Goal: Information Seeking & Learning: Learn about a topic

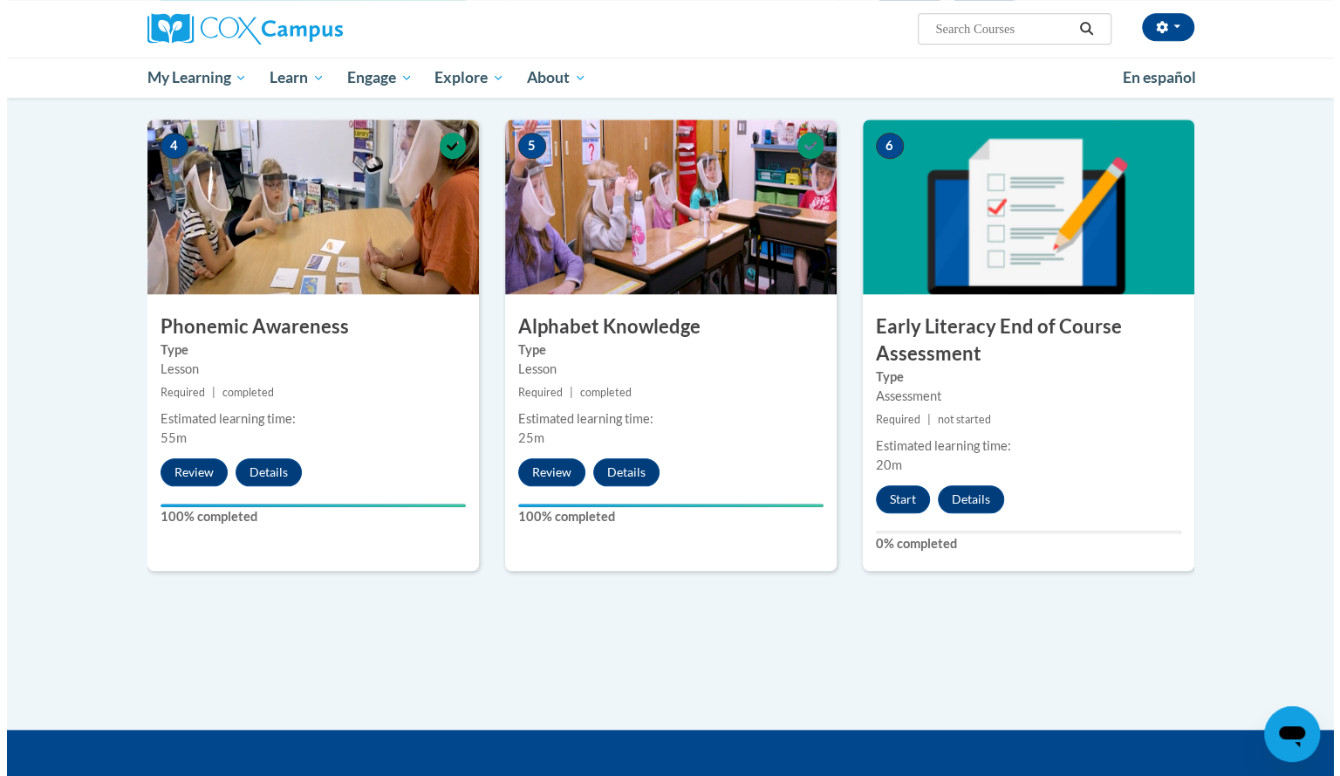
scroll to position [819, 0]
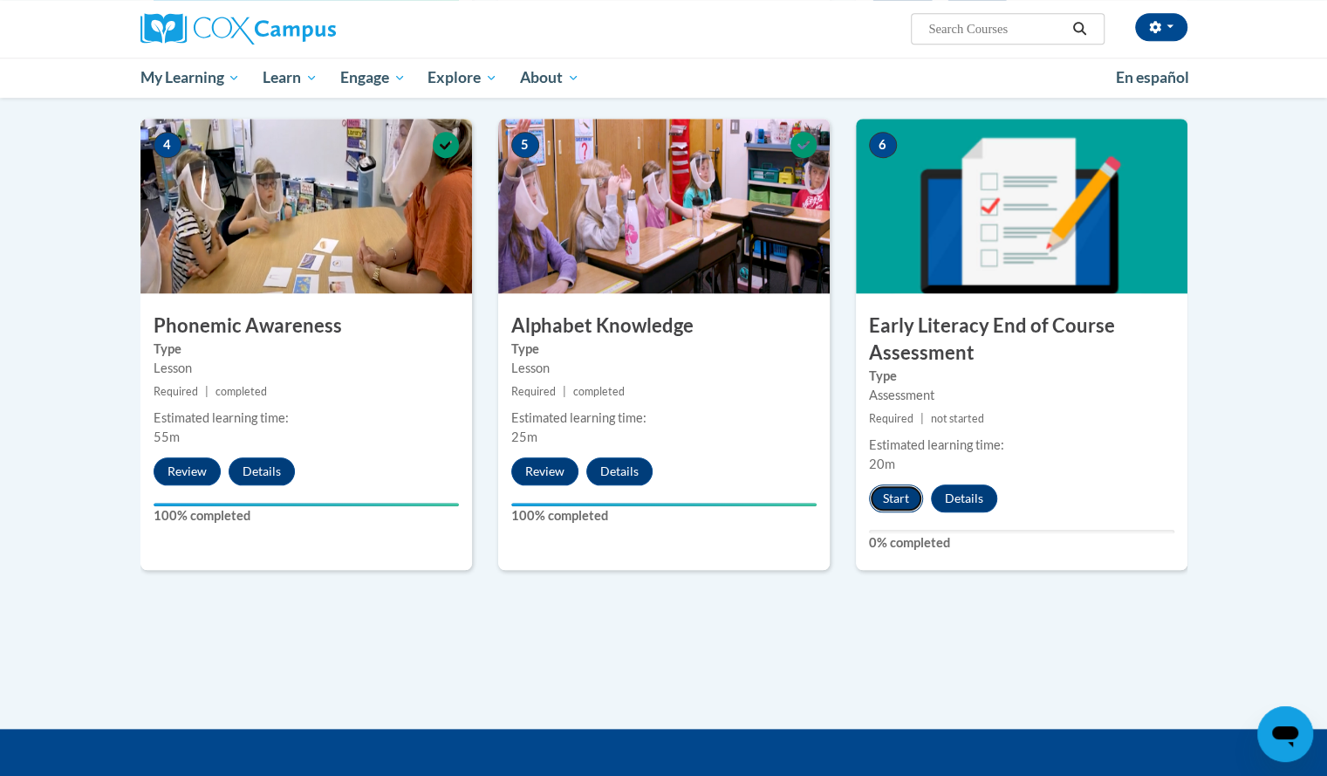
click at [900, 497] on button "Start" at bounding box center [896, 498] width 54 height 28
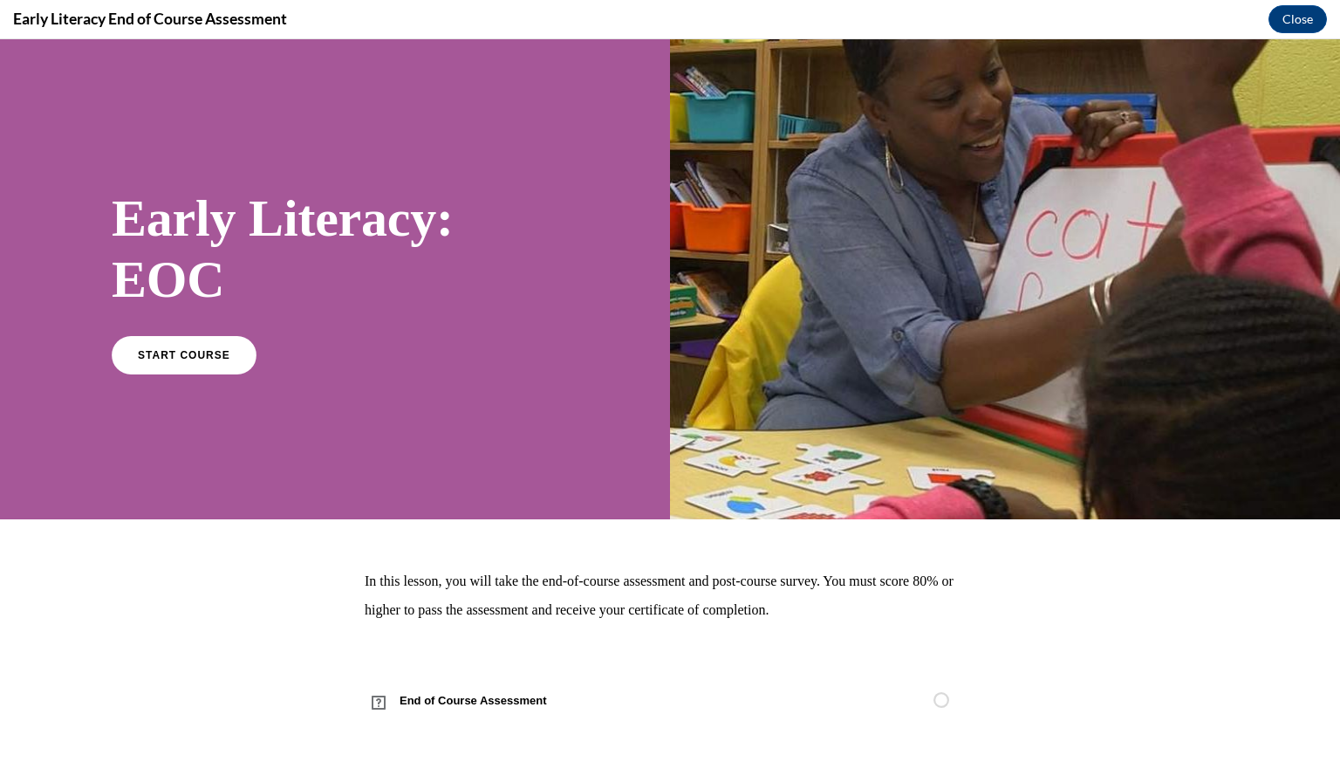
scroll to position [0, 0]
click at [207, 353] on span "START COURSE" at bounding box center [183, 354] width 97 height 13
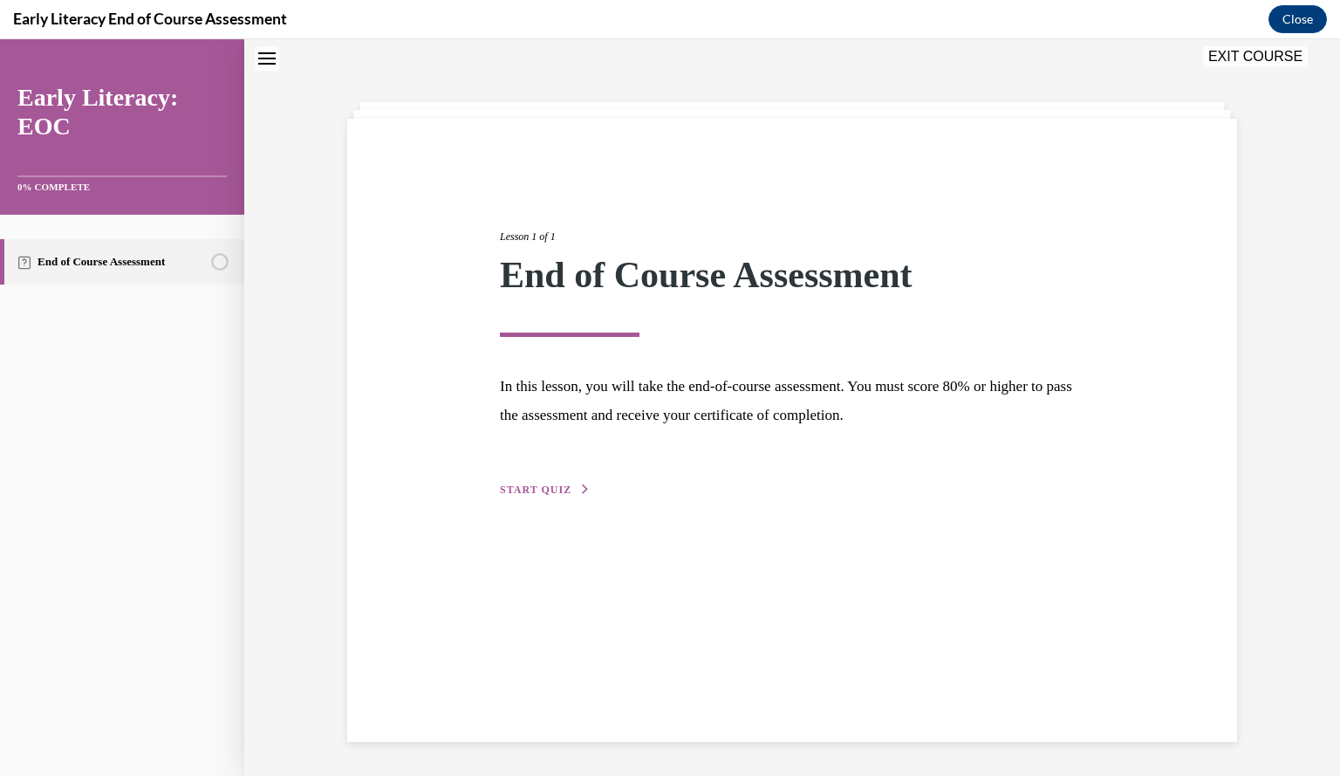
scroll to position [55, 0]
click at [522, 490] on span "START QUIZ" at bounding box center [536, 489] width 72 height 12
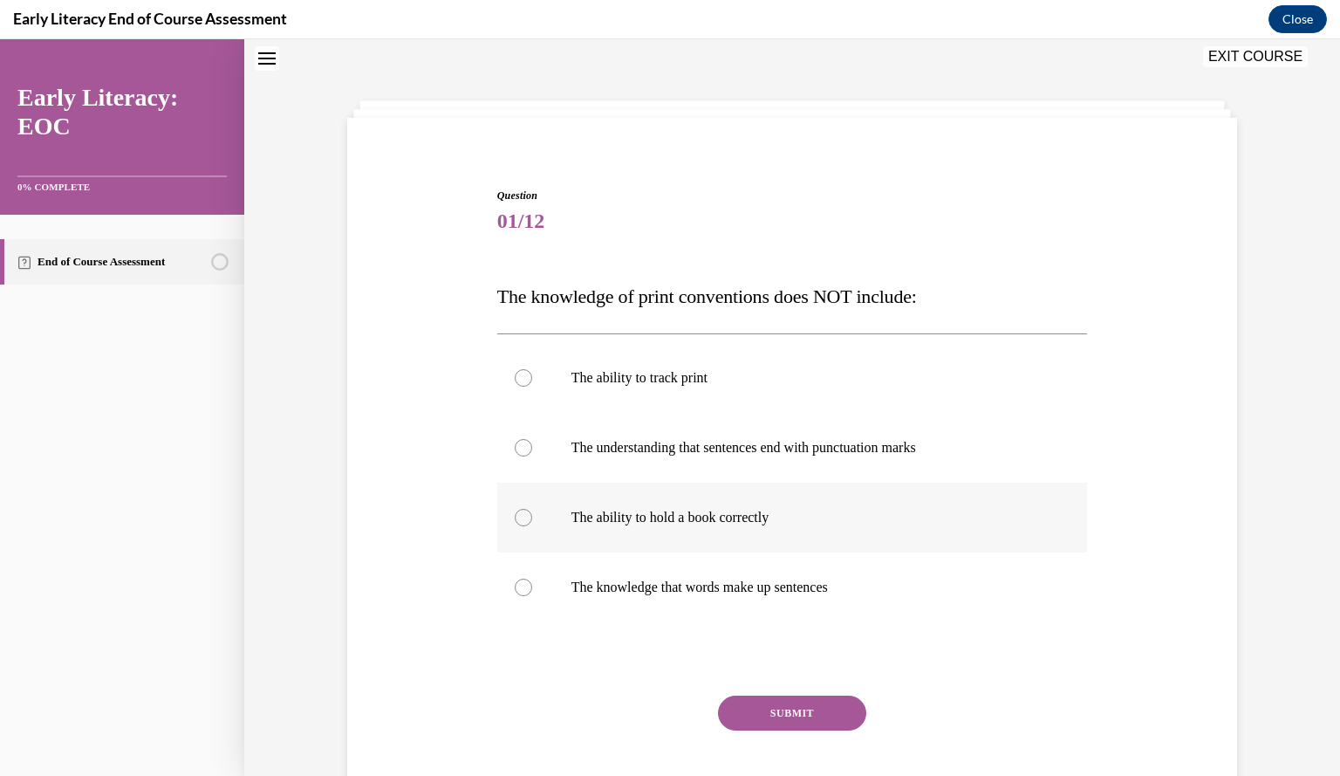
click at [777, 531] on div at bounding box center [792, 518] width 591 height 70
click at [762, 715] on button "SUBMIT" at bounding box center [792, 713] width 148 height 35
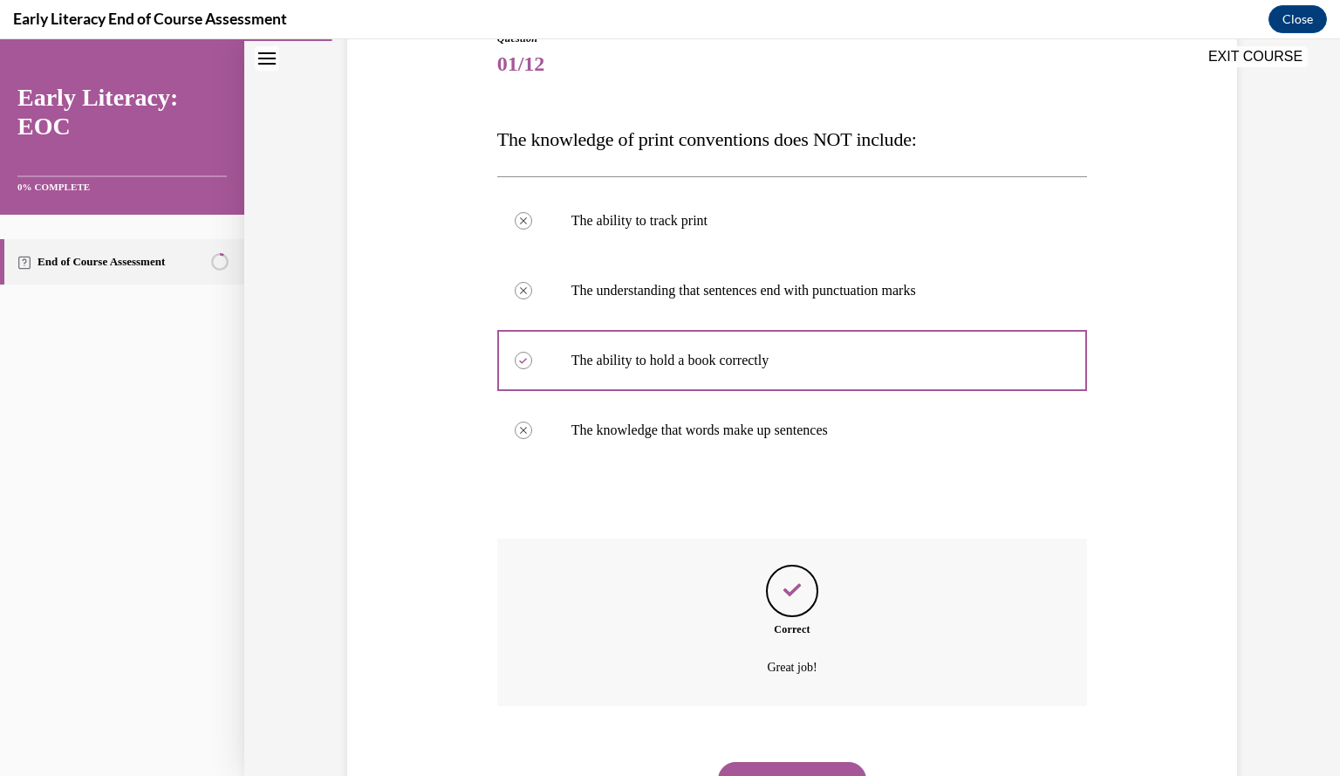
scroll to position [293, 0]
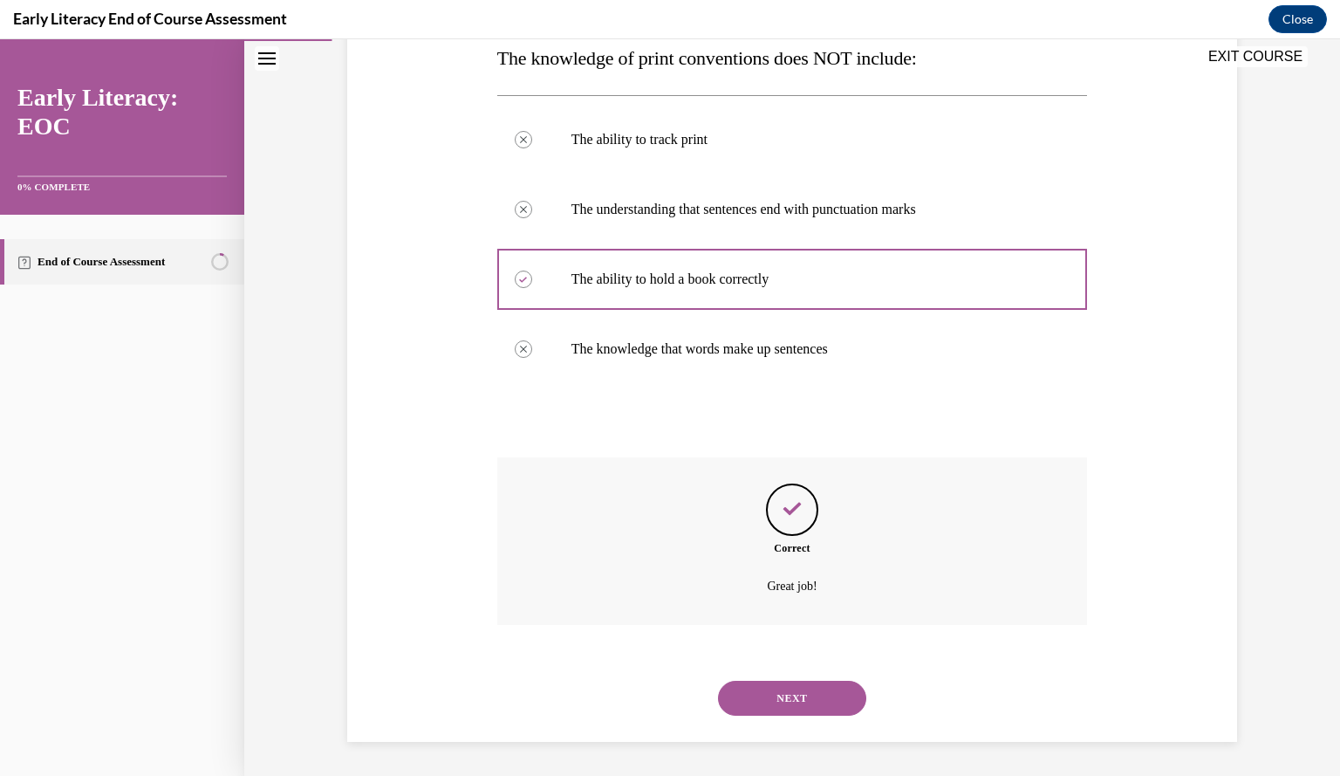
click at [783, 701] on button "NEXT" at bounding box center [792, 698] width 148 height 35
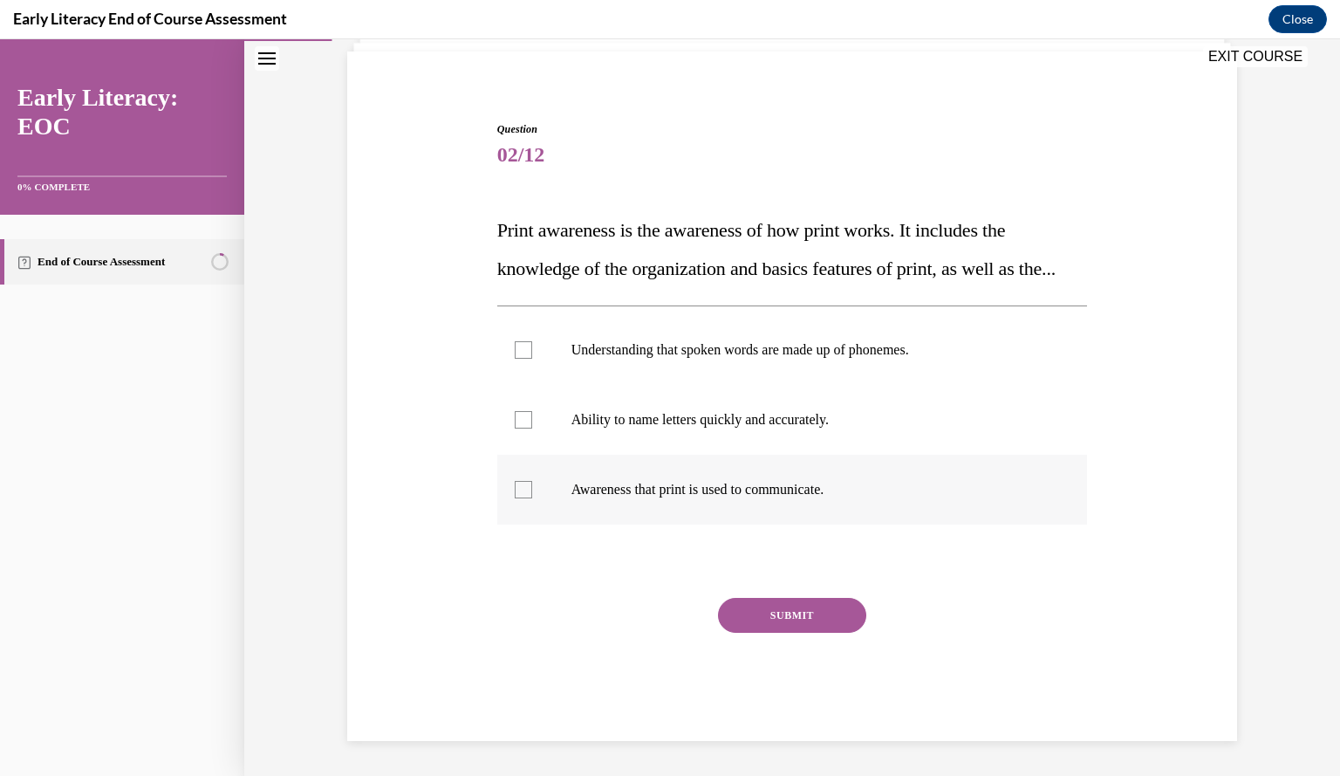
click at [850, 492] on p "Awareness that print is used to communicate." at bounding box center [808, 489] width 473 height 17
click at [799, 625] on button "SUBMIT" at bounding box center [792, 615] width 148 height 35
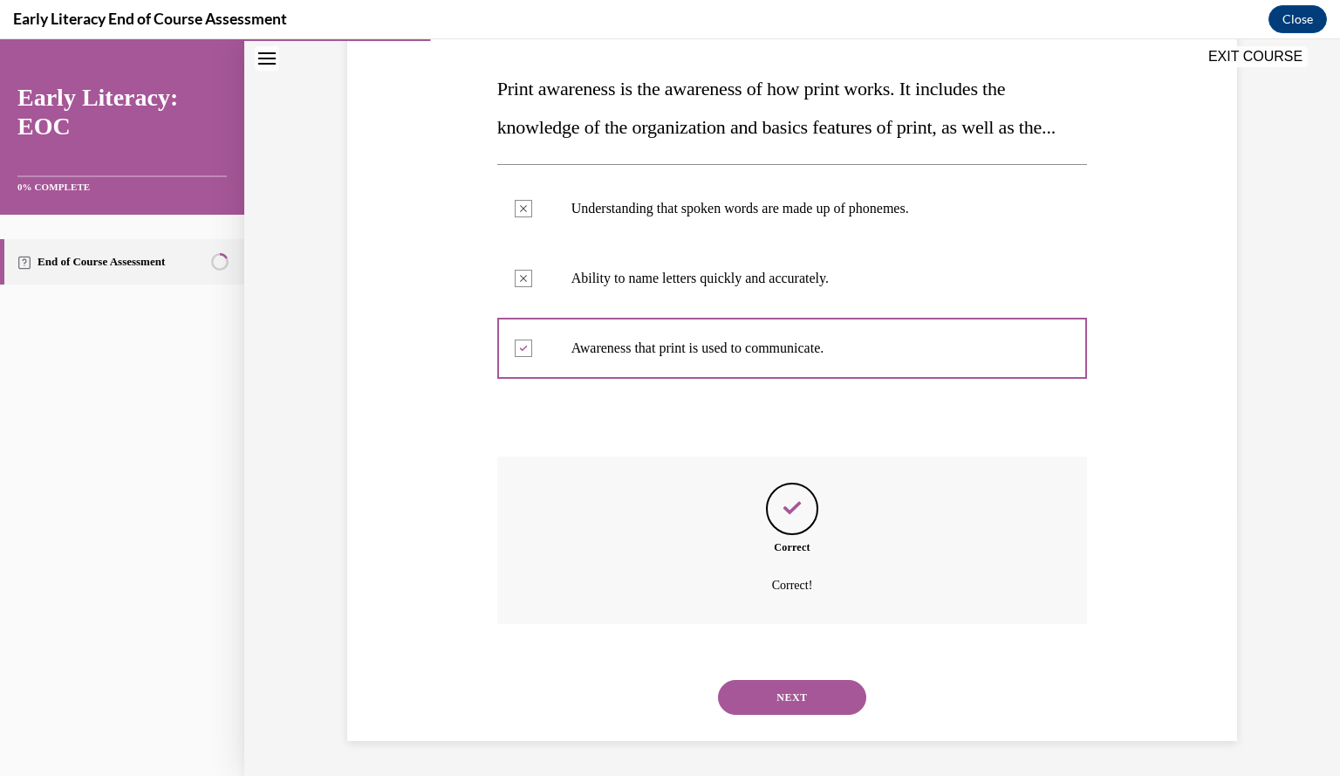
scroll to position [300, 0]
click at [785, 701] on button "NEXT" at bounding box center [792, 697] width 148 height 35
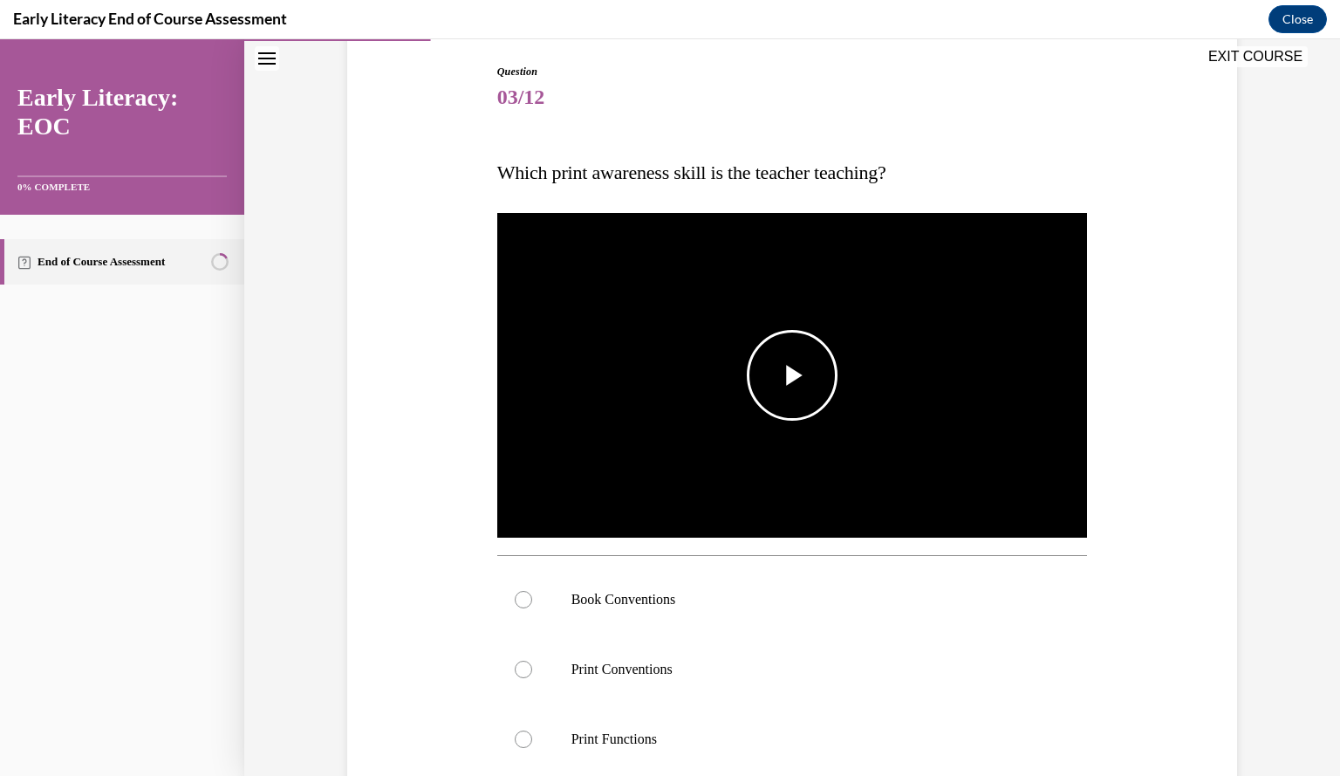
scroll to position [182, 0]
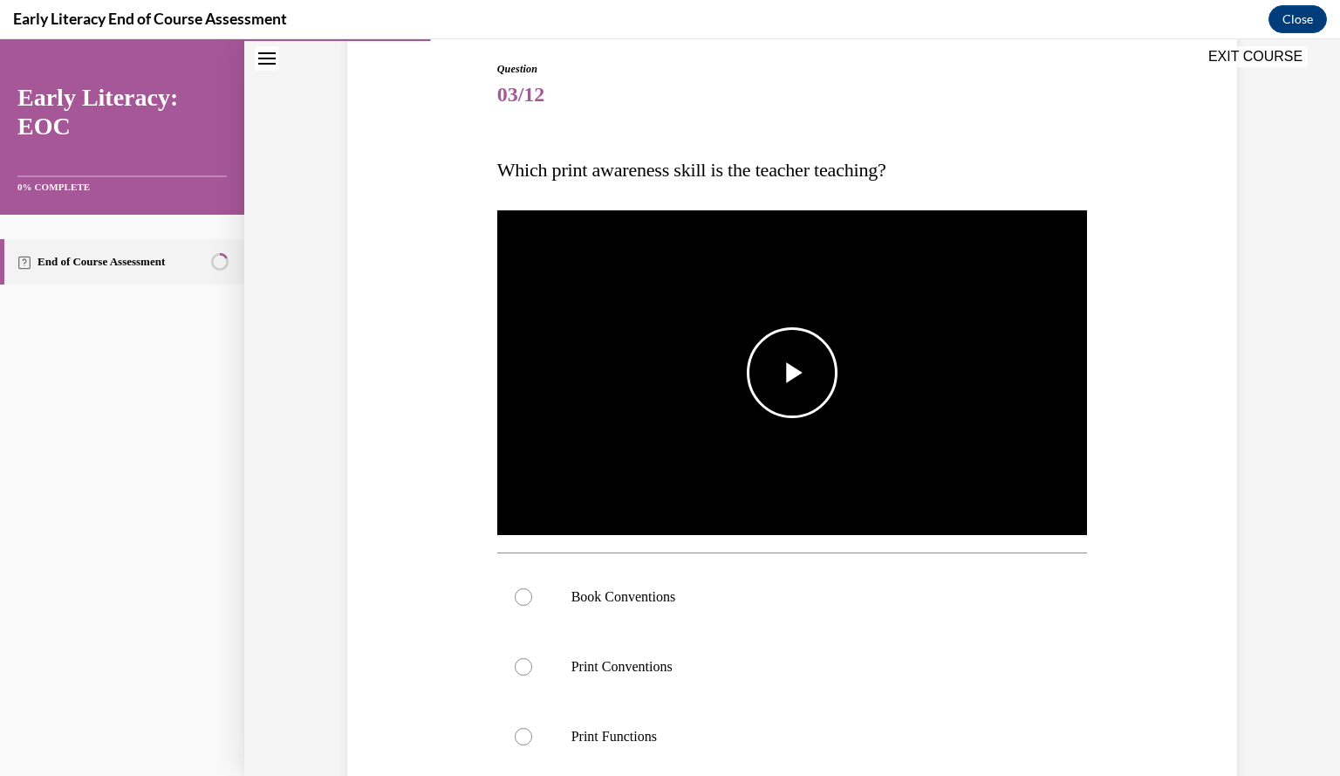
click at [813, 483] on img "Video player" at bounding box center [792, 373] width 591 height 332
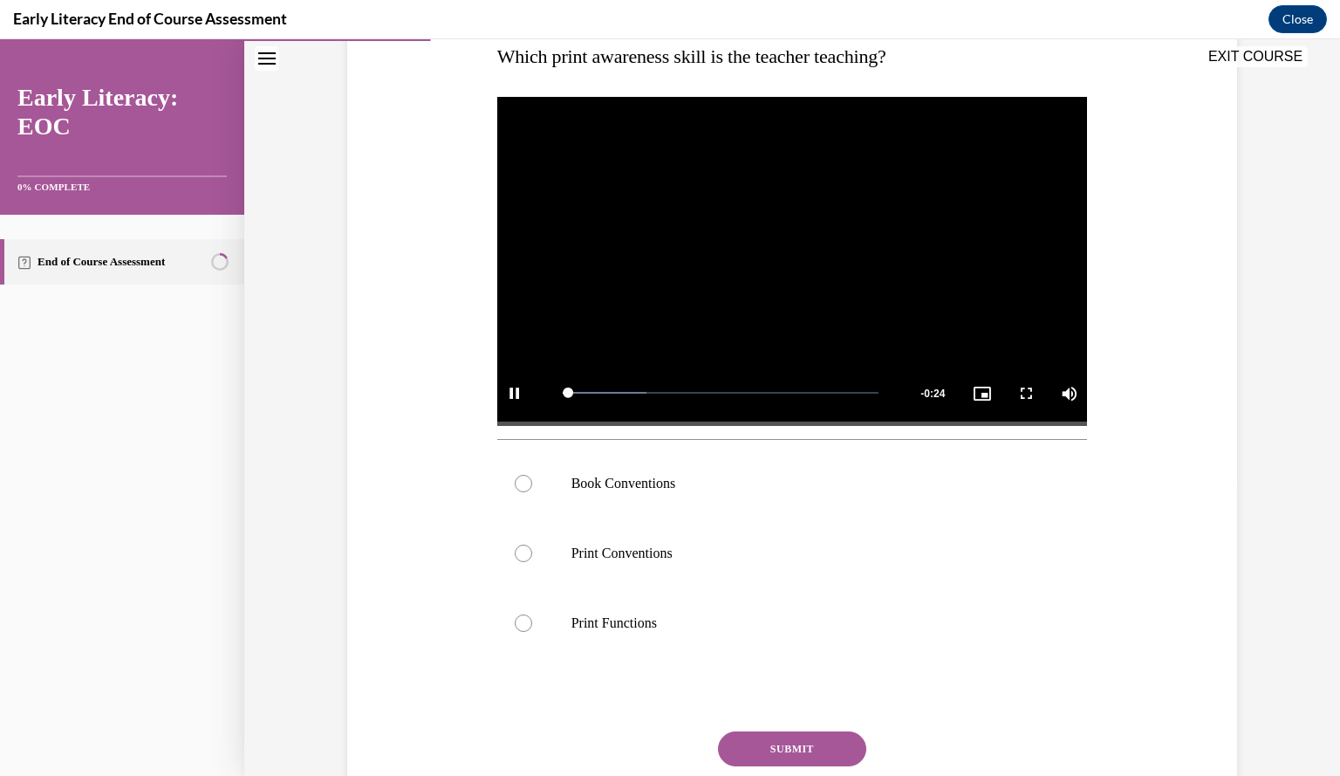
scroll to position [303, 0]
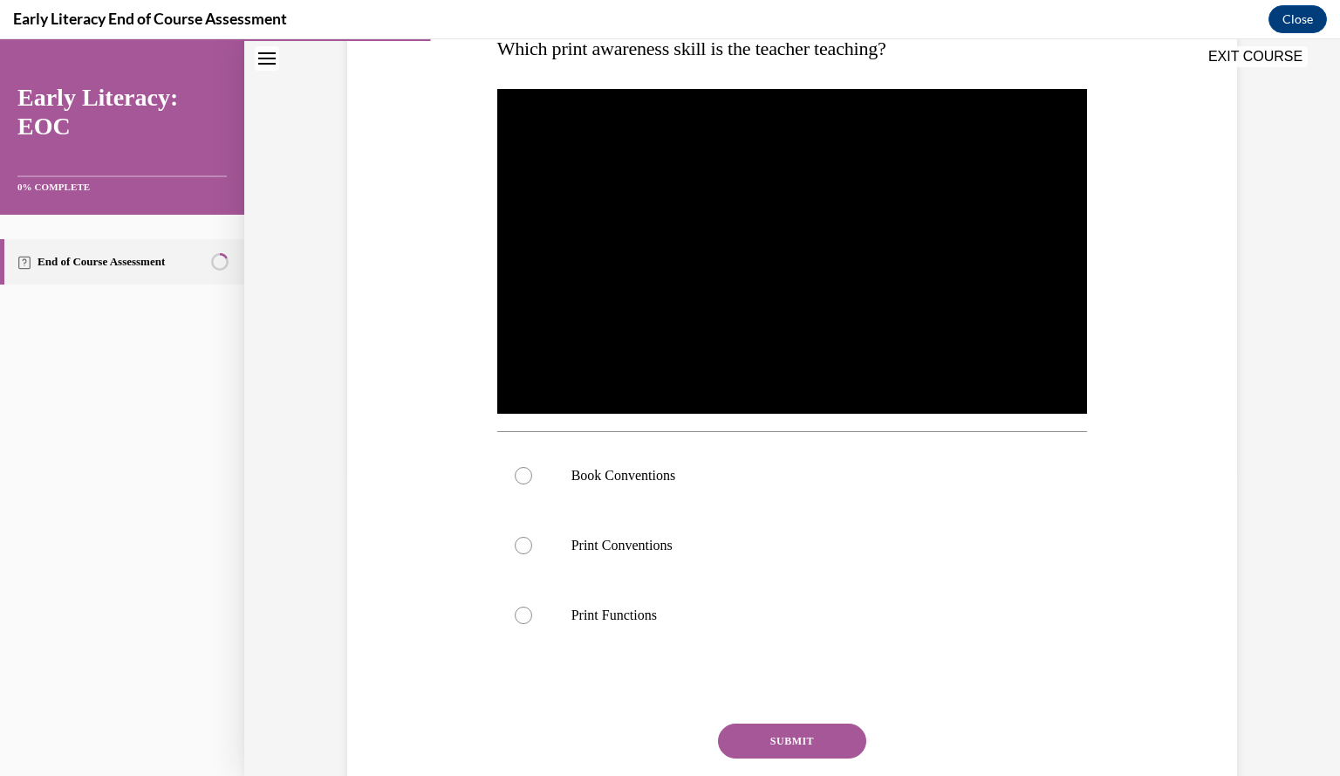
click at [813, 483] on p "Book Conventions" at bounding box center [808, 475] width 473 height 17
click at [771, 733] on button "SUBMIT" at bounding box center [792, 740] width 148 height 35
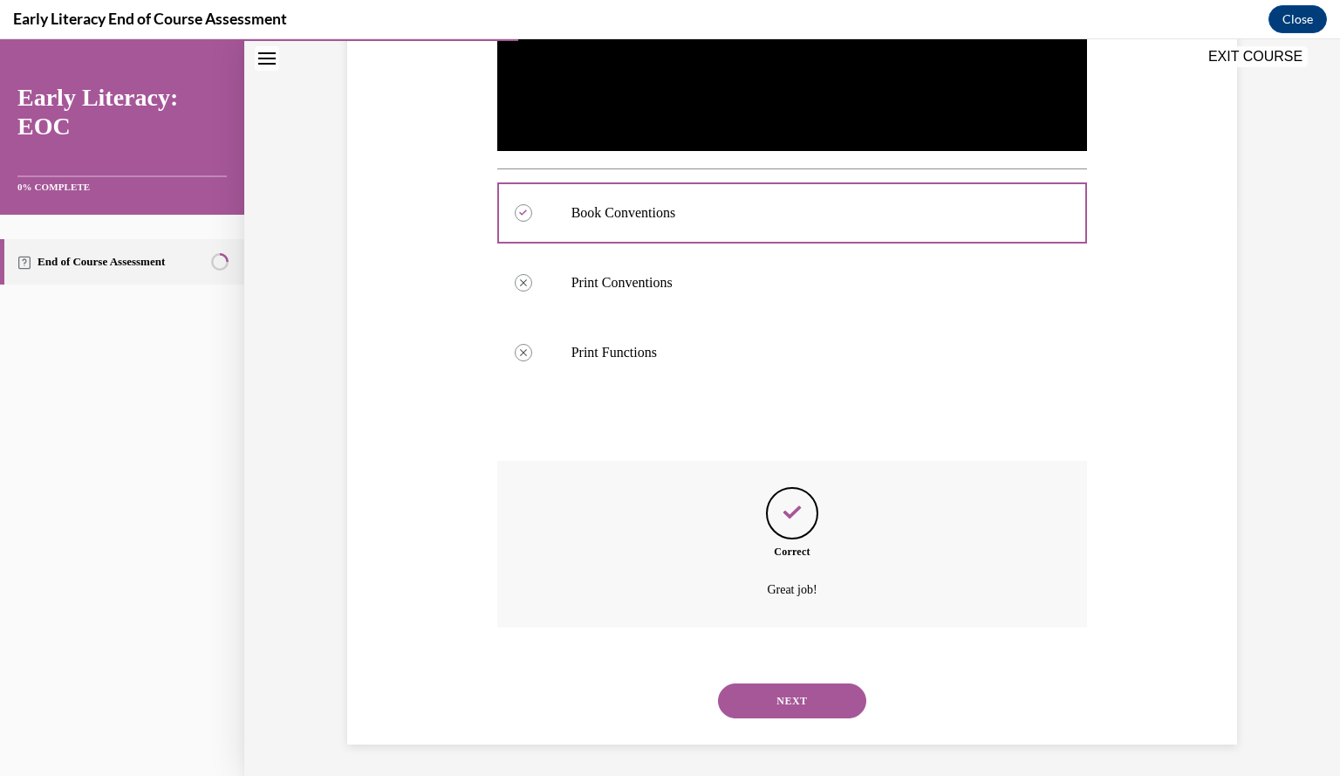
scroll to position [568, 0]
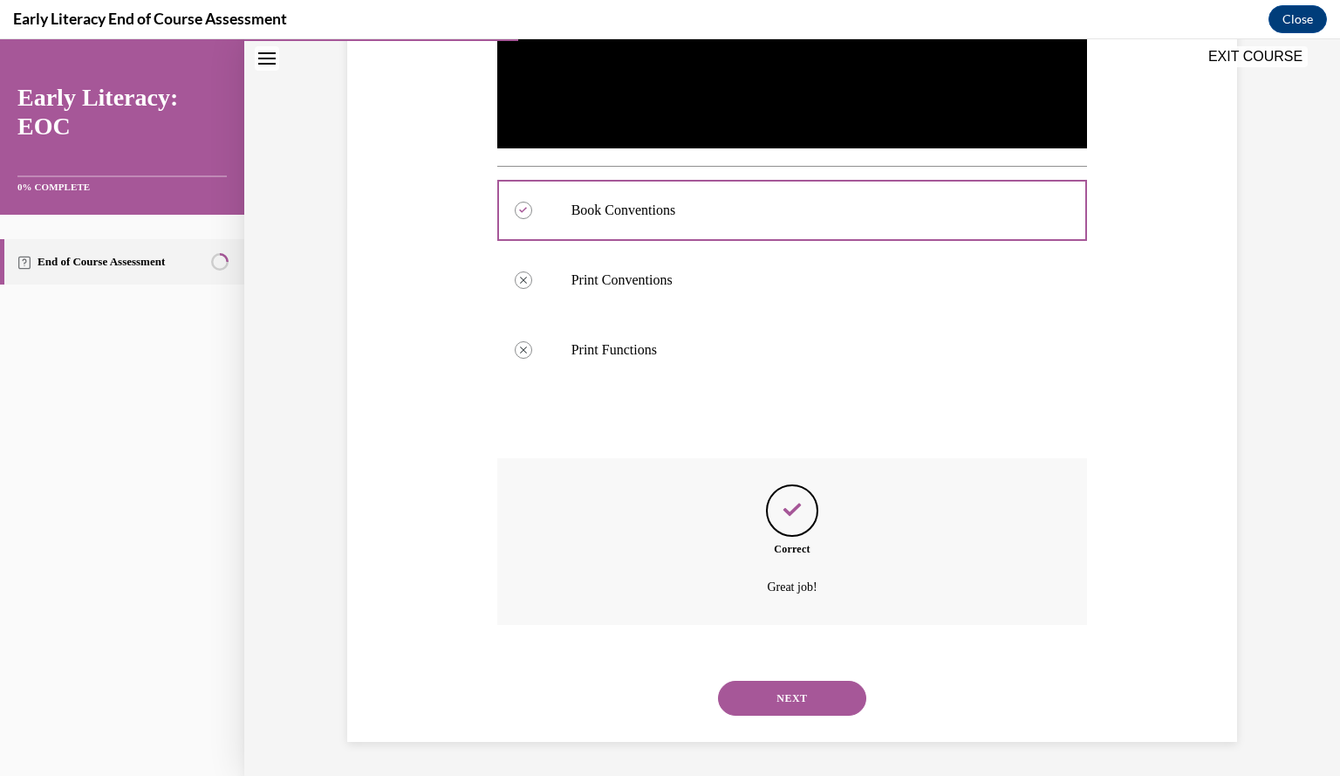
click at [784, 702] on button "NEXT" at bounding box center [792, 698] width 148 height 35
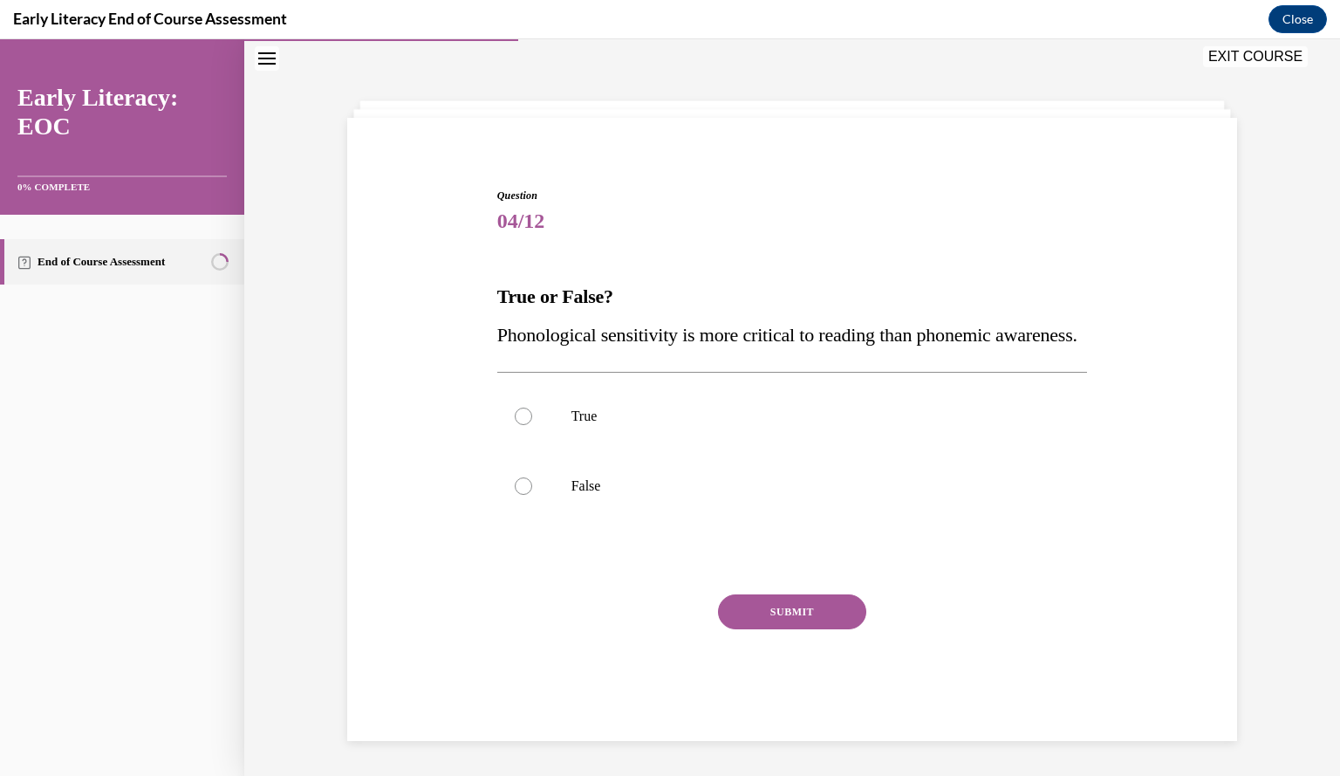
scroll to position [89, 0]
click at [545, 491] on div at bounding box center [792, 486] width 591 height 70
click at [778, 640] on div "SUBMIT" at bounding box center [792, 637] width 591 height 87
click at [764, 616] on button "SUBMIT" at bounding box center [792, 611] width 148 height 35
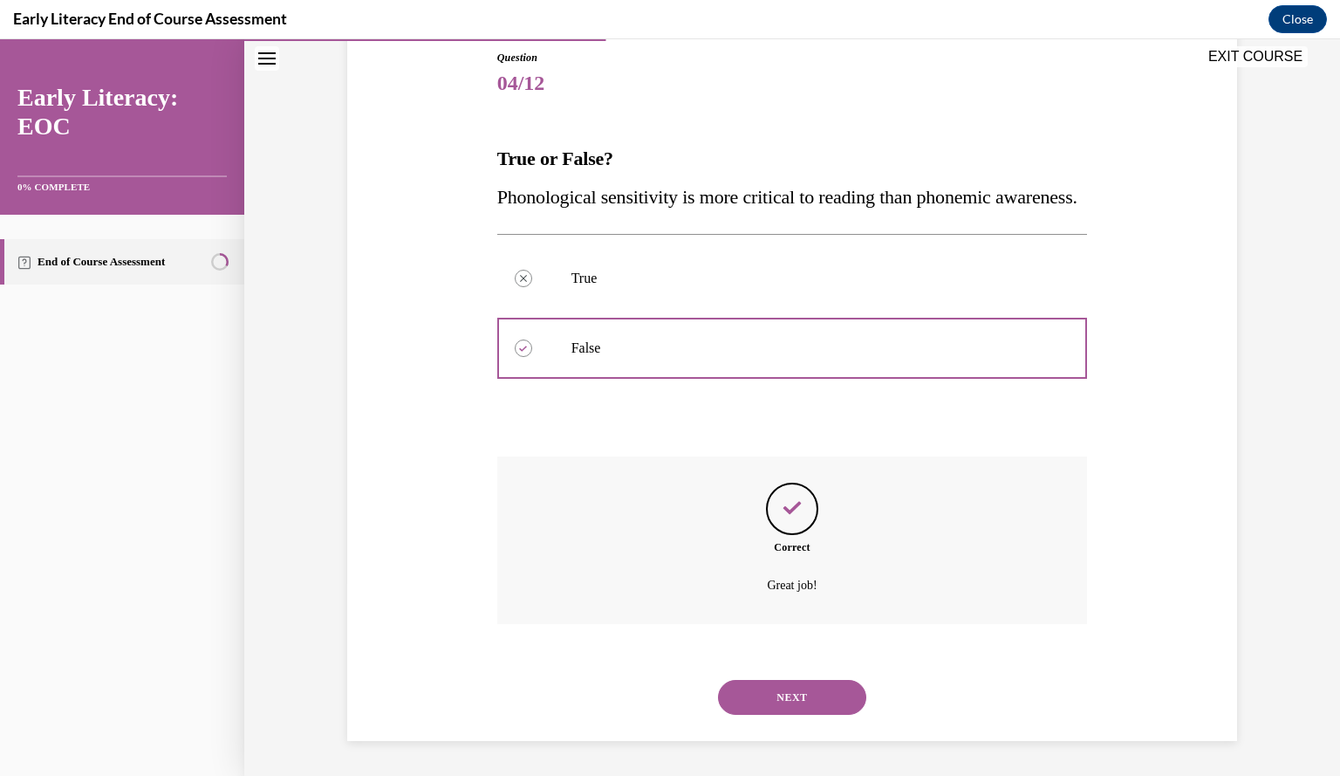
scroll to position [230, 0]
click at [787, 695] on button "NEXT" at bounding box center [792, 697] width 148 height 35
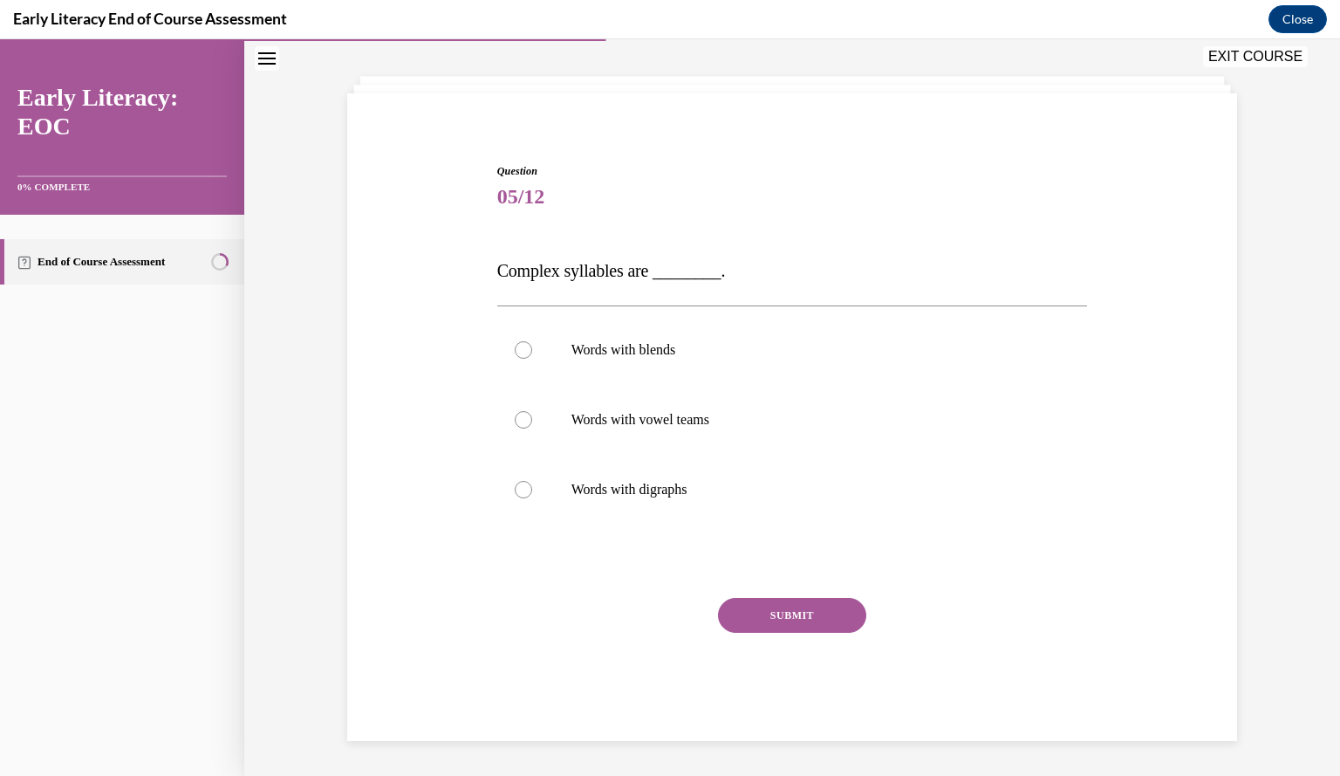
scroll to position [79, 0]
click at [621, 329] on div at bounding box center [792, 351] width 591 height 70
click at [785, 620] on button "SUBMIT" at bounding box center [792, 616] width 148 height 35
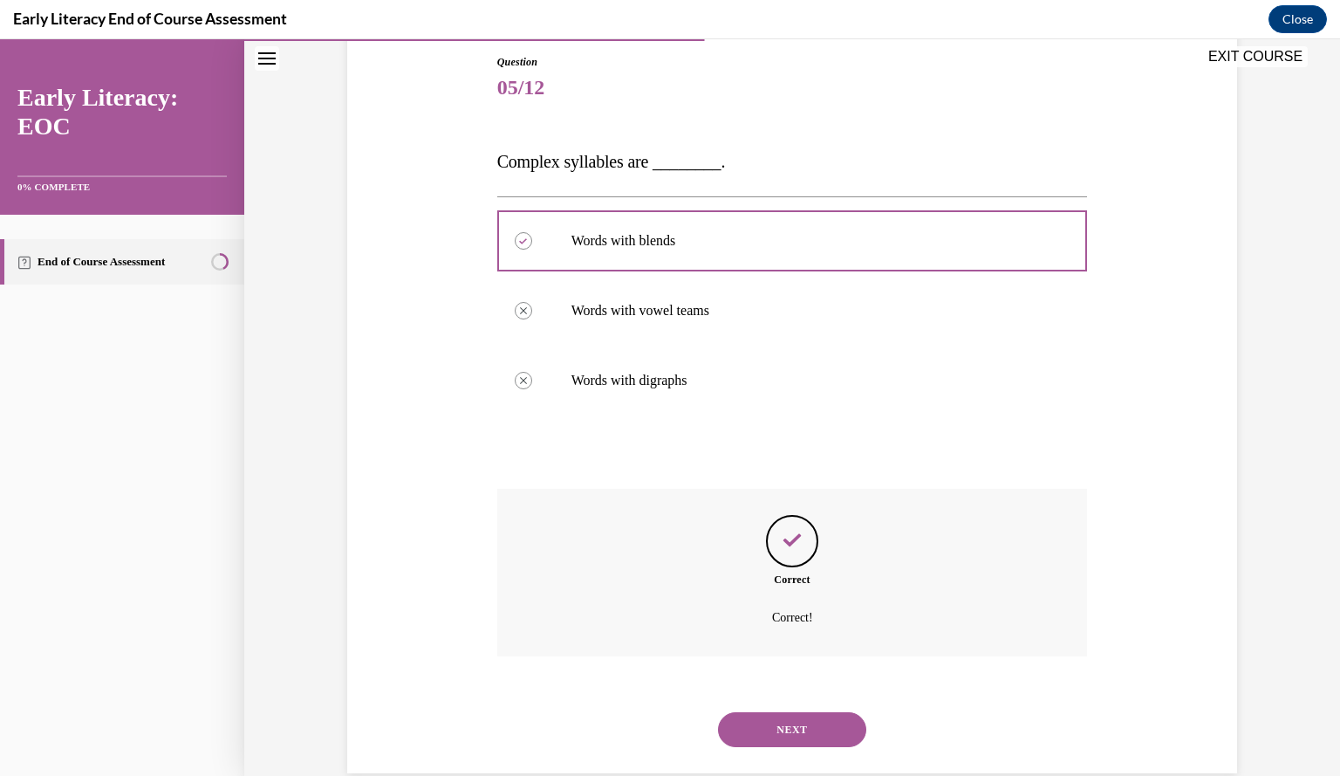
scroll to position [220, 0]
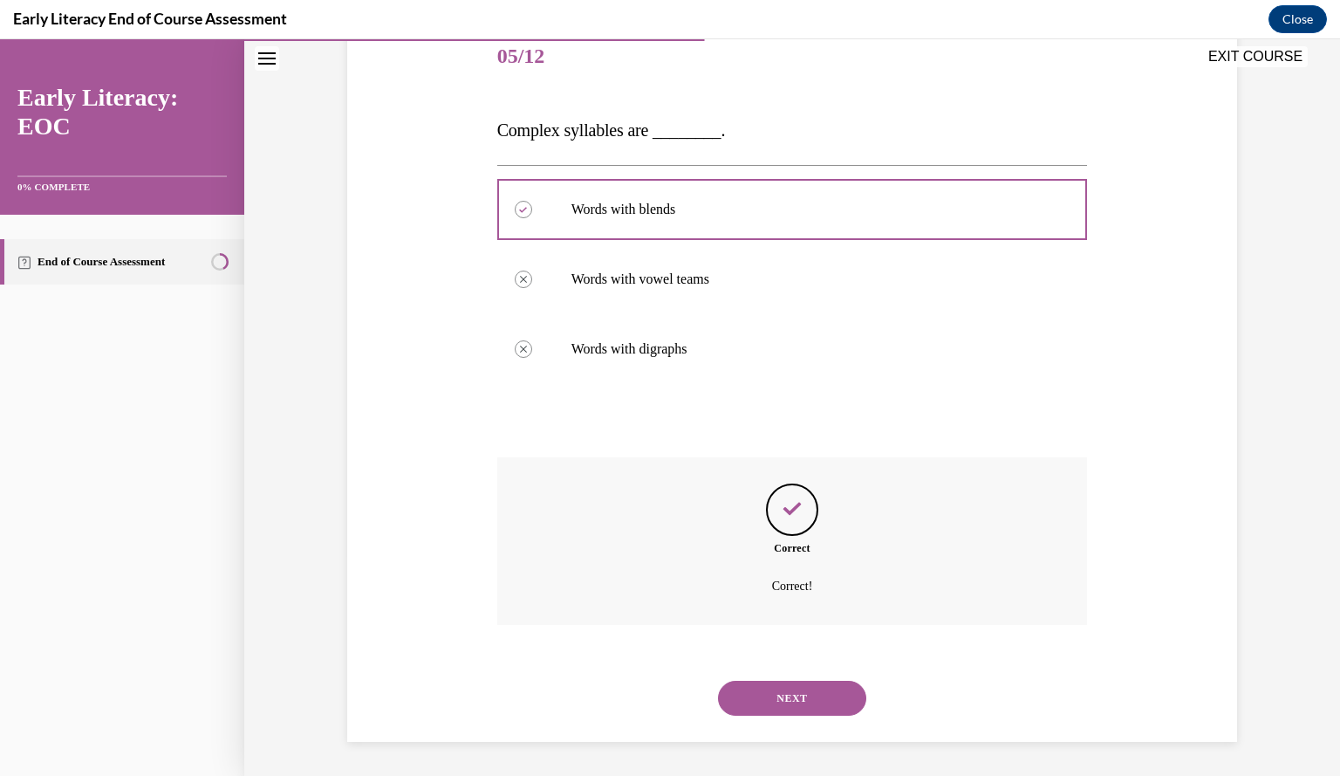
click at [784, 686] on button "NEXT" at bounding box center [792, 698] width 148 height 35
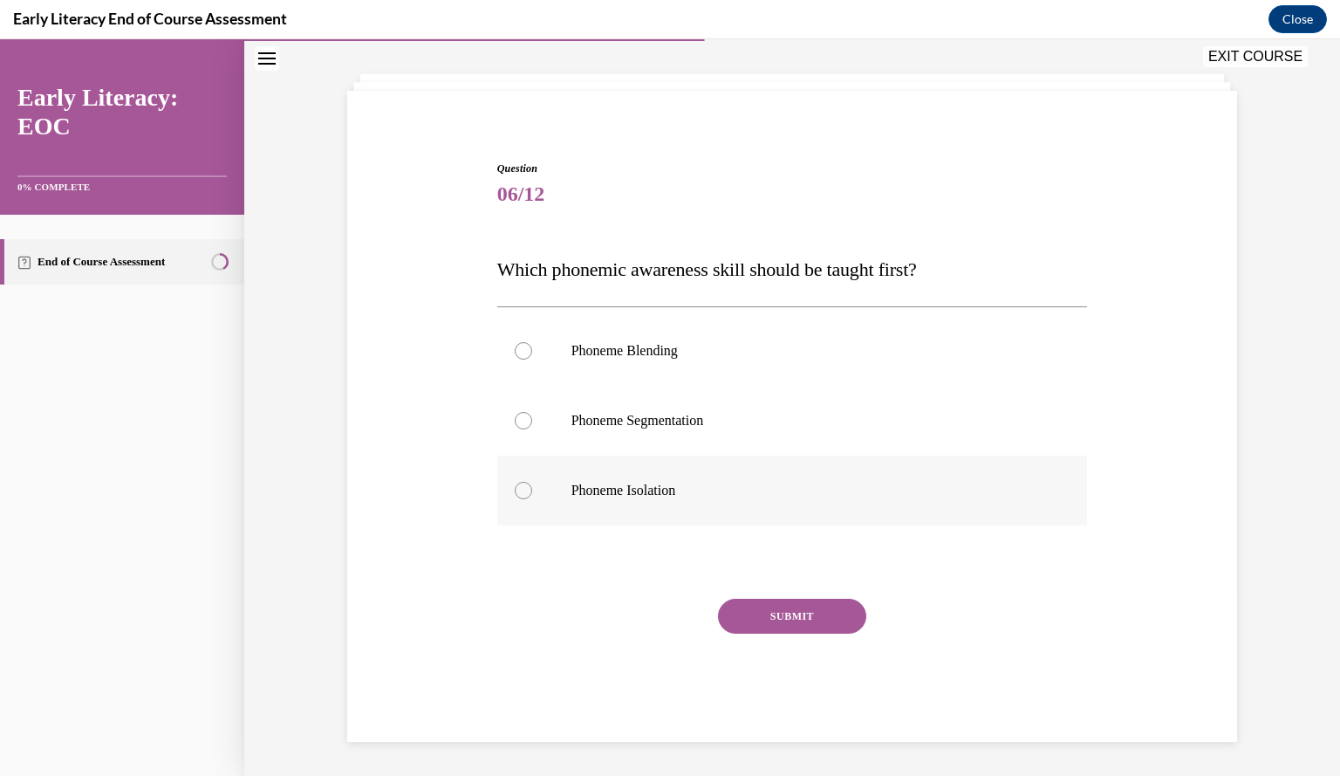
click at [675, 508] on div at bounding box center [792, 491] width 591 height 70
click at [748, 615] on button "SUBMIT" at bounding box center [792, 616] width 148 height 35
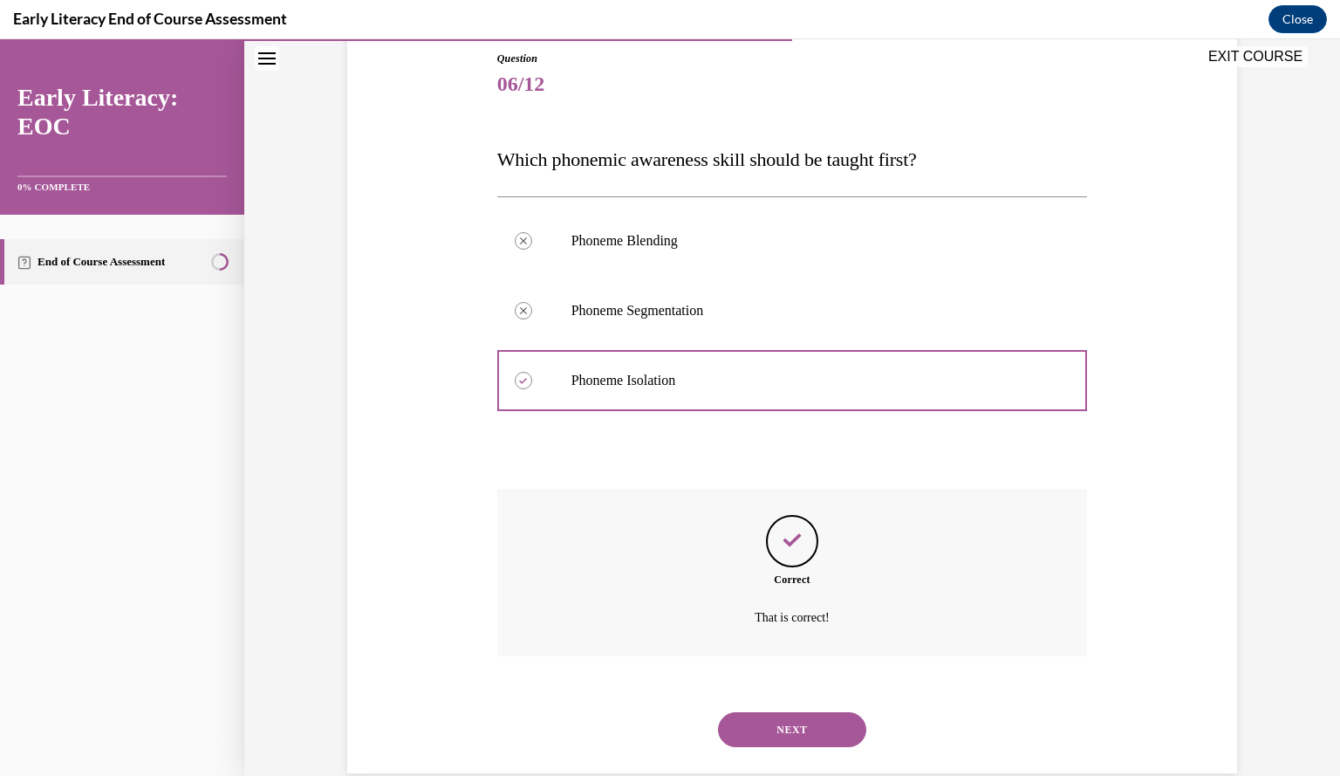
scroll to position [223, 0]
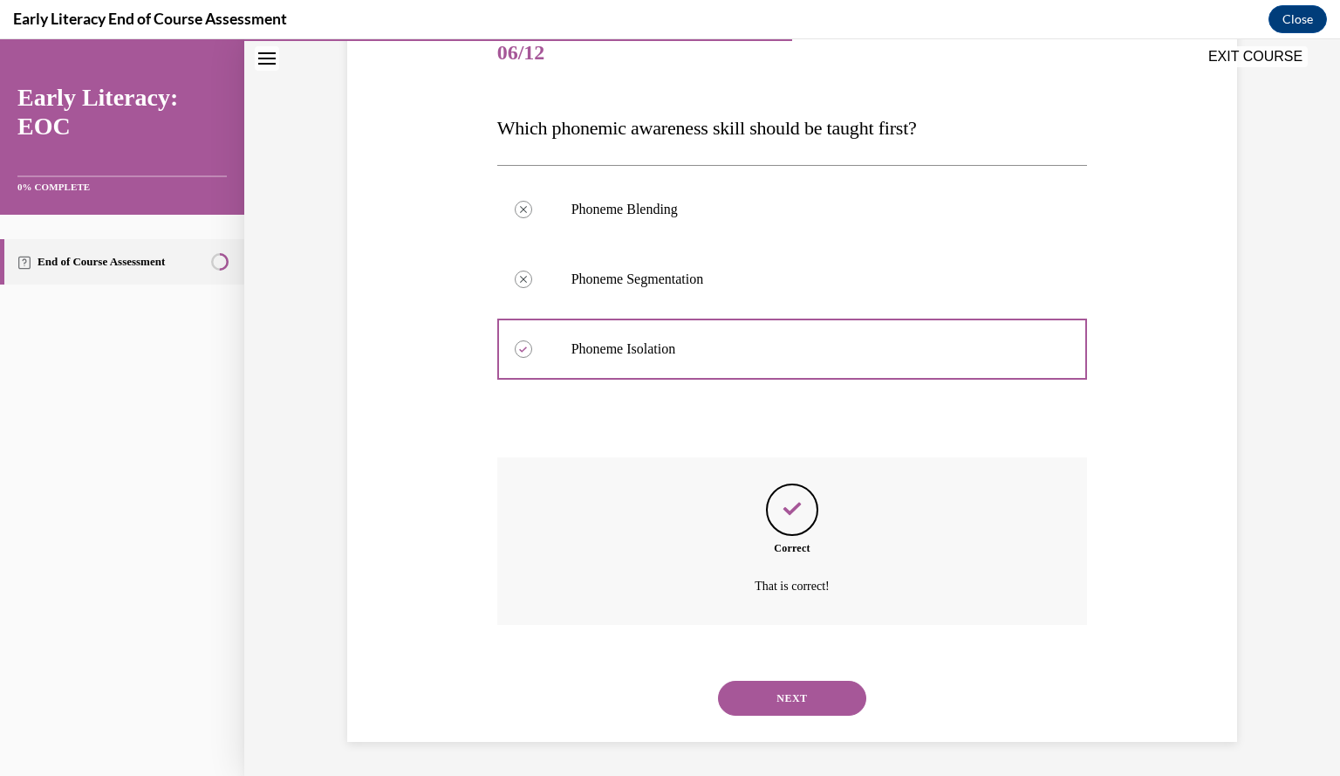
click at [773, 681] on button "NEXT" at bounding box center [792, 698] width 148 height 35
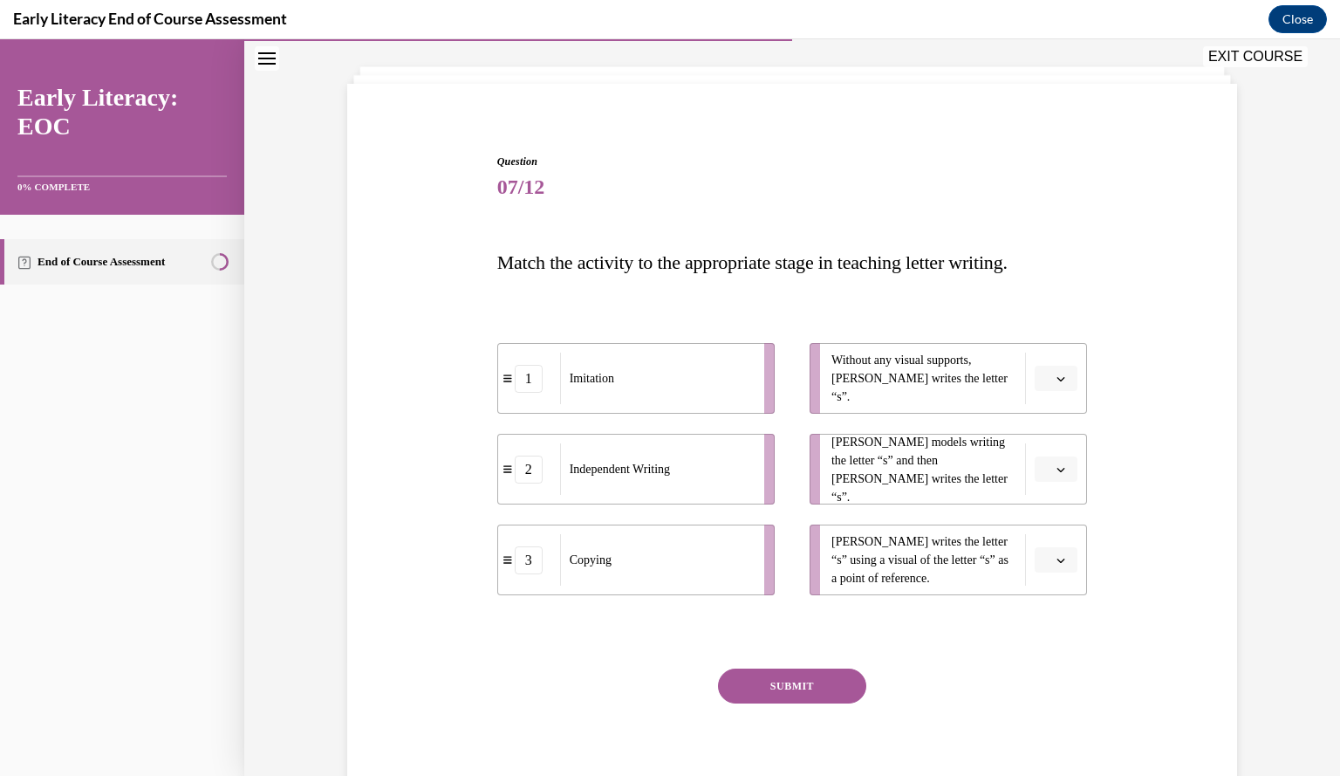
scroll to position [93, 0]
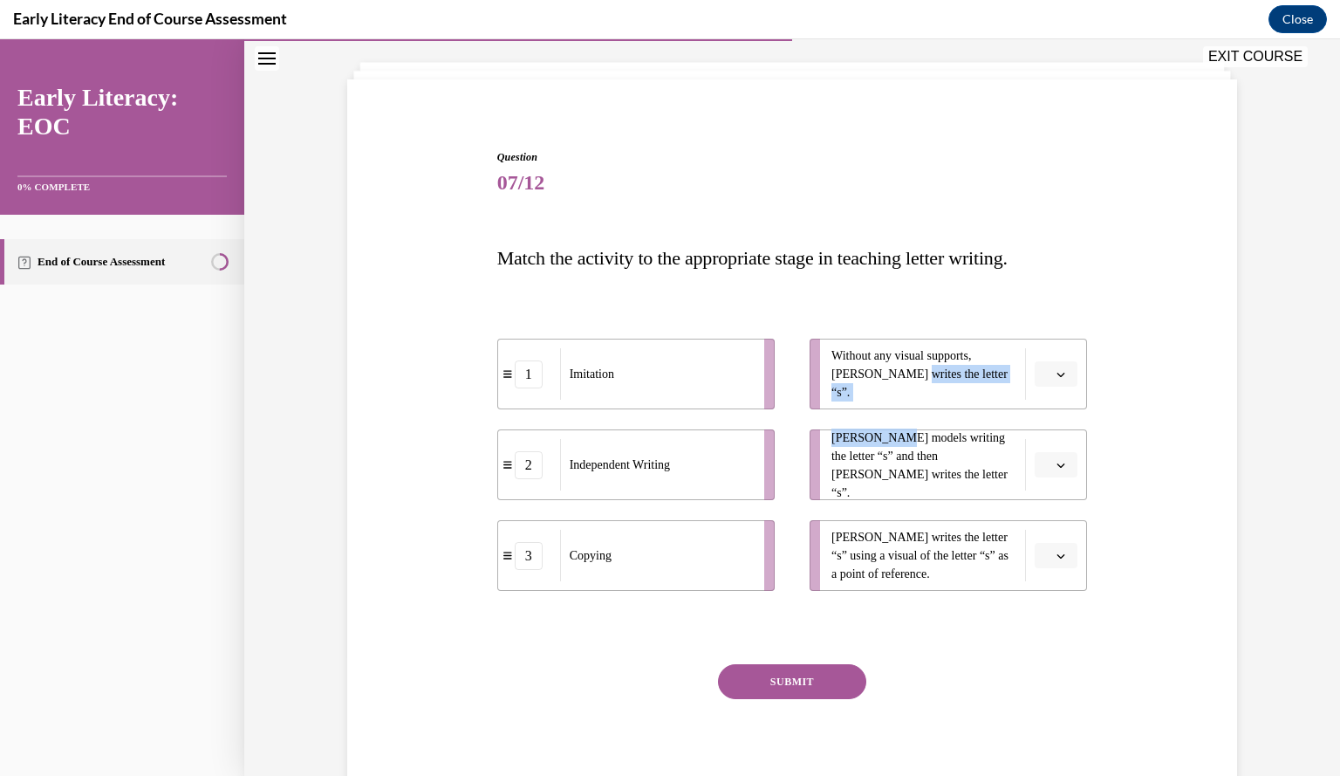
drag, startPoint x: 871, startPoint y: 376, endPoint x: 888, endPoint y: 441, distance: 66.9
click at [888, 441] on ul "Without any visual supports, Tina writes the letter “s”. Mr. Brown models writi…" at bounding box center [939, 465] width 295 height 252
click at [1055, 371] on span "button" at bounding box center [1061, 374] width 12 height 12
click at [1059, 476] on div "2" at bounding box center [1047, 482] width 43 height 35
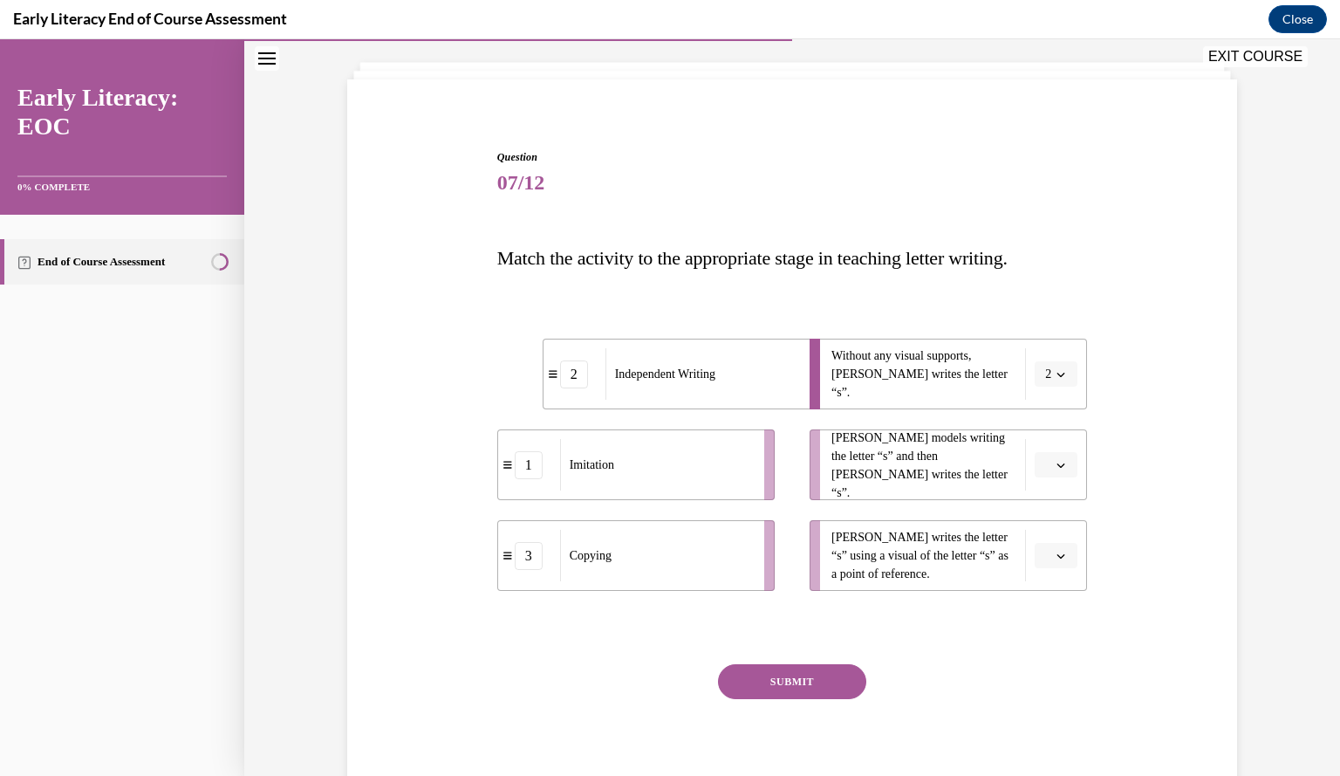
click at [1057, 469] on icon "button" at bounding box center [1061, 465] width 9 height 9
click at [1039, 544] on div "1" at bounding box center [1047, 538] width 43 height 35
click at [1046, 545] on button "button" at bounding box center [1056, 556] width 43 height 26
click at [1051, 691] on div "3" at bounding box center [1047, 699] width 43 height 35
click at [834, 686] on button "SUBMIT" at bounding box center [792, 681] width 148 height 35
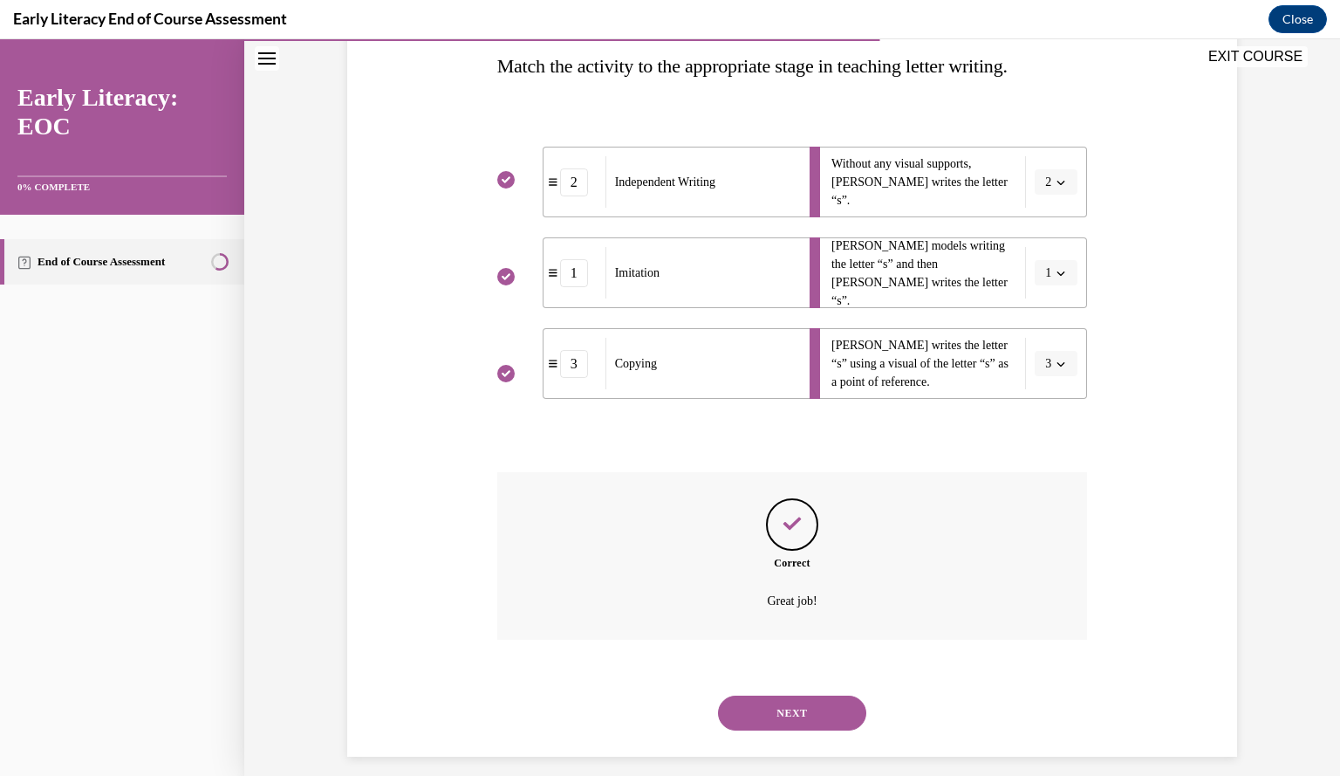
scroll to position [300, 0]
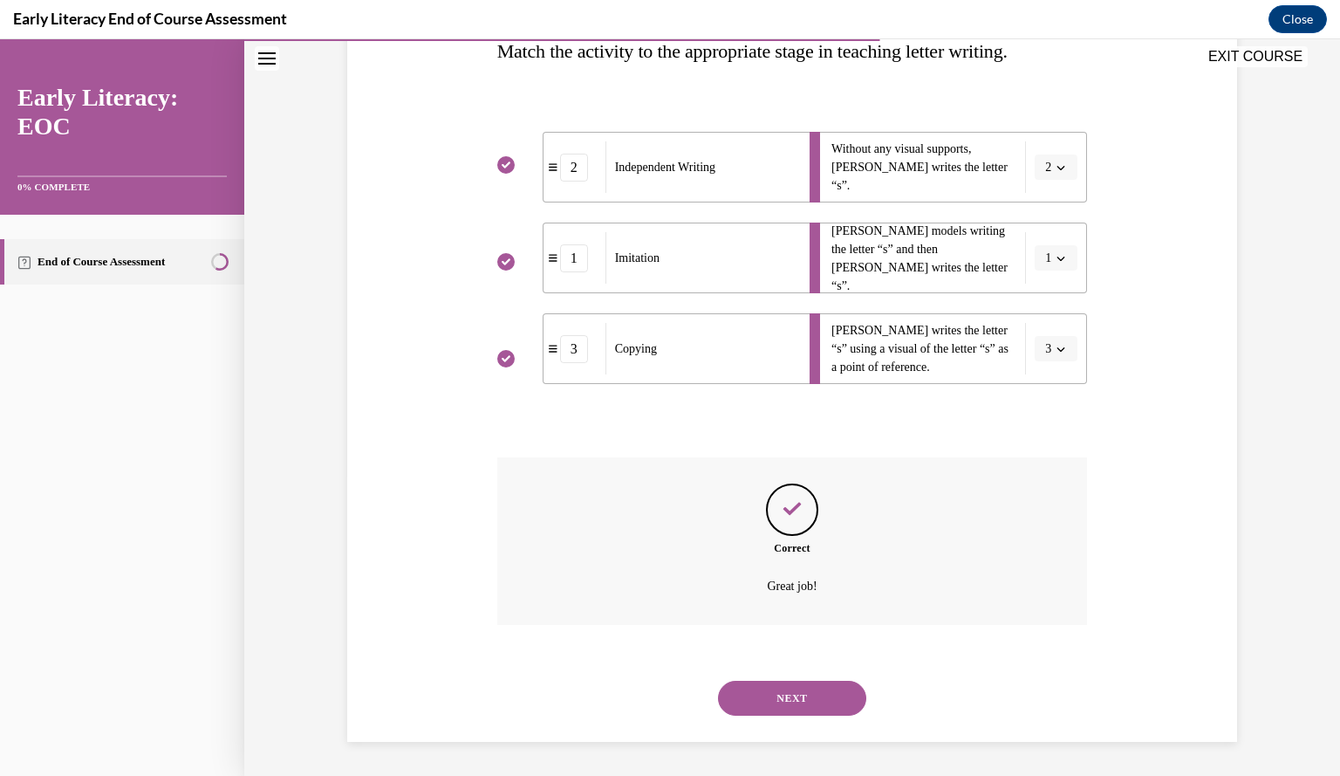
click at [781, 683] on button "NEXT" at bounding box center [792, 698] width 148 height 35
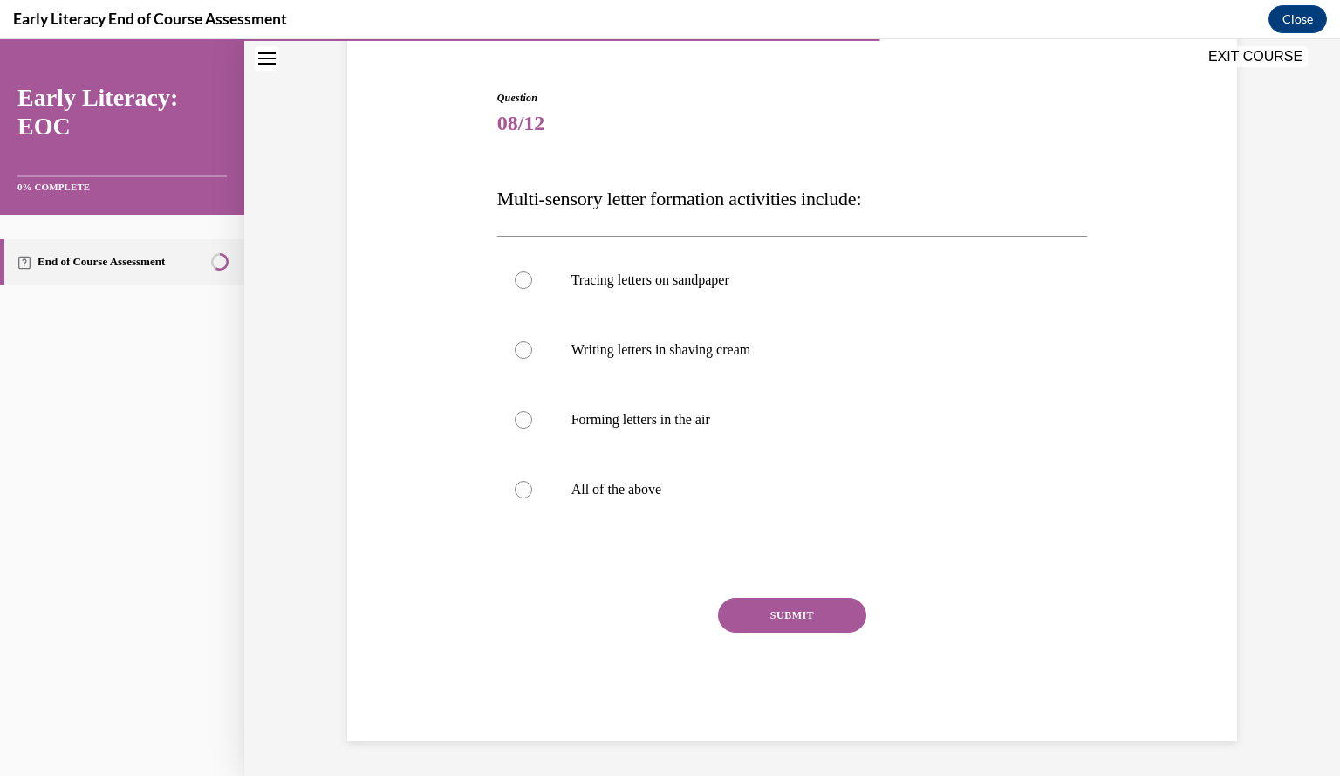
scroll to position [152, 0]
click at [574, 505] on div at bounding box center [792, 491] width 591 height 70
click at [778, 604] on button "SUBMIT" at bounding box center [792, 616] width 148 height 35
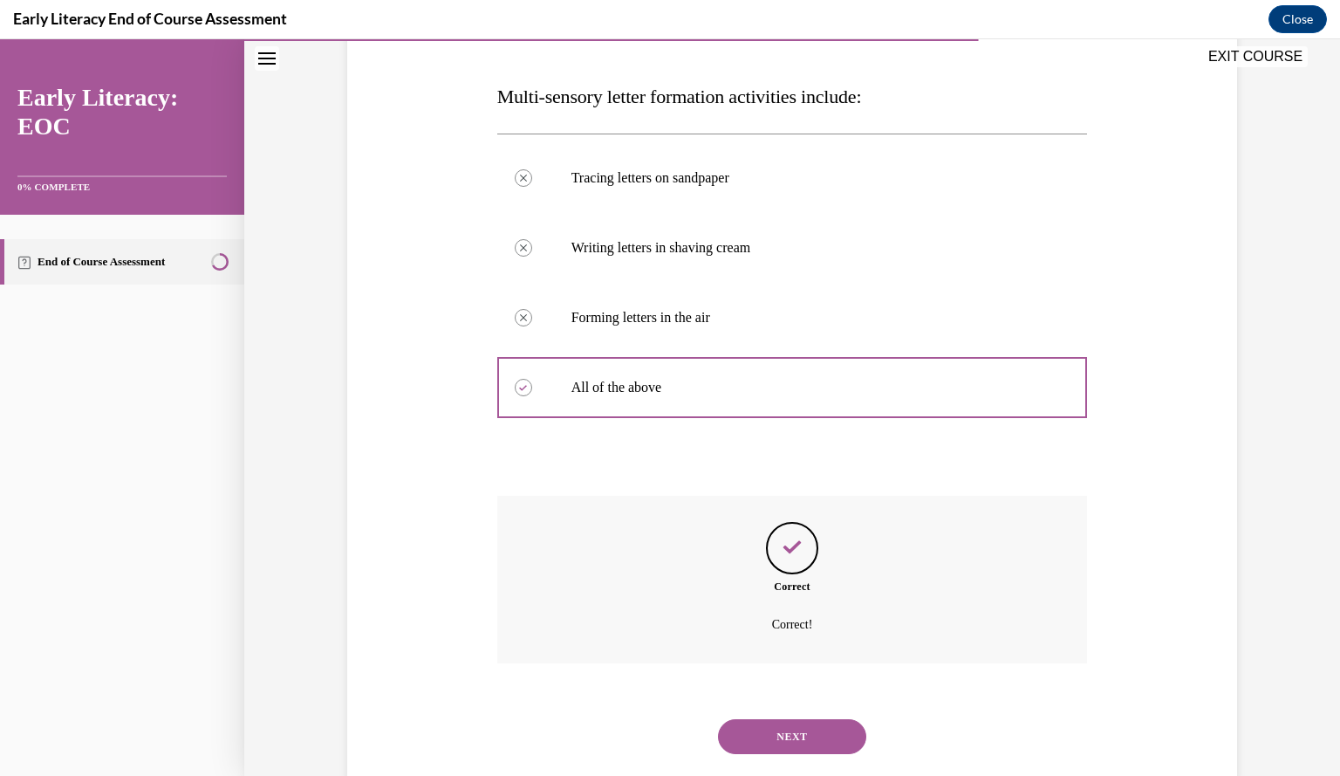
scroll to position [293, 0]
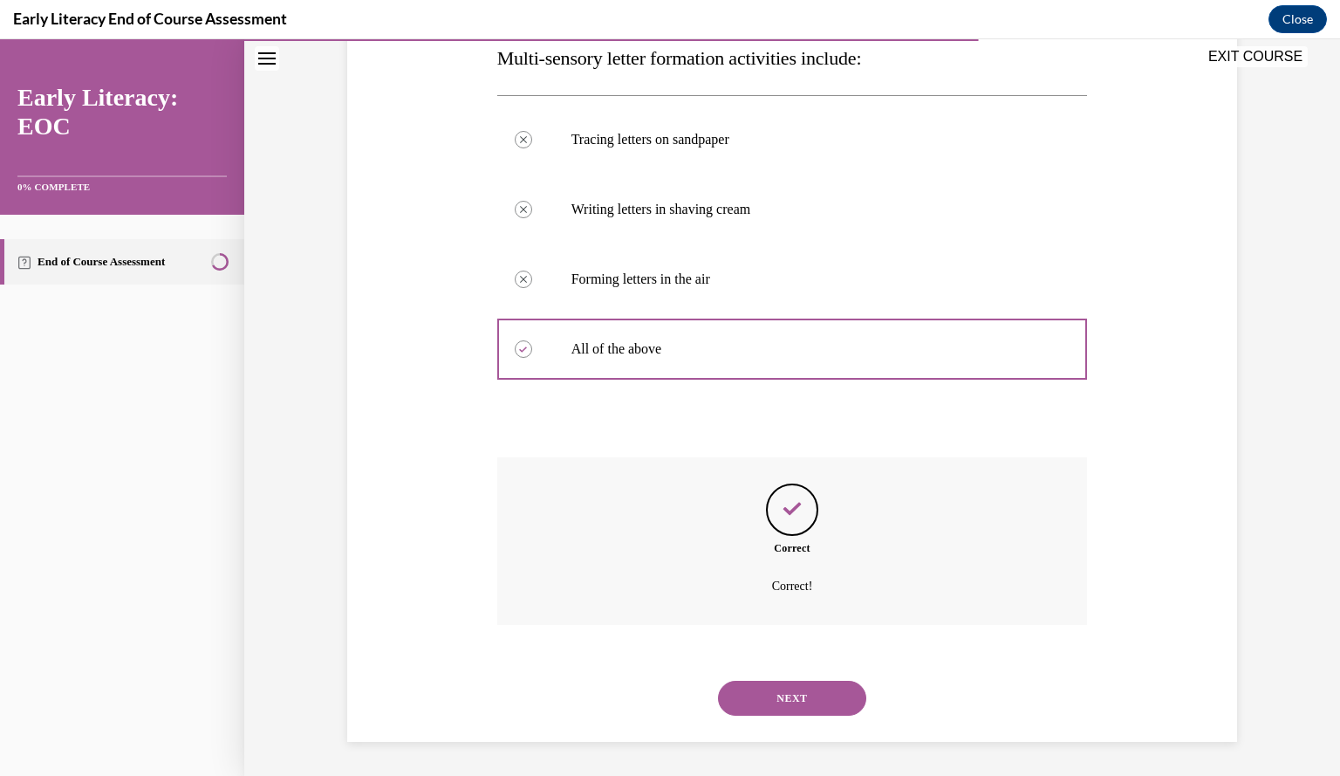
click at [776, 689] on button "NEXT" at bounding box center [792, 698] width 148 height 35
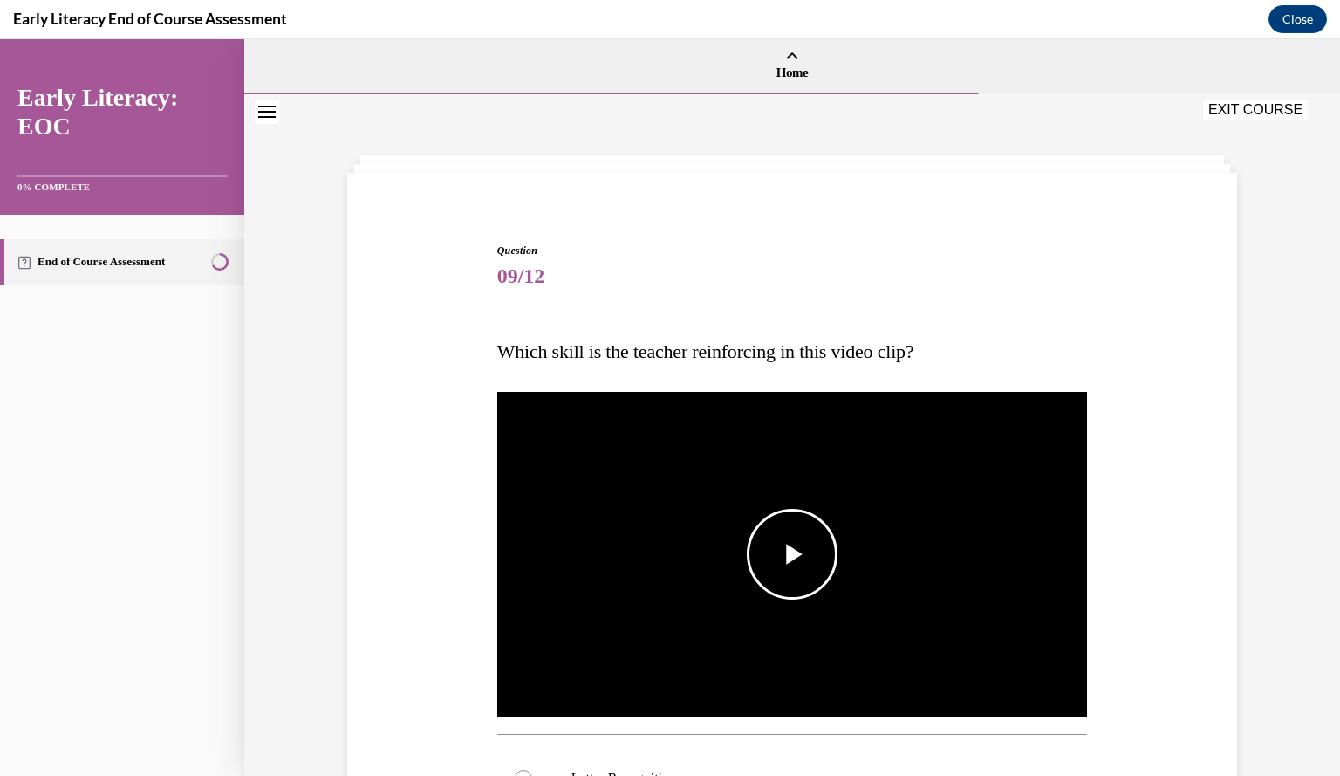
click at [792, 615] on img "Video player" at bounding box center [792, 554] width 591 height 332
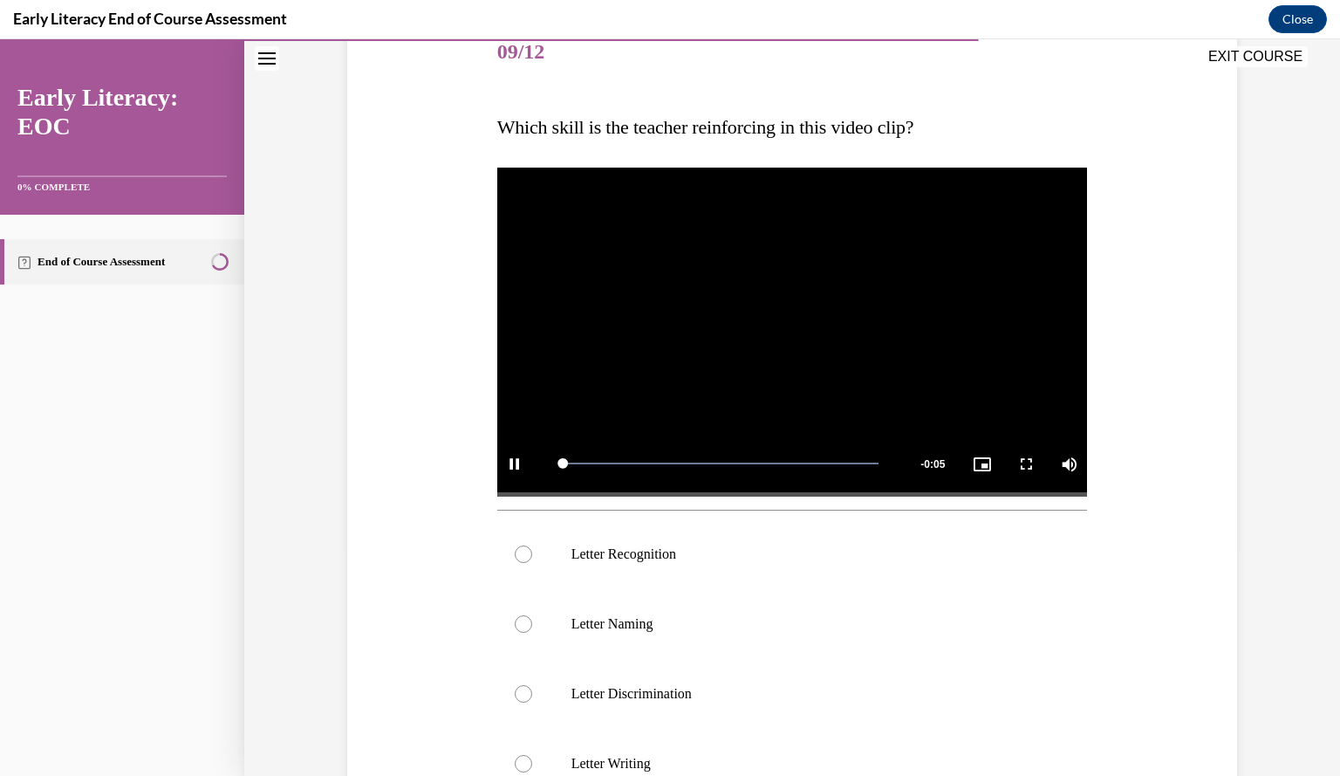
scroll to position [225, 0]
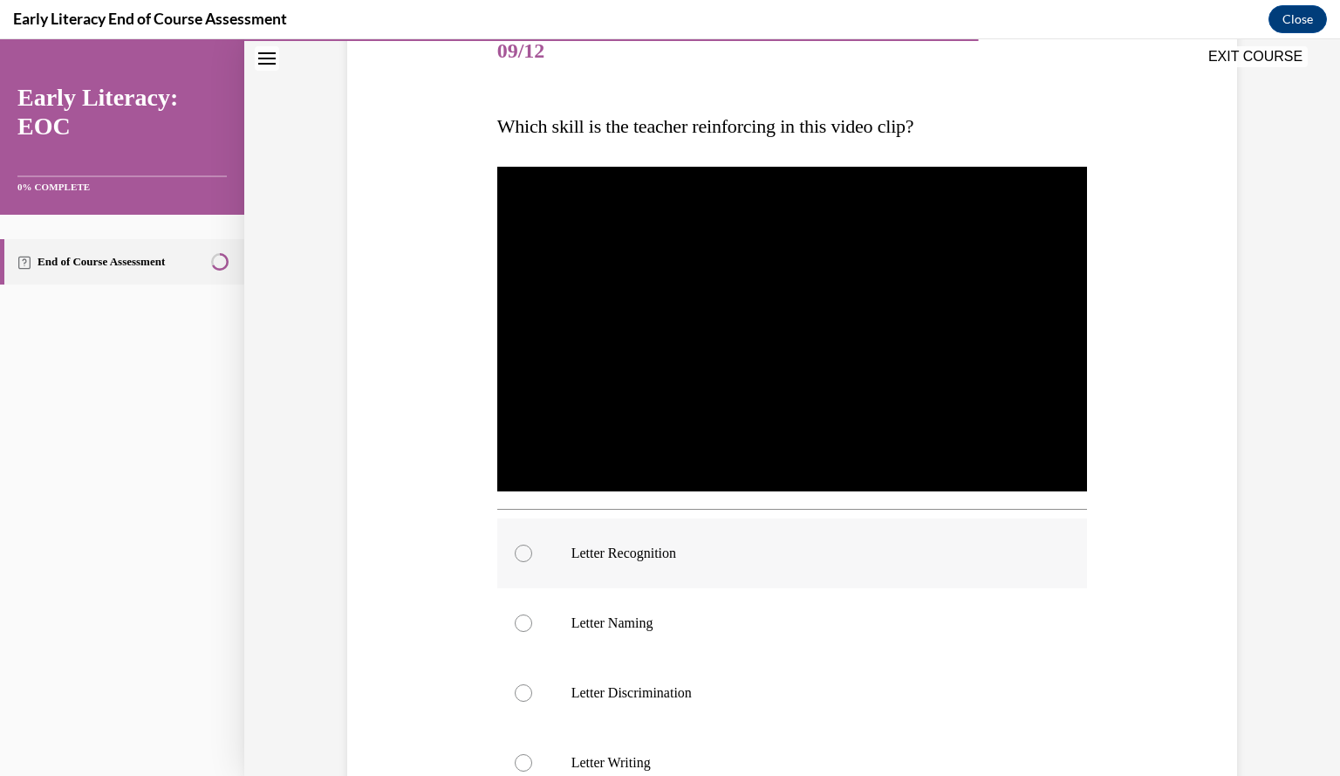
click at [698, 550] on p "Letter Recognition" at bounding box center [808, 553] width 473 height 17
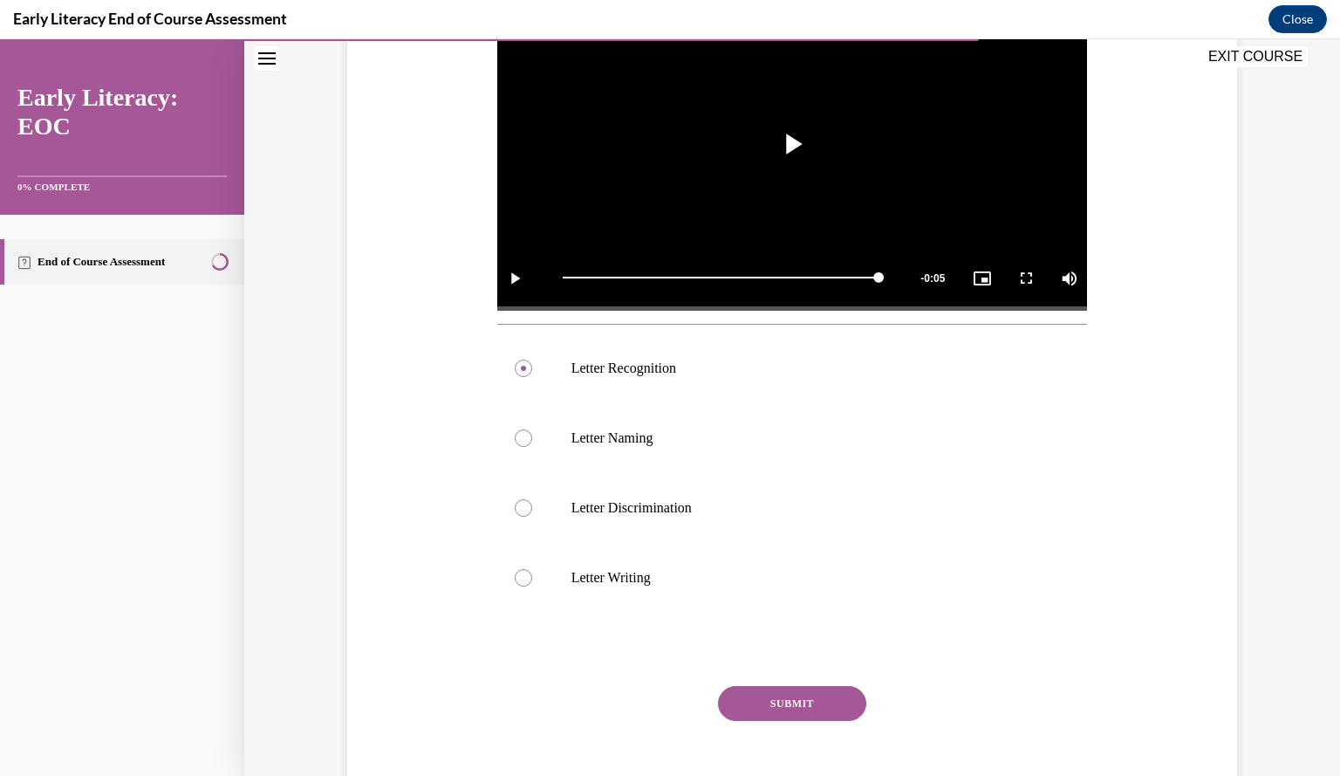
click at [753, 699] on button "SUBMIT" at bounding box center [792, 703] width 148 height 35
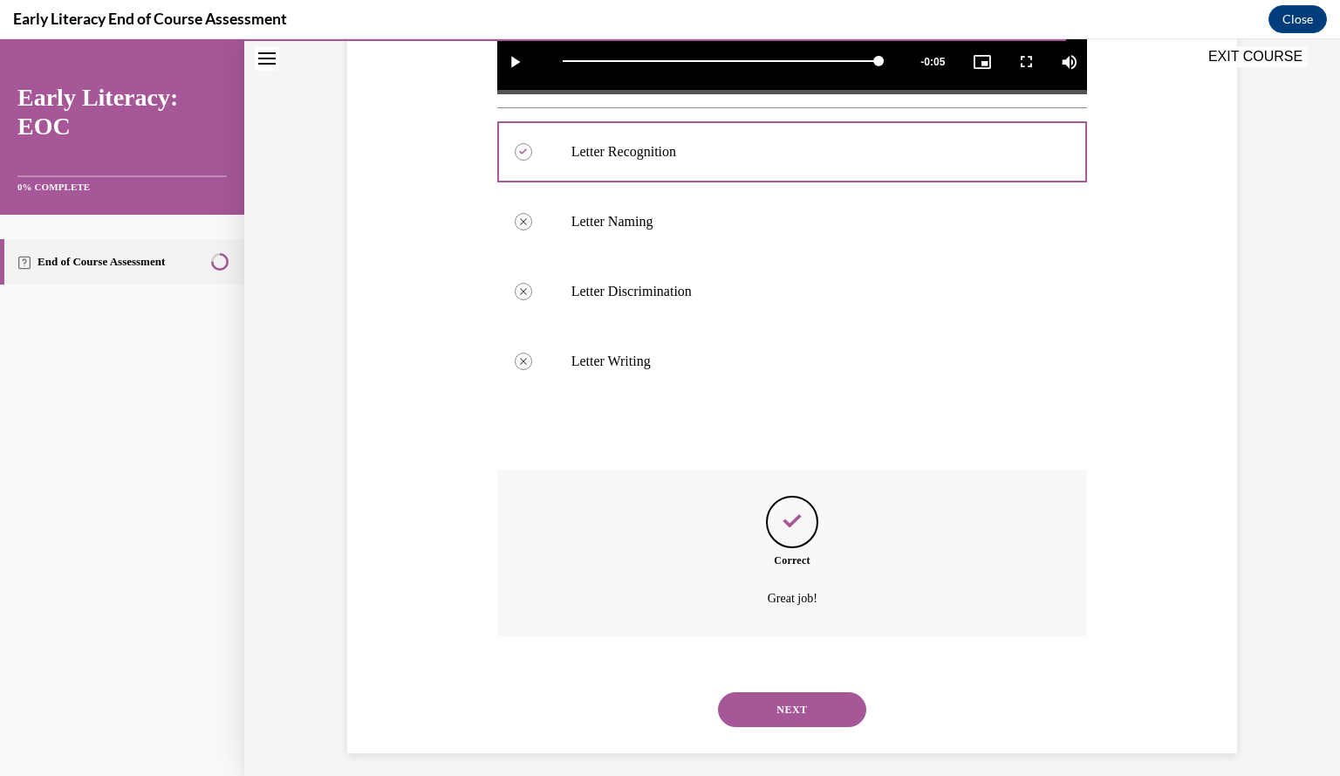
scroll to position [638, 0]
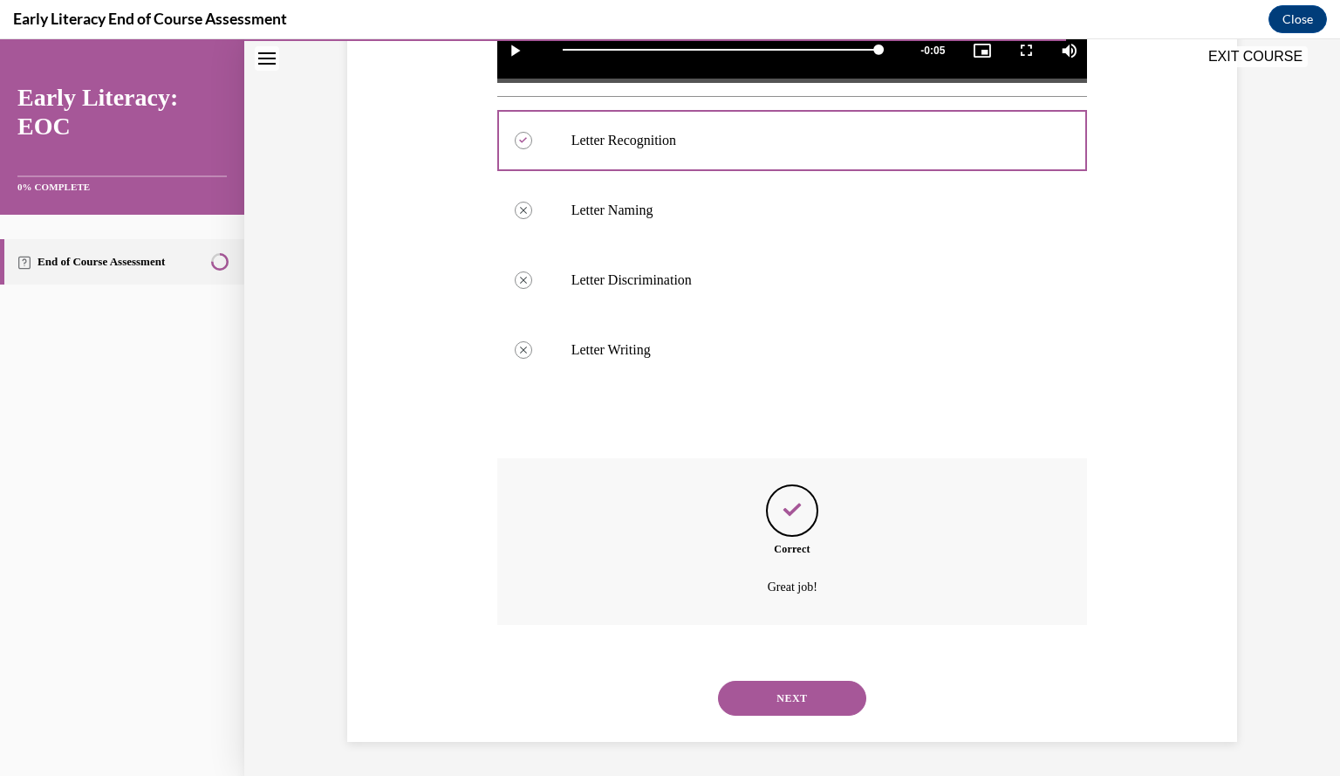
click at [770, 709] on button "NEXT" at bounding box center [792, 698] width 148 height 35
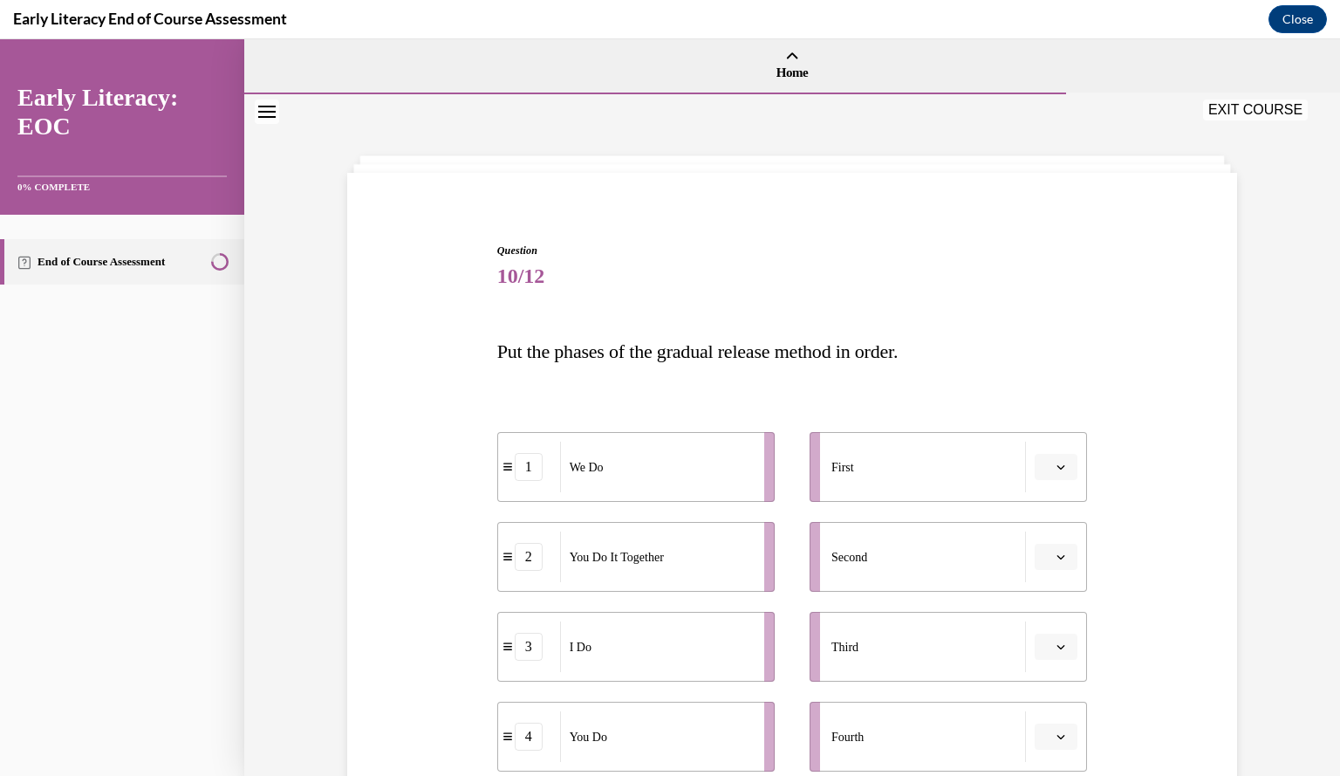
click at [1057, 463] on icon "button" at bounding box center [1061, 467] width 9 height 9
click at [1044, 604] on span "3" at bounding box center [1043, 610] width 6 height 14
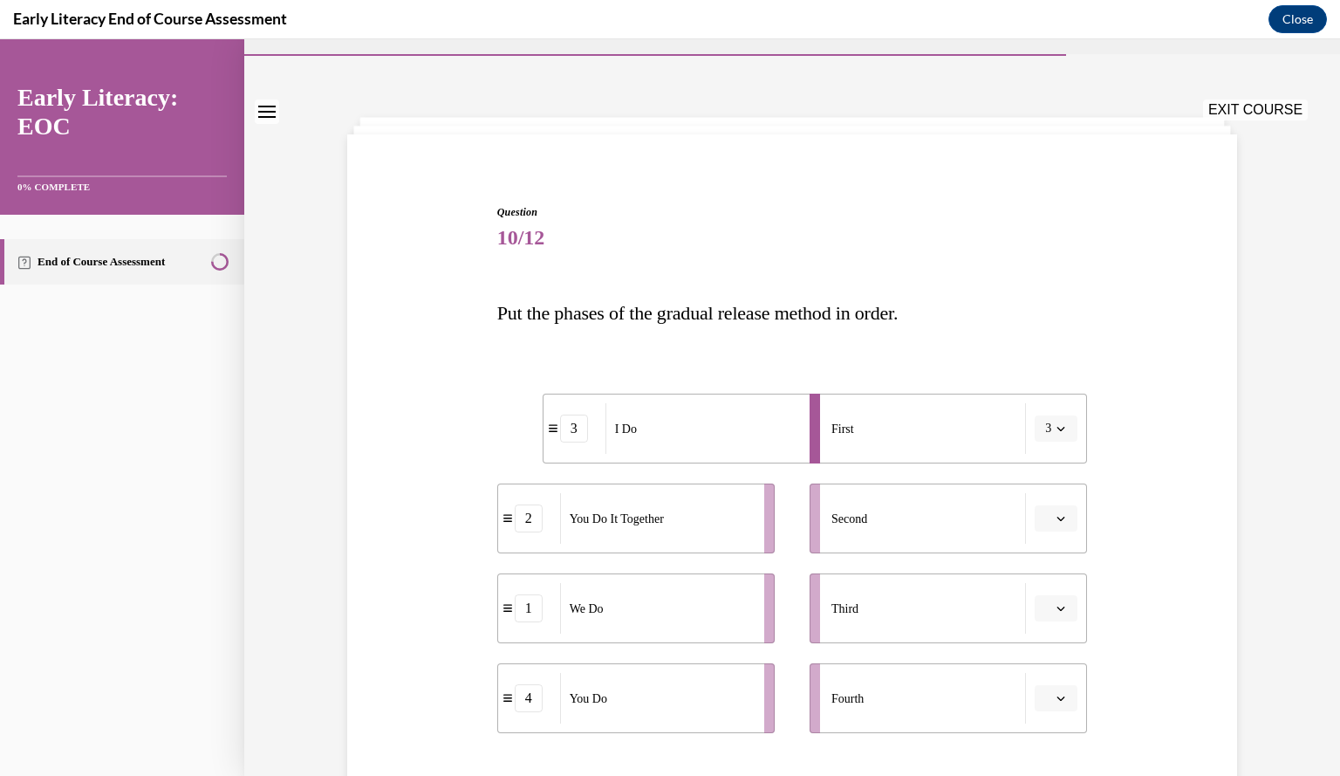
scroll to position [38, 0]
click at [1057, 606] on icon "button" at bounding box center [1061, 609] width 9 height 9
click at [1061, 507] on div "2" at bounding box center [1047, 500] width 43 height 35
click at [1053, 704] on button "button" at bounding box center [1056, 699] width 43 height 26
click at [963, 664] on li "Fourth" at bounding box center [949, 699] width 278 height 70
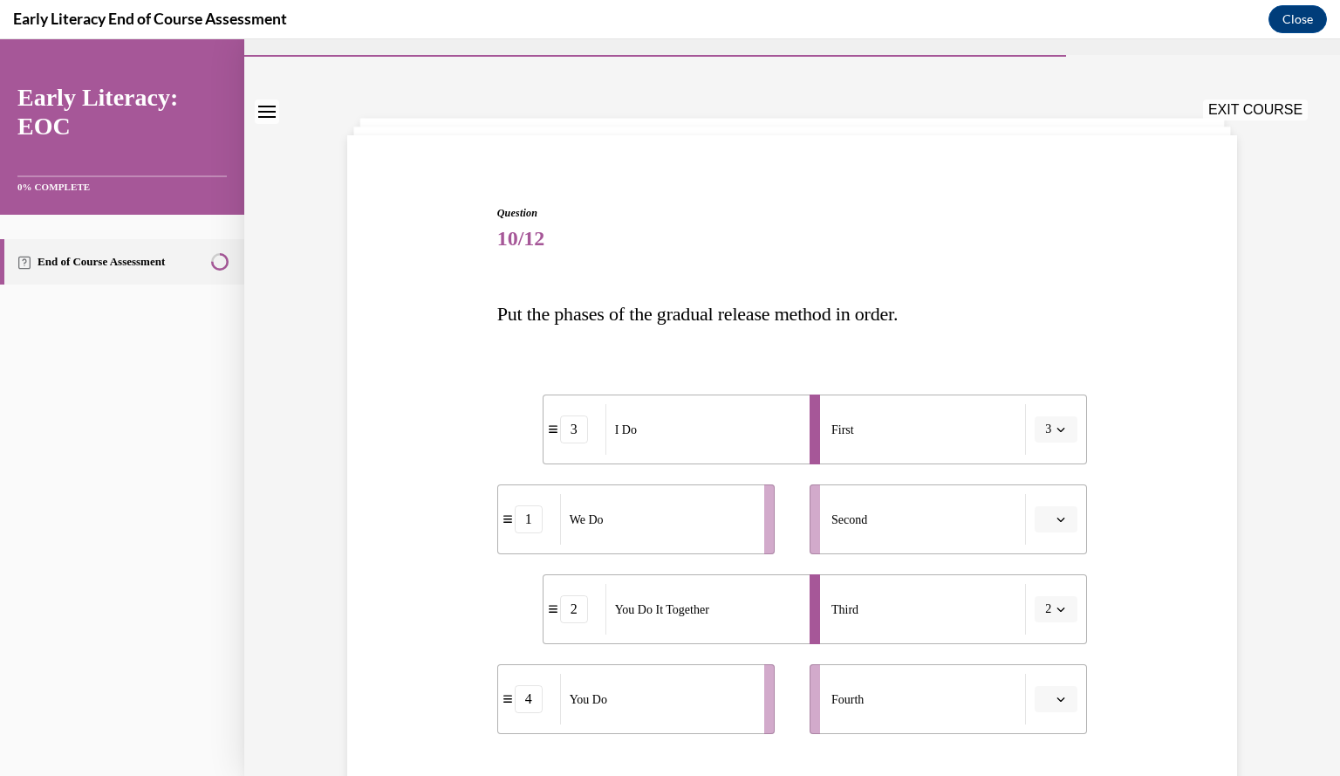
click at [1051, 532] on li "Second" at bounding box center [949, 519] width 278 height 70
click at [1047, 524] on button "button" at bounding box center [1056, 519] width 43 height 26
click at [1045, 624] on span "2" at bounding box center [1043, 627] width 6 height 14
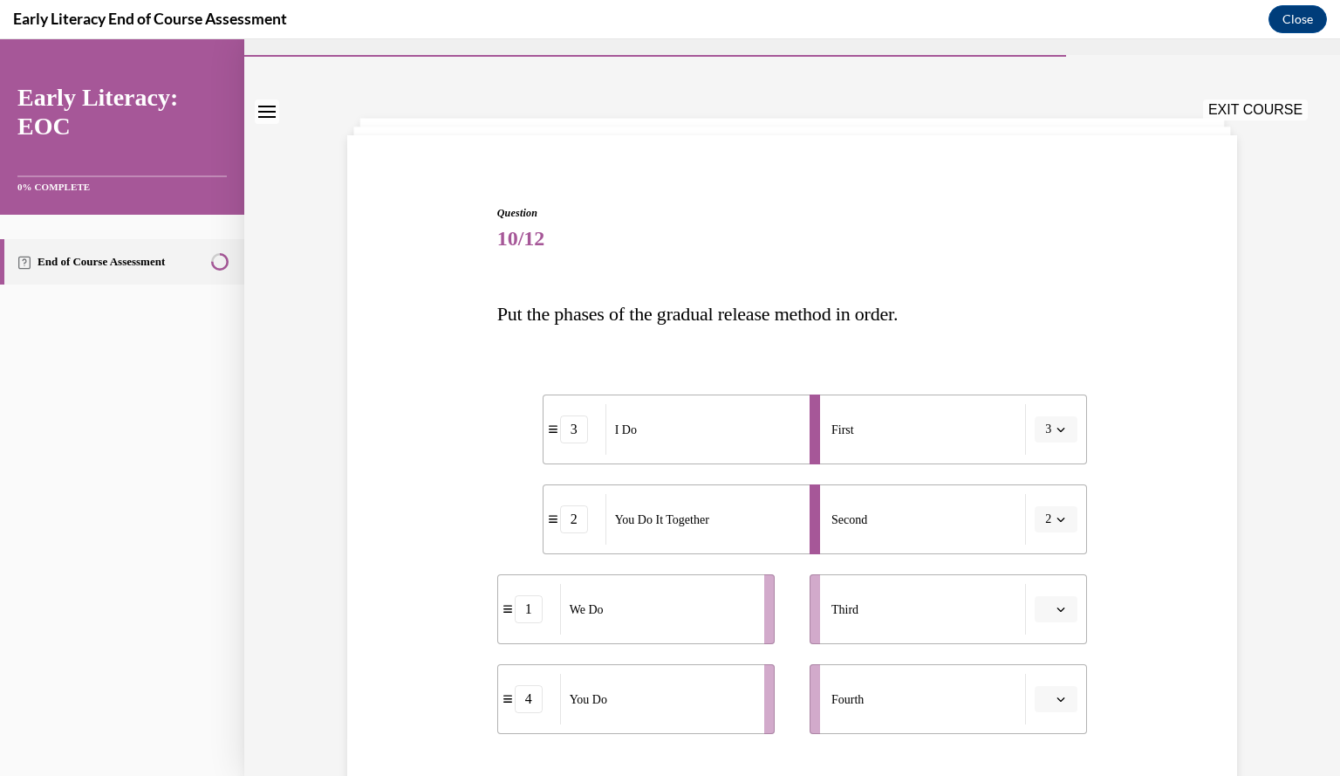
click at [1057, 522] on icon "button" at bounding box center [1061, 519] width 9 height 9
click at [1052, 662] on div "3" at bounding box center [1044, 662] width 43 height 35
click at [1054, 512] on button "3" at bounding box center [1056, 519] width 43 height 26
click at [1054, 574] on div at bounding box center [1044, 557] width 43 height 35
click at [1057, 429] on icon "button" at bounding box center [1061, 429] width 9 height 9
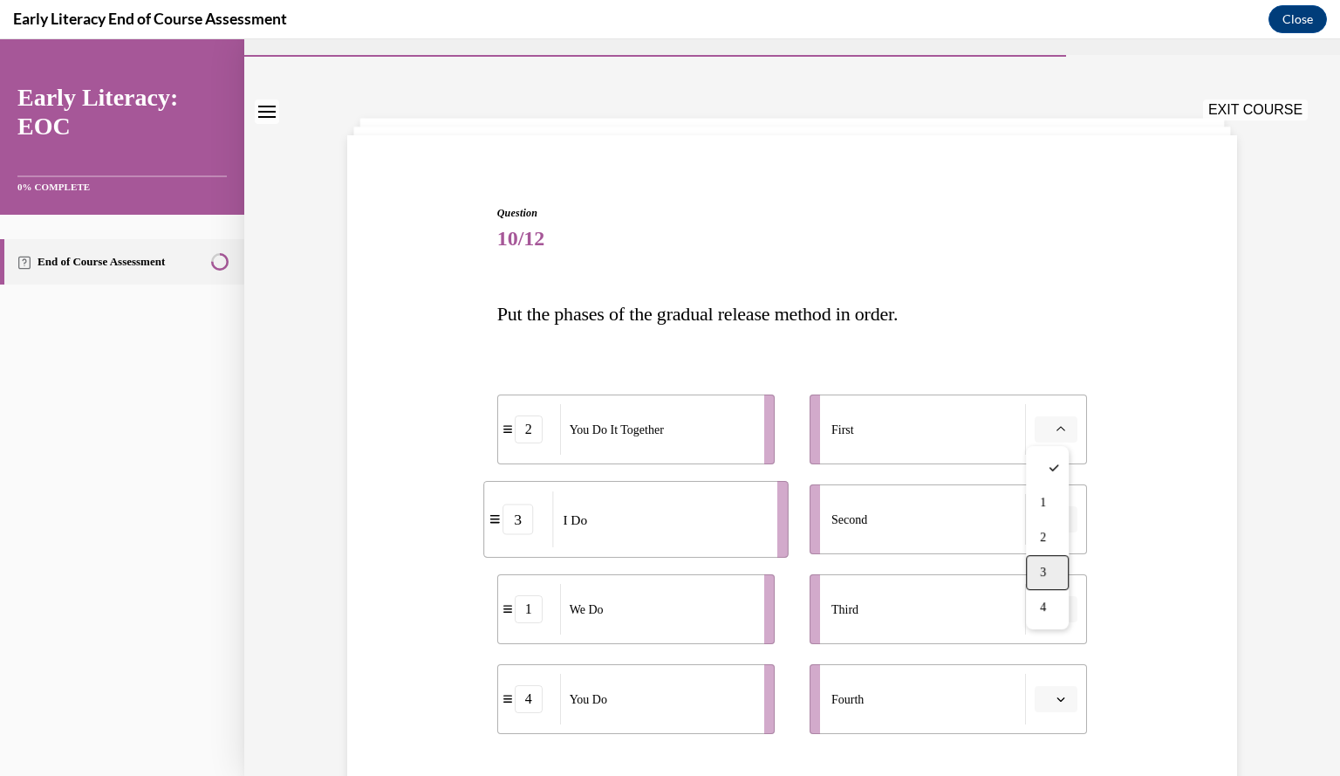
click at [1040, 568] on span "3" at bounding box center [1043, 572] width 6 height 14
click at [1058, 518] on icon "button" at bounding box center [1062, 519] width 8 height 4
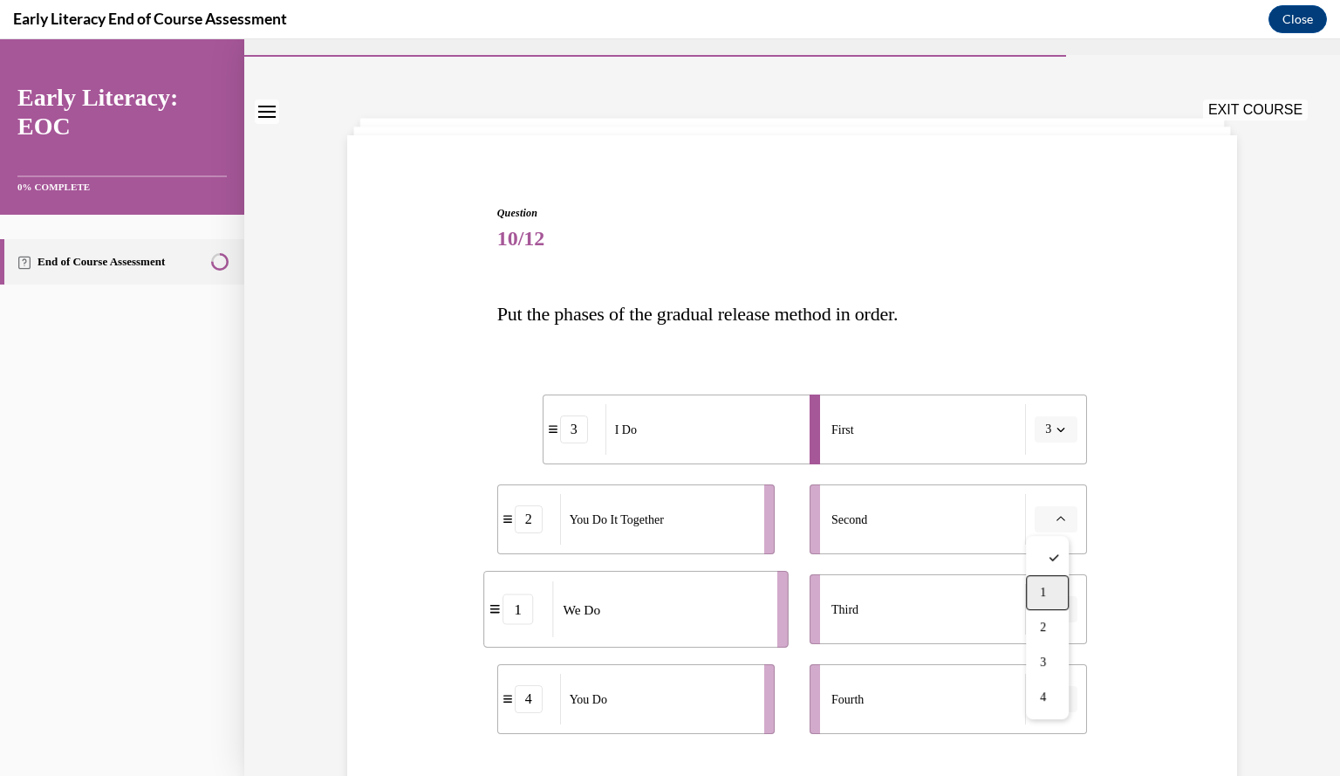
click at [1040, 593] on span "1" at bounding box center [1043, 593] width 6 height 14
click at [1057, 606] on icon "button" at bounding box center [1061, 609] width 9 height 9
click at [1052, 507] on div "2" at bounding box center [1047, 500] width 43 height 35
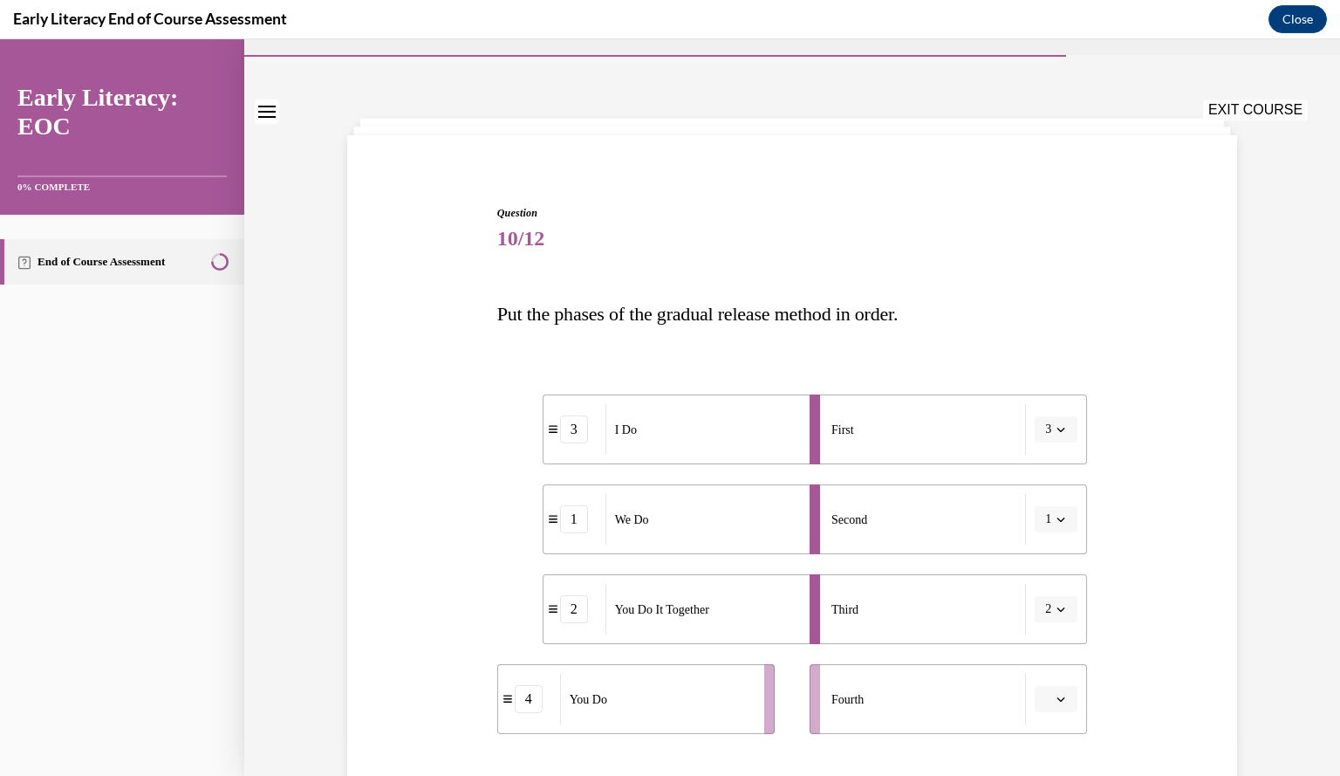
click at [1045, 690] on span "Please select an option" at bounding box center [1048, 698] width 6 height 17
click at [1038, 670] on div "4" at bounding box center [1047, 659] width 43 height 35
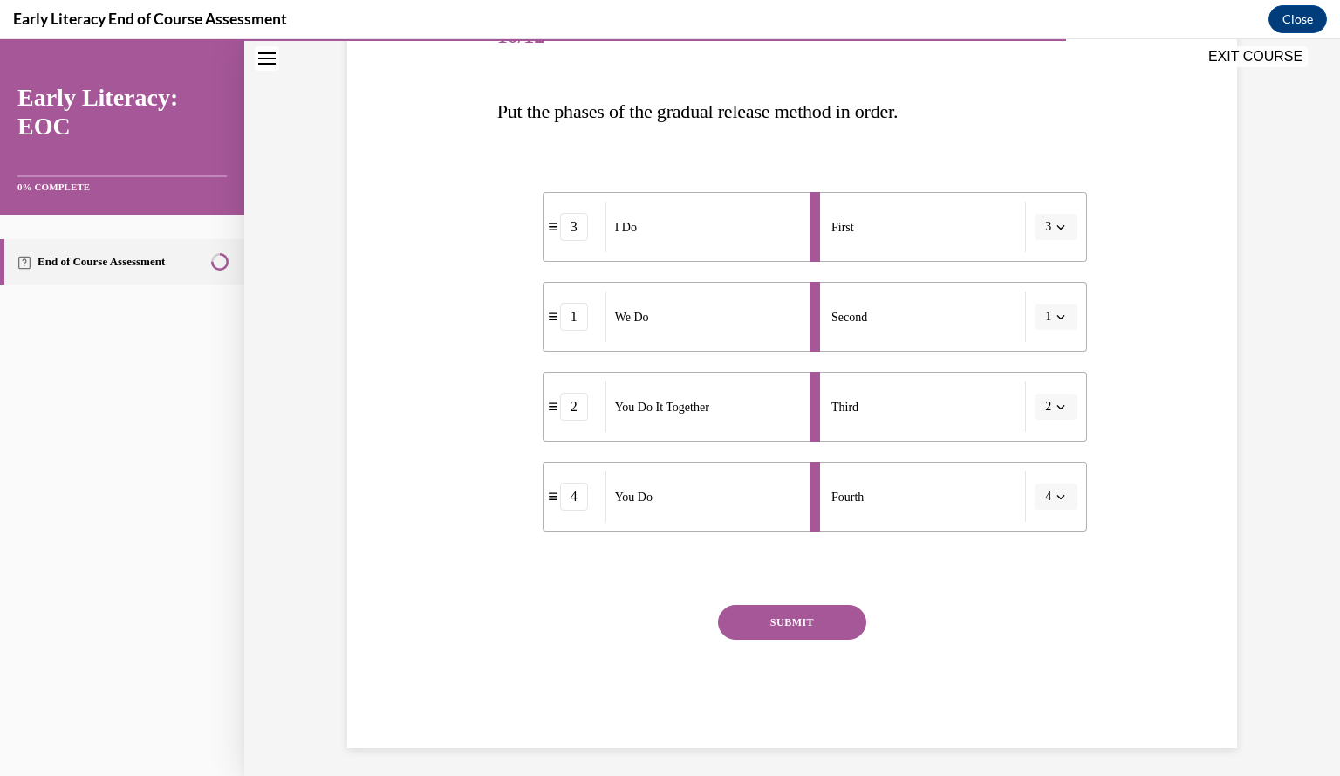
scroll to position [246, 0]
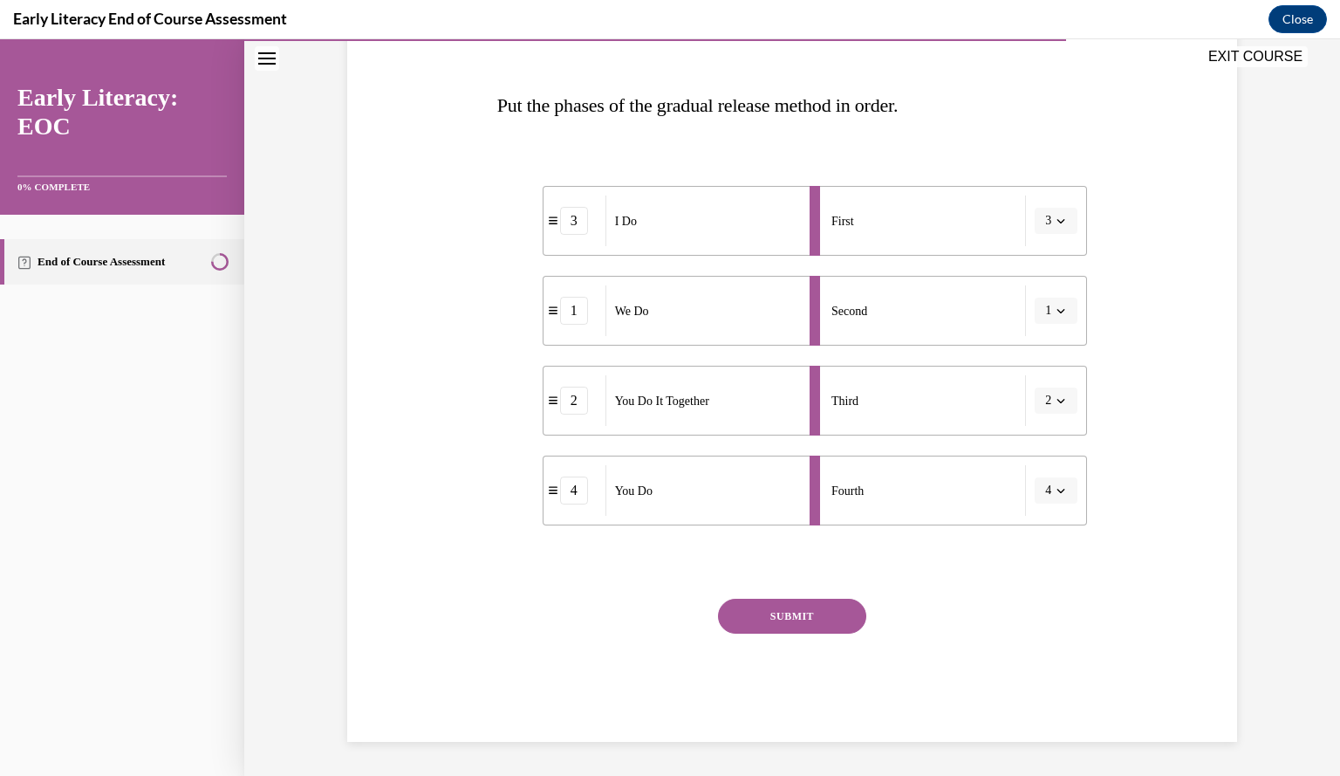
click at [837, 615] on button "SUBMIT" at bounding box center [792, 616] width 148 height 35
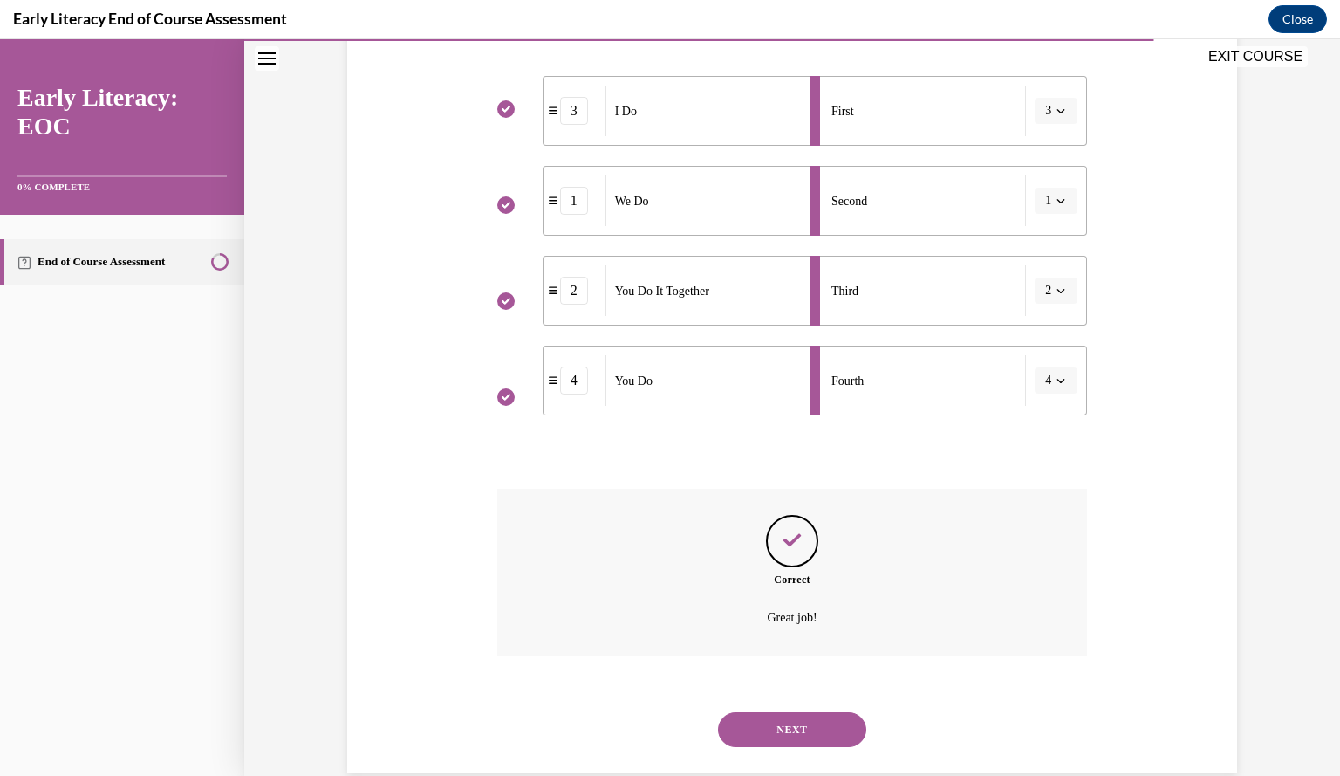
scroll to position [387, 0]
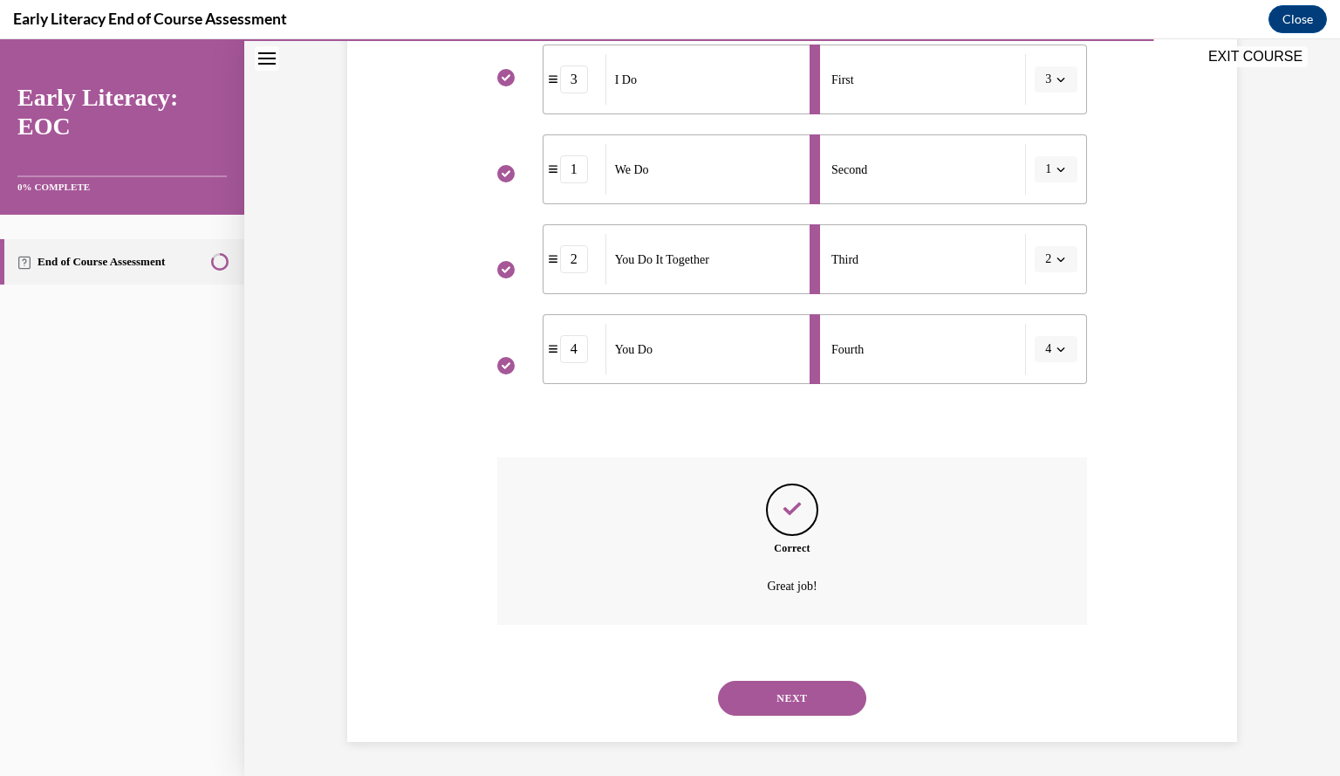
click at [837, 615] on div "Correct Great job!" at bounding box center [792, 541] width 591 height 168
click at [805, 681] on button "NEXT" at bounding box center [792, 698] width 148 height 35
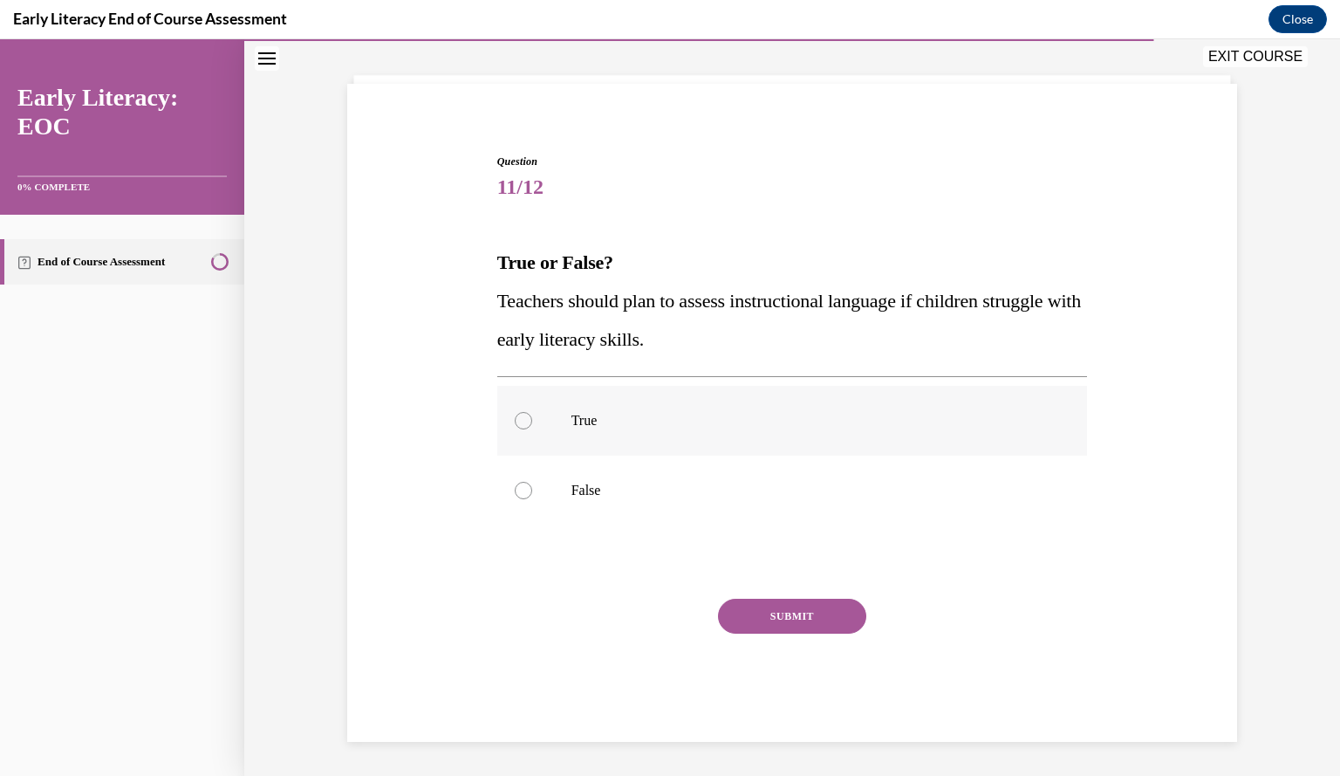
click at [534, 441] on div at bounding box center [792, 421] width 591 height 70
click at [772, 620] on button "SUBMIT" at bounding box center [792, 616] width 148 height 35
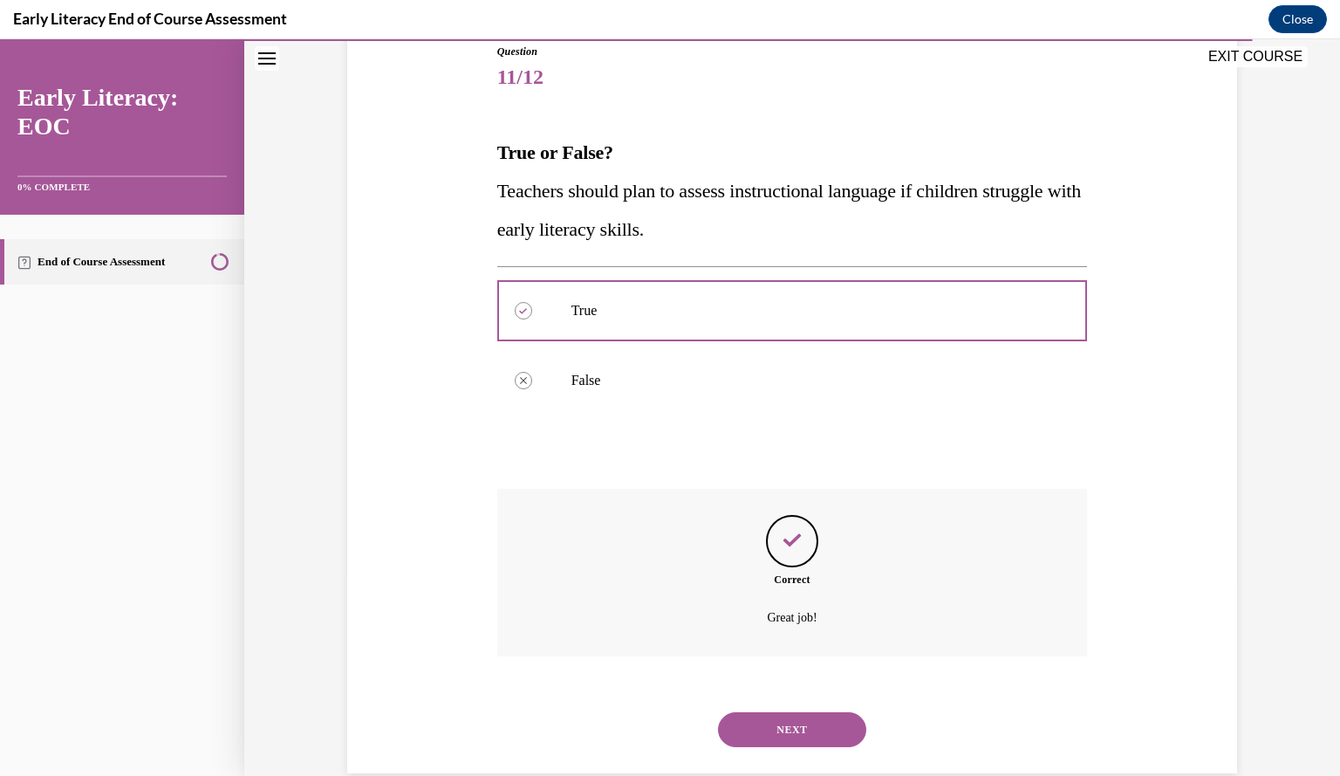
scroll to position [230, 0]
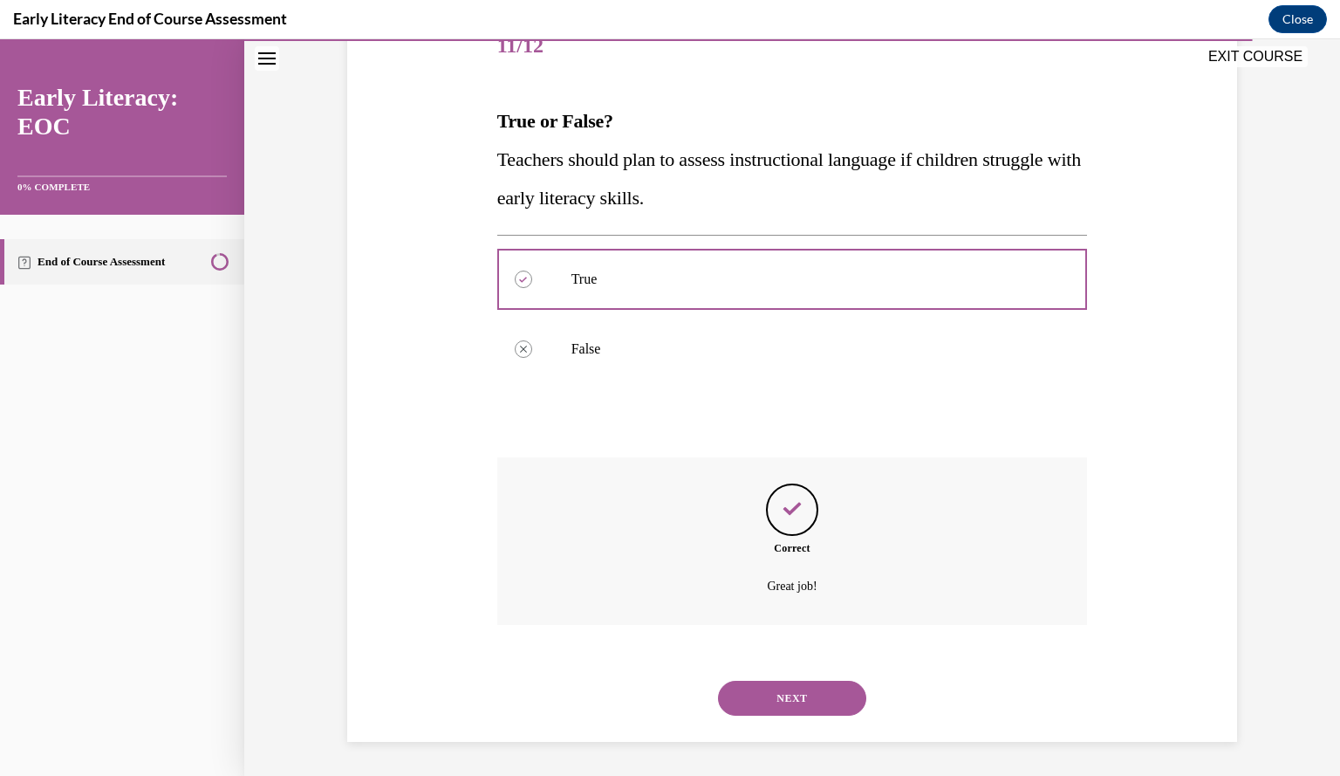
click at [792, 696] on button "NEXT" at bounding box center [792, 698] width 148 height 35
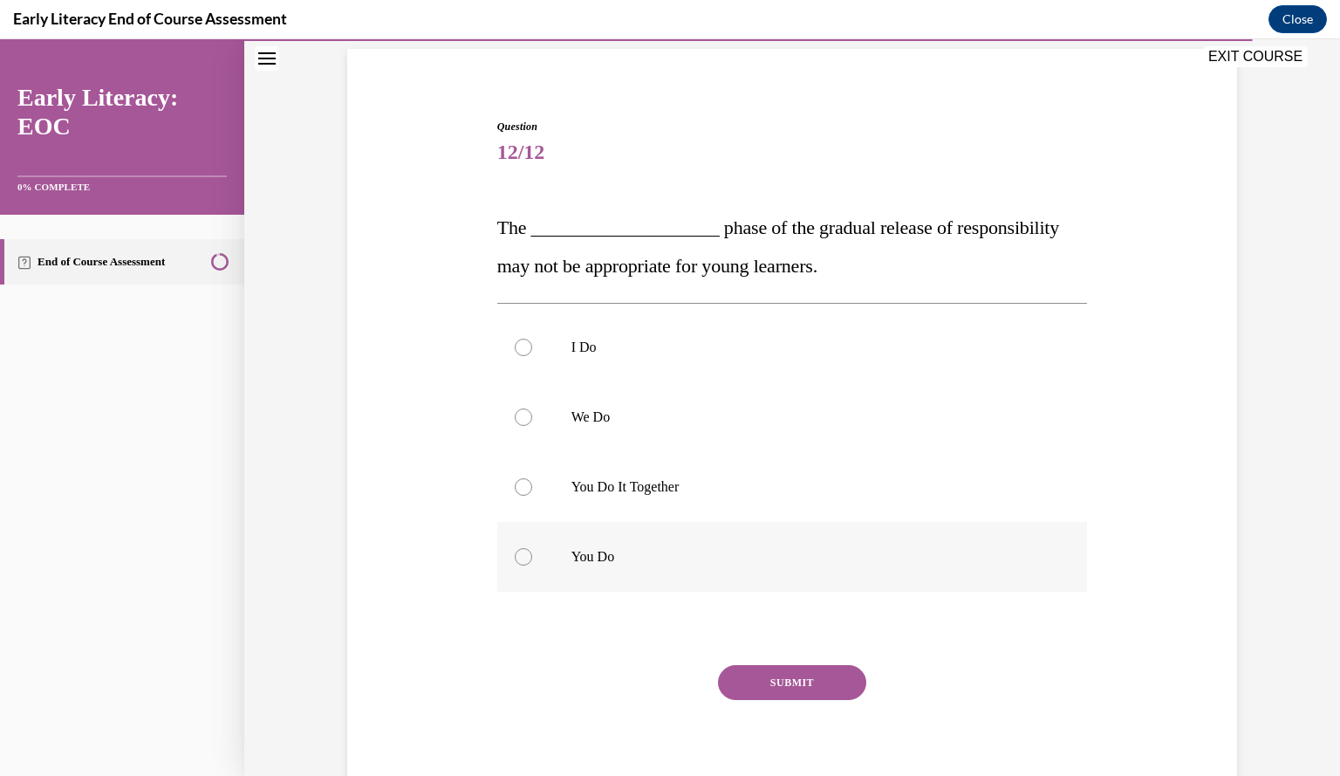
scroll to position [124, 0]
click at [796, 517] on div at bounding box center [792, 487] width 591 height 70
click at [794, 680] on button "SUBMIT" at bounding box center [792, 682] width 148 height 35
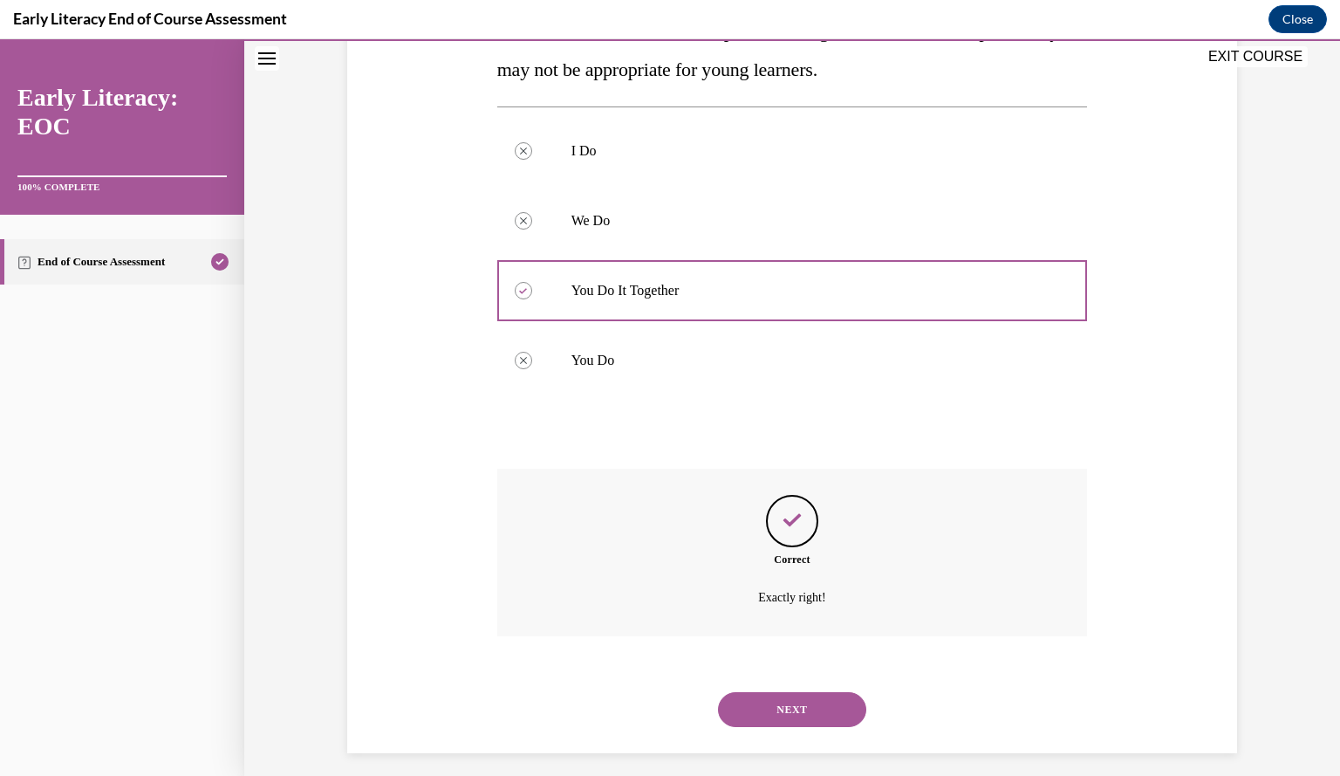
scroll to position [332, 0]
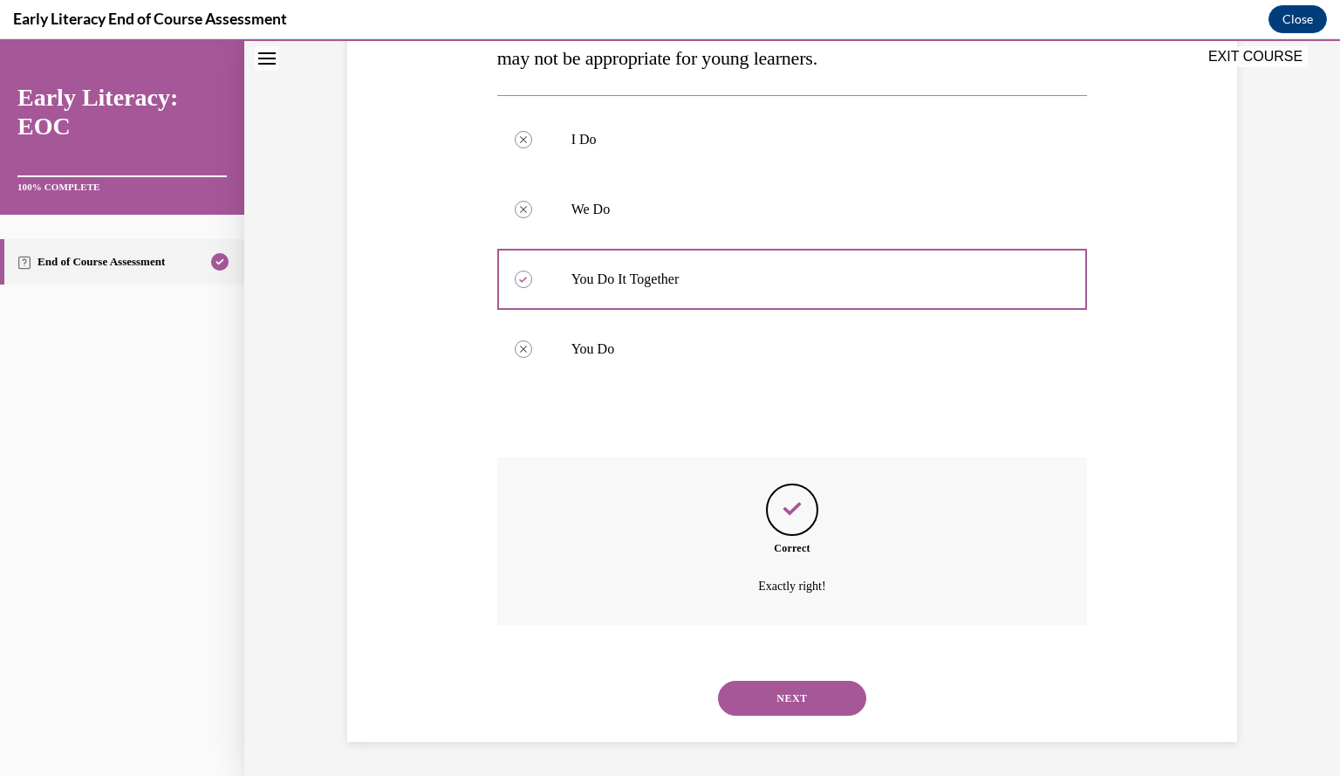
click at [791, 701] on button "NEXT" at bounding box center [792, 698] width 148 height 35
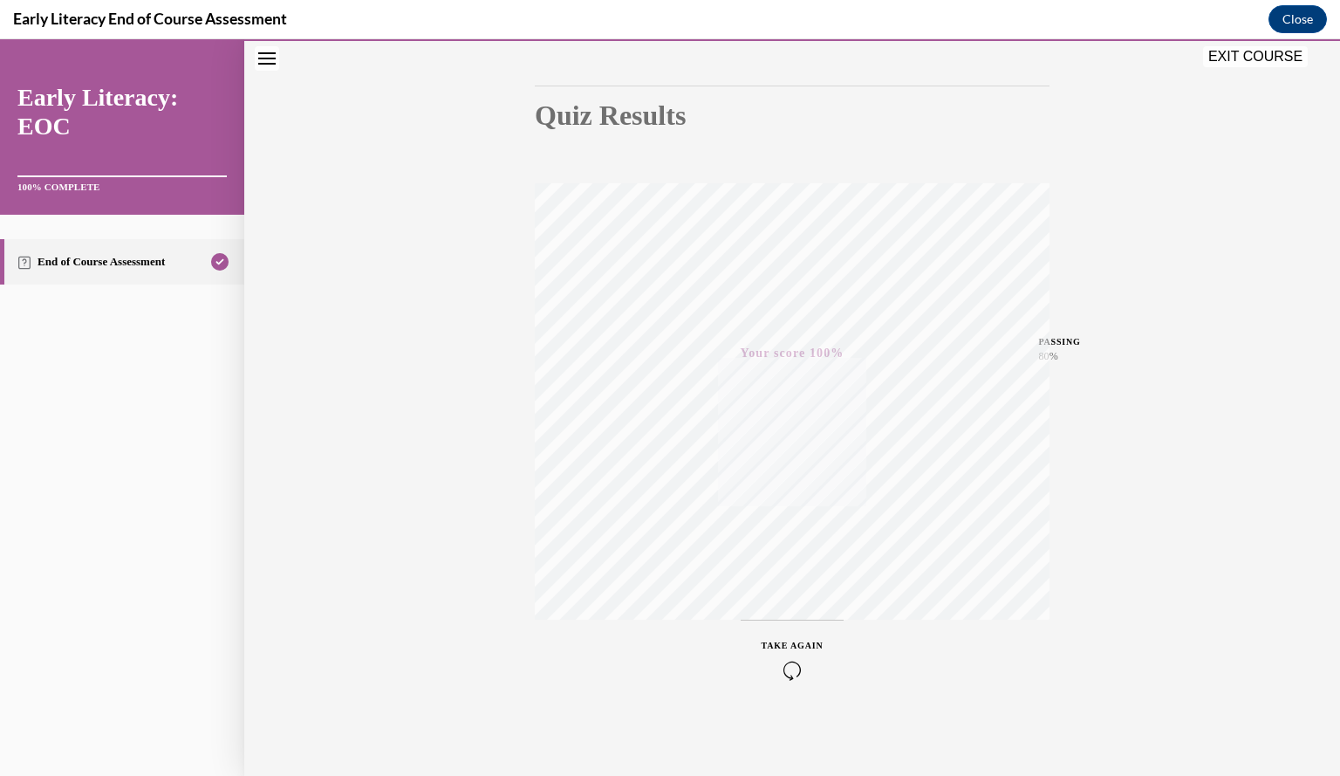
click at [1256, 56] on button "EXIT COURSE" at bounding box center [1255, 56] width 105 height 21
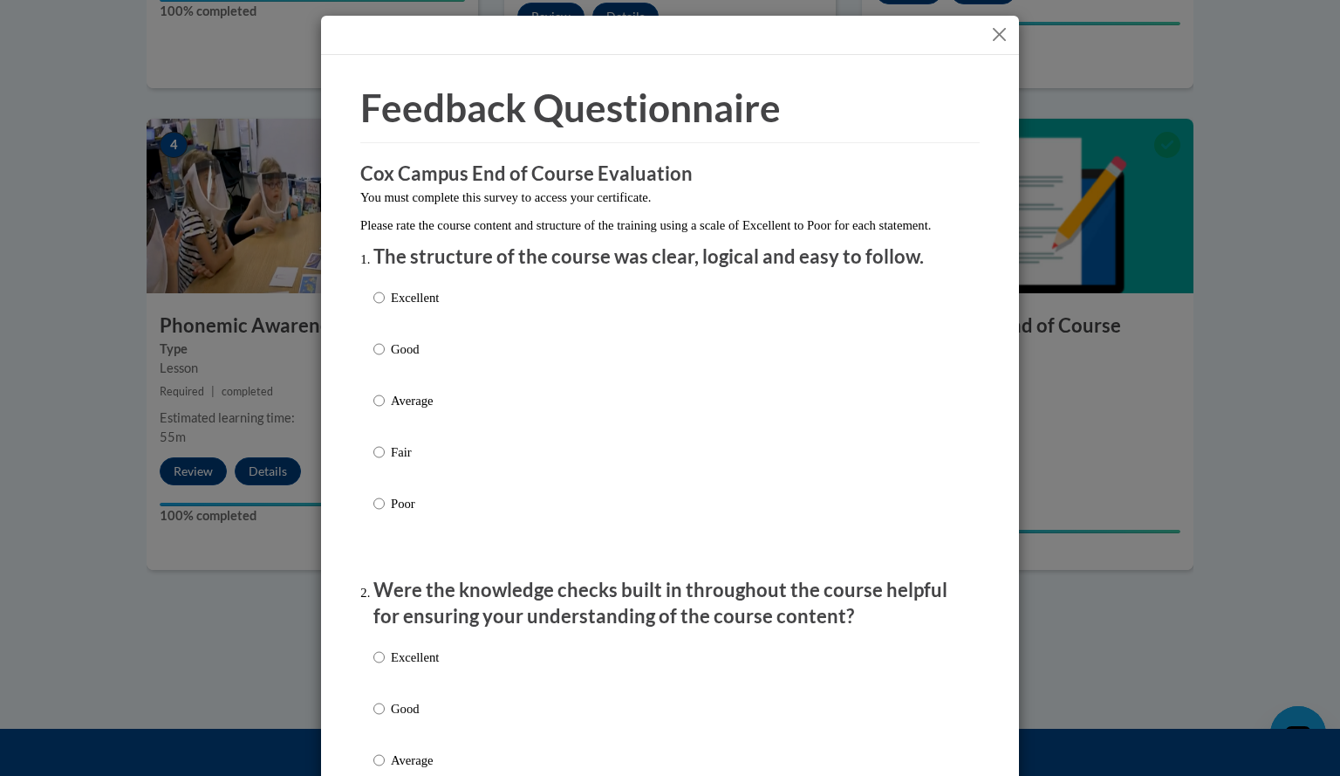
click at [417, 410] on p "Average" at bounding box center [415, 400] width 48 height 19
click at [385, 410] on input "Average" at bounding box center [378, 400] width 11 height 19
radio input "true"
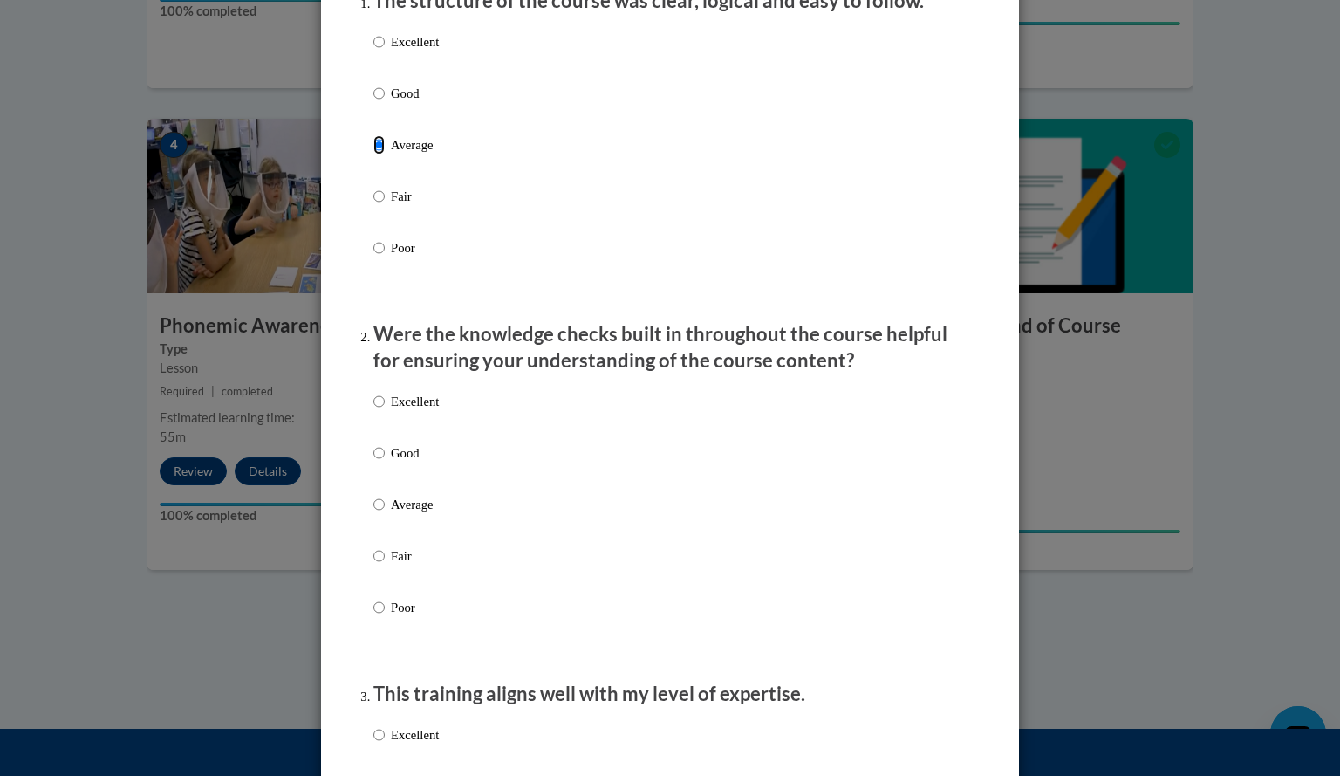
scroll to position [257, 0]
click at [400, 511] on div "Excellent Good Average Fair Poor" at bounding box center [405, 517] width 65 height 271
click at [391, 462] on p "Good" at bounding box center [415, 451] width 48 height 19
click at [384, 462] on input "Good" at bounding box center [378, 451] width 11 height 19
radio input "true"
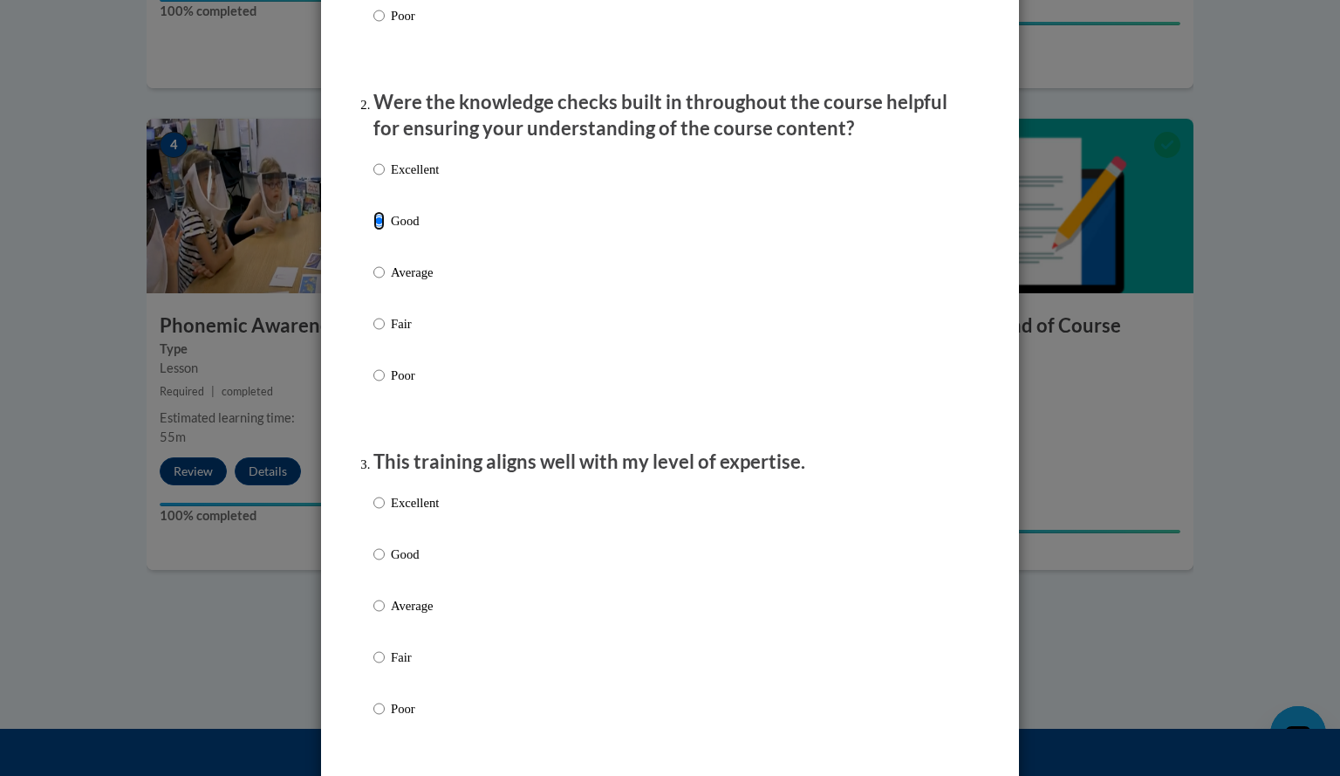
scroll to position [489, 0]
click at [394, 614] on p "Average" at bounding box center [415, 604] width 48 height 19
click at [385, 614] on input "Average" at bounding box center [378, 604] width 11 height 19
radio input "true"
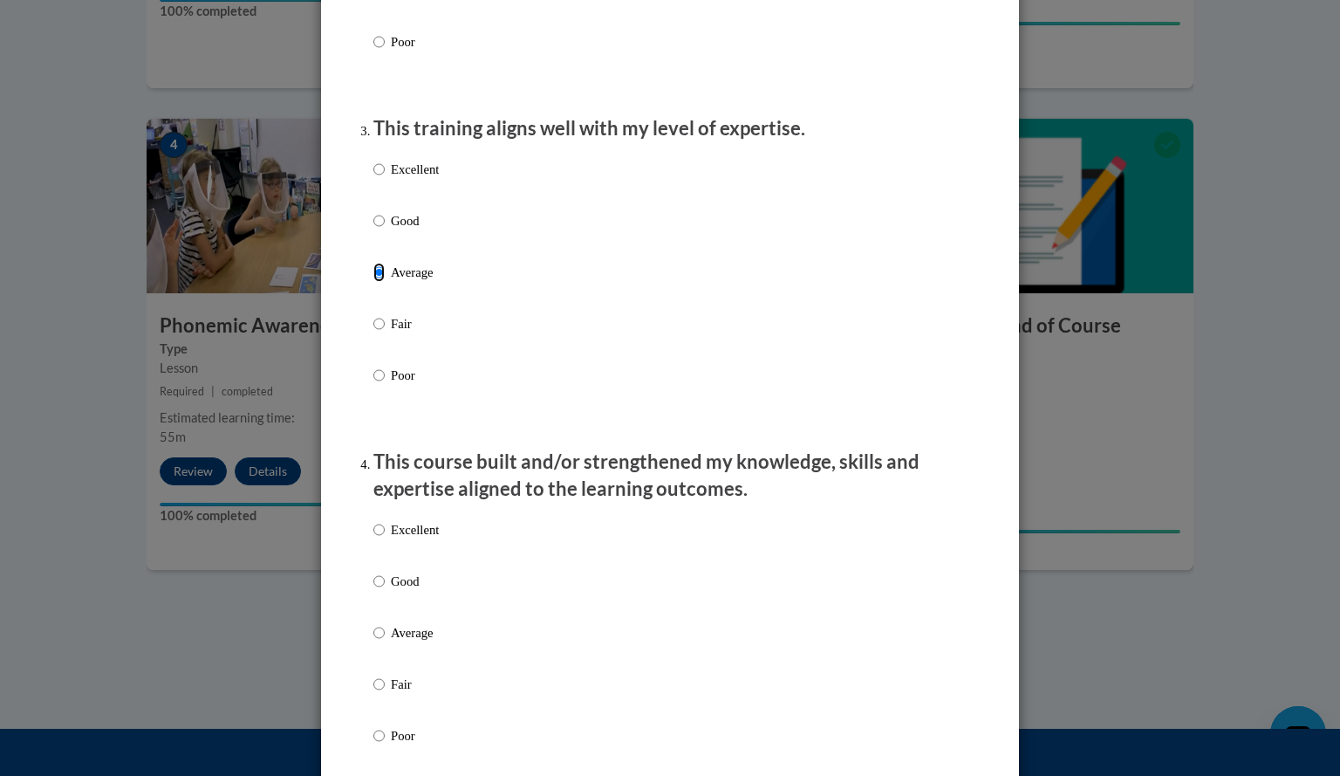
scroll to position [826, 0]
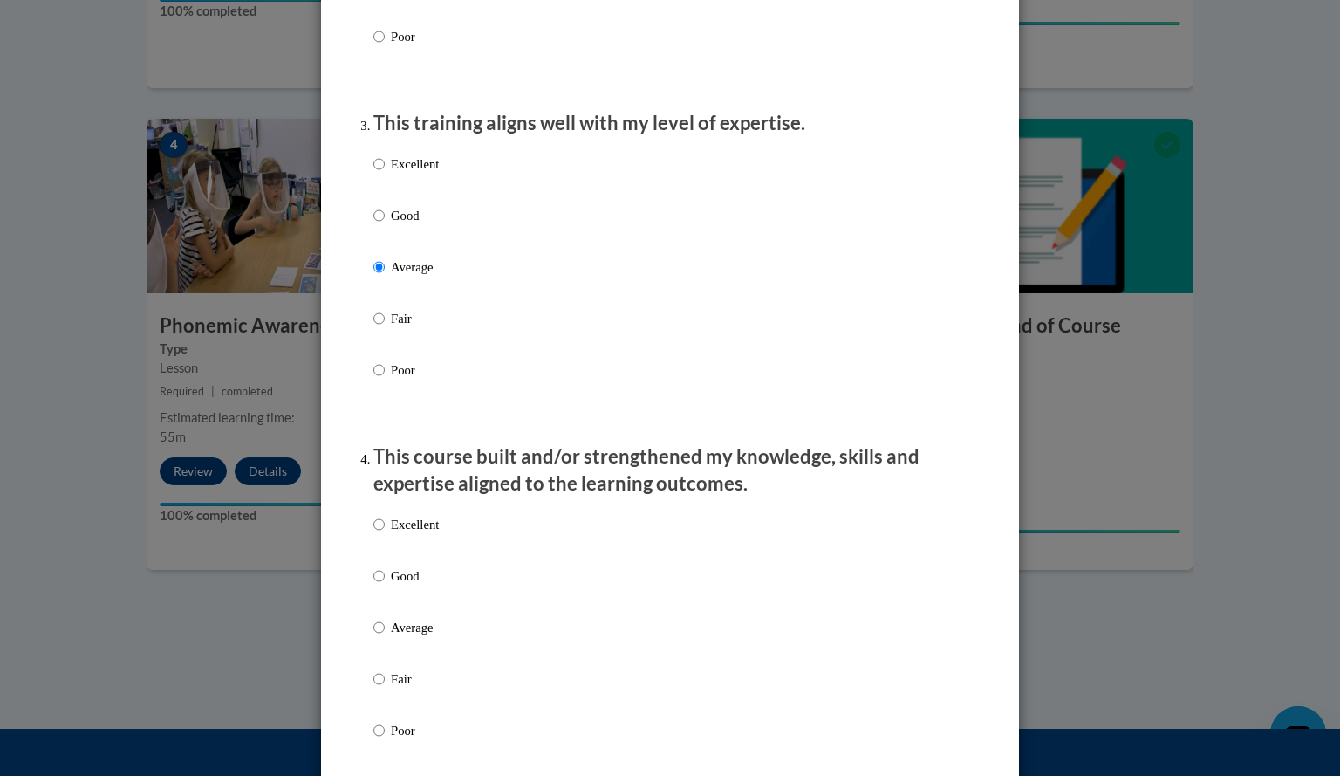
click at [400, 586] on p "Good" at bounding box center [415, 575] width 48 height 19
click at [385, 586] on input "Good" at bounding box center [378, 575] width 11 height 19
radio input "true"
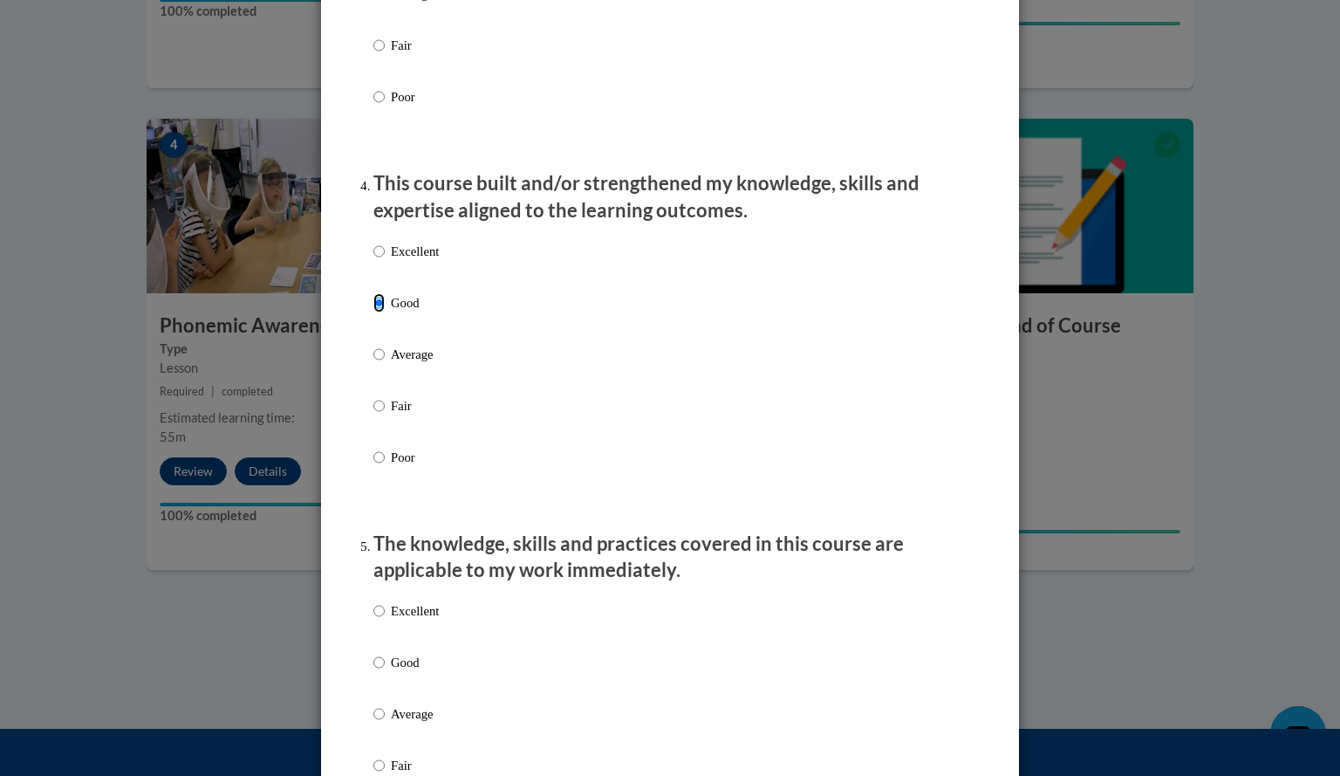
scroll to position [1100, 0]
click at [398, 671] on p "Good" at bounding box center [415, 661] width 48 height 19
click at [385, 671] on input "Good" at bounding box center [378, 661] width 11 height 19
radio input "true"
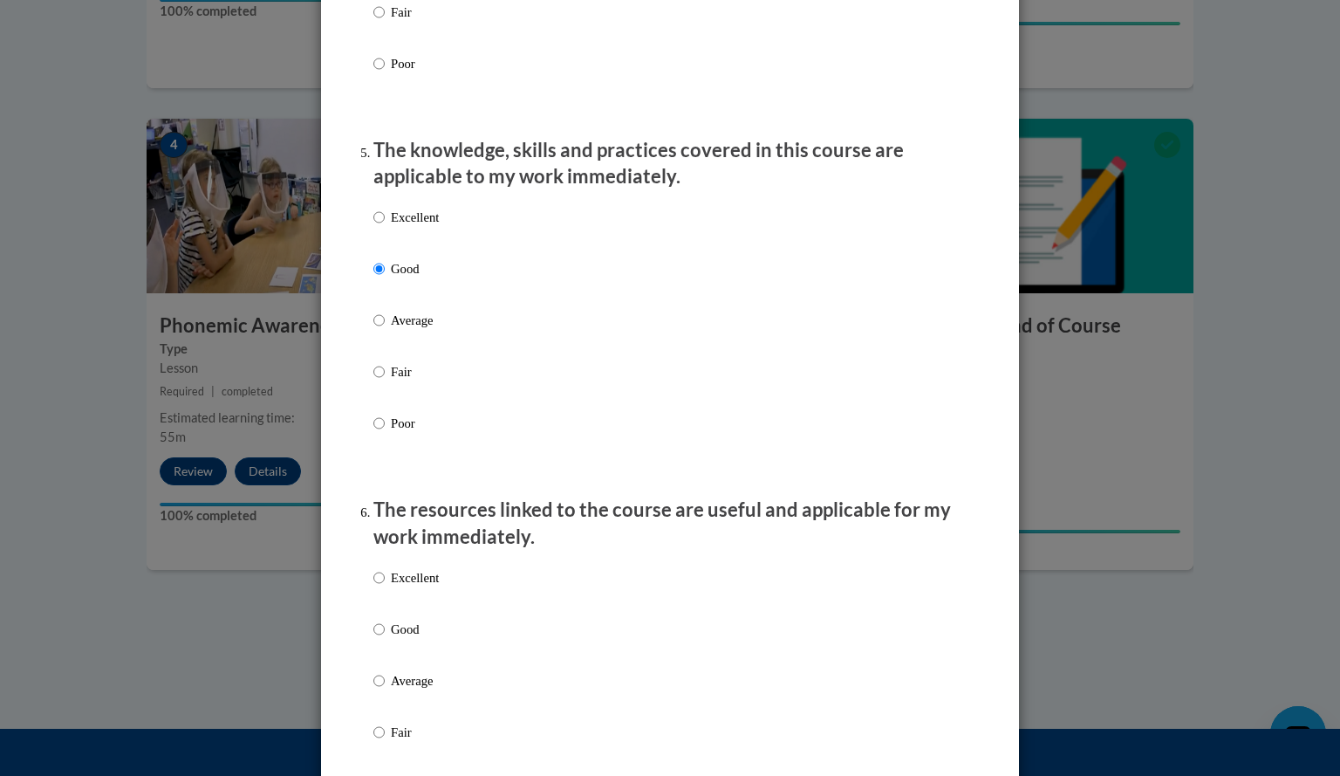
click at [400, 690] on p "Average" at bounding box center [415, 680] width 48 height 19
click at [385, 690] on input "Average" at bounding box center [378, 680] width 11 height 19
radio input "true"
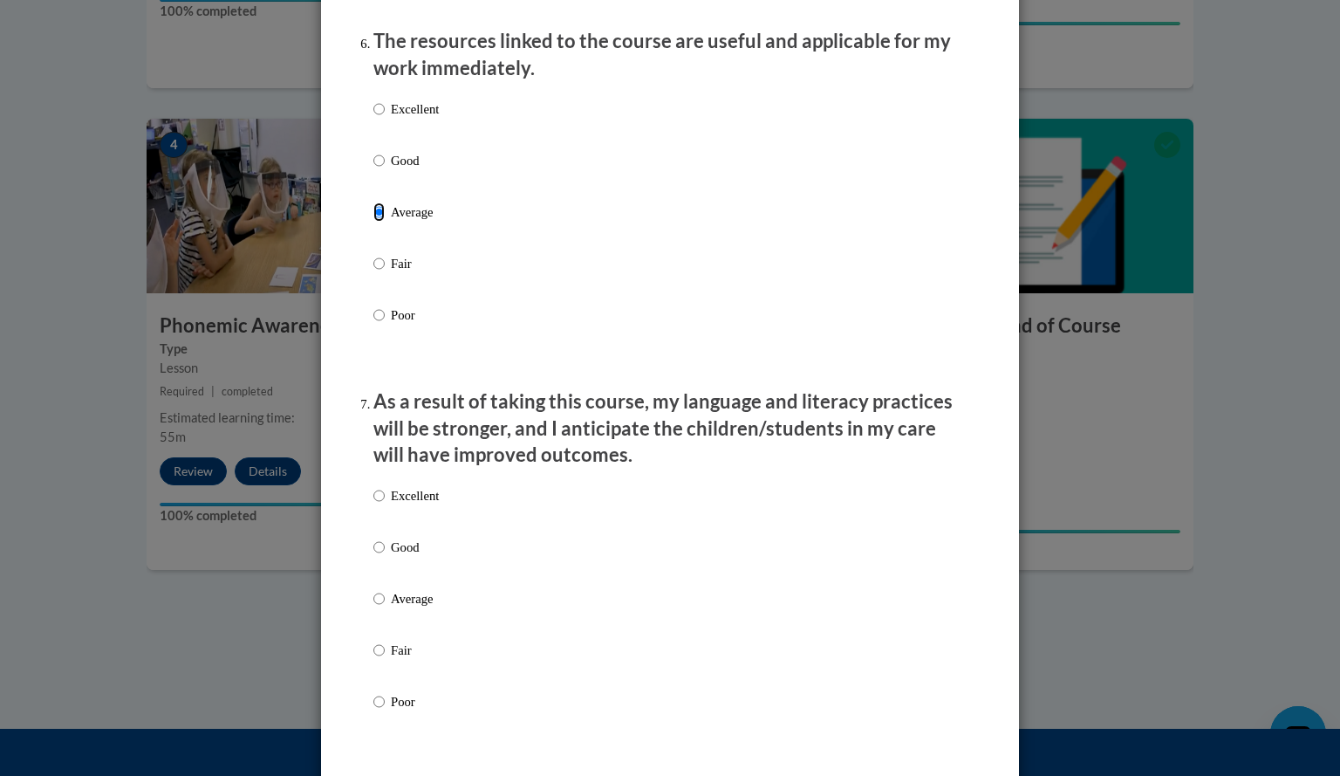
scroll to position [1982, 0]
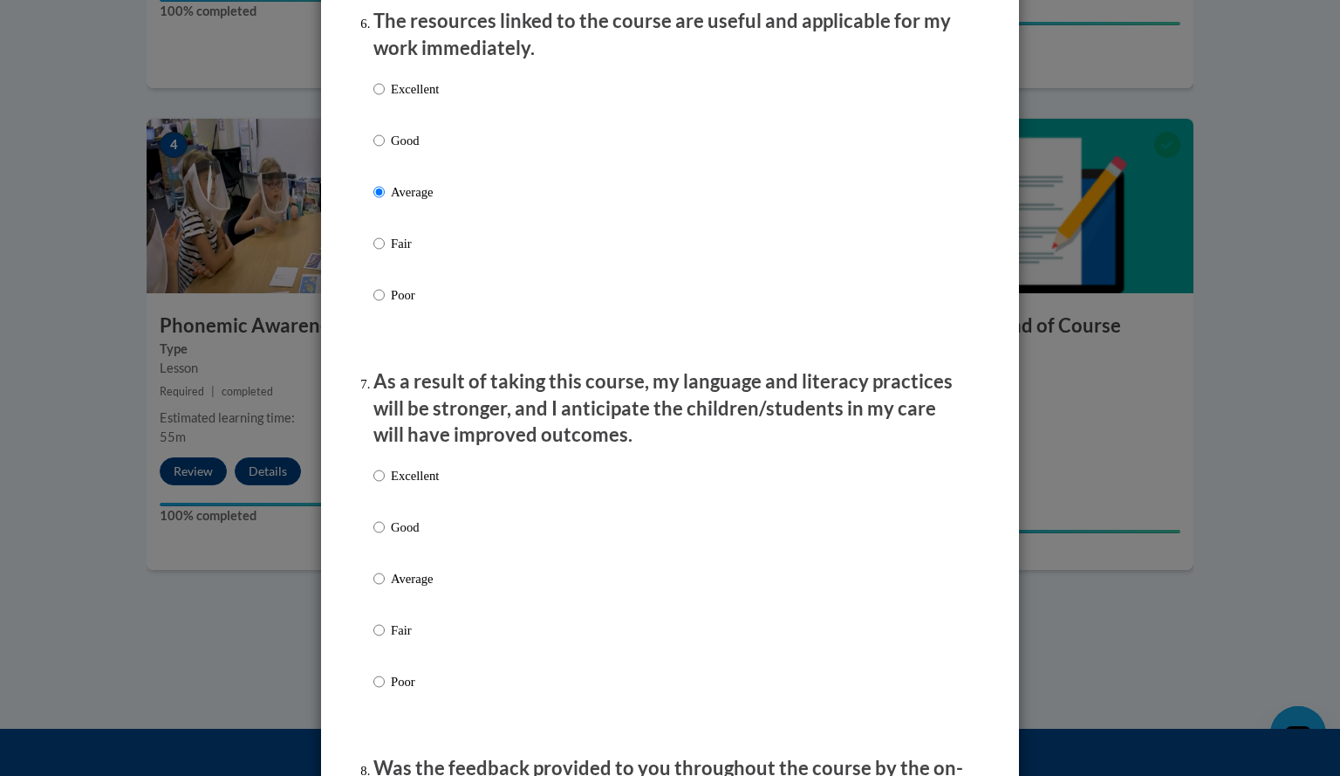
click at [402, 585] on p "Average" at bounding box center [415, 578] width 48 height 19
click at [385, 585] on input "Average" at bounding box center [378, 578] width 11 height 19
radio input "true"
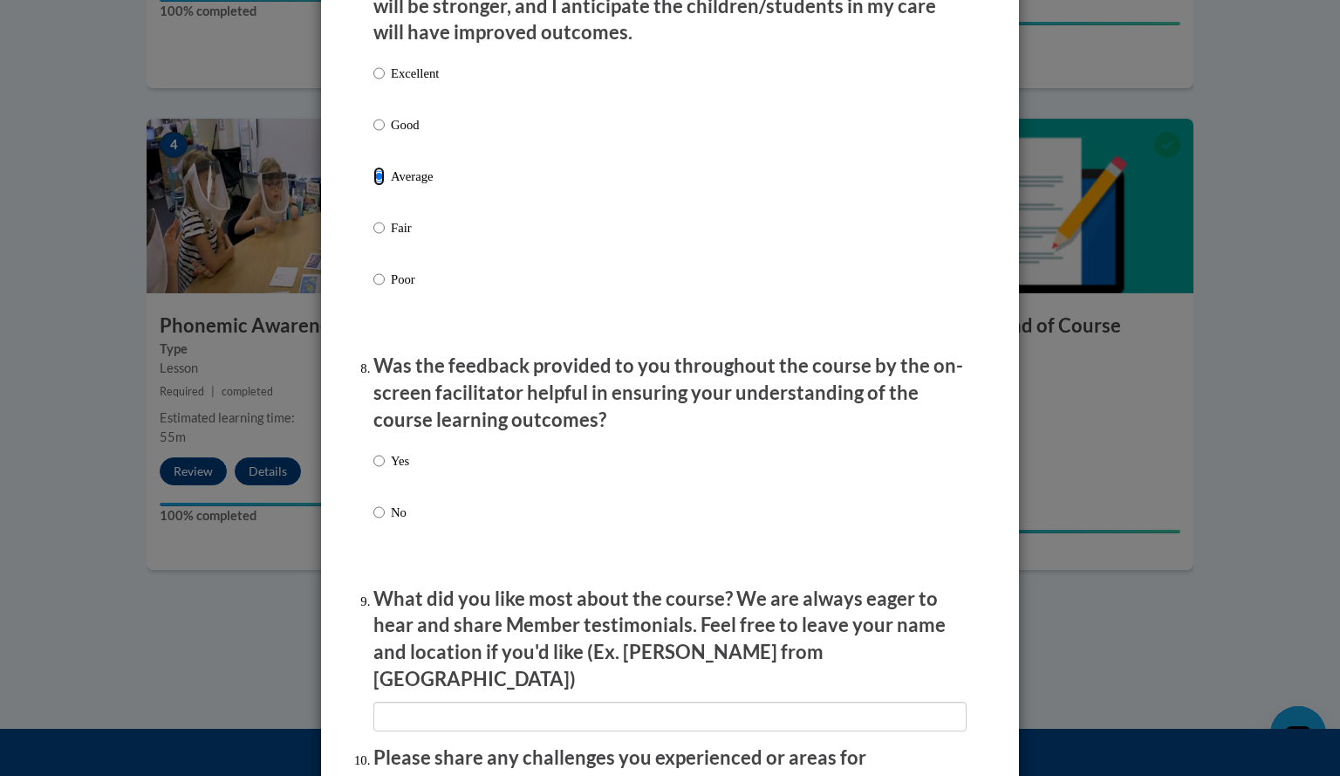
scroll to position [2390, 0]
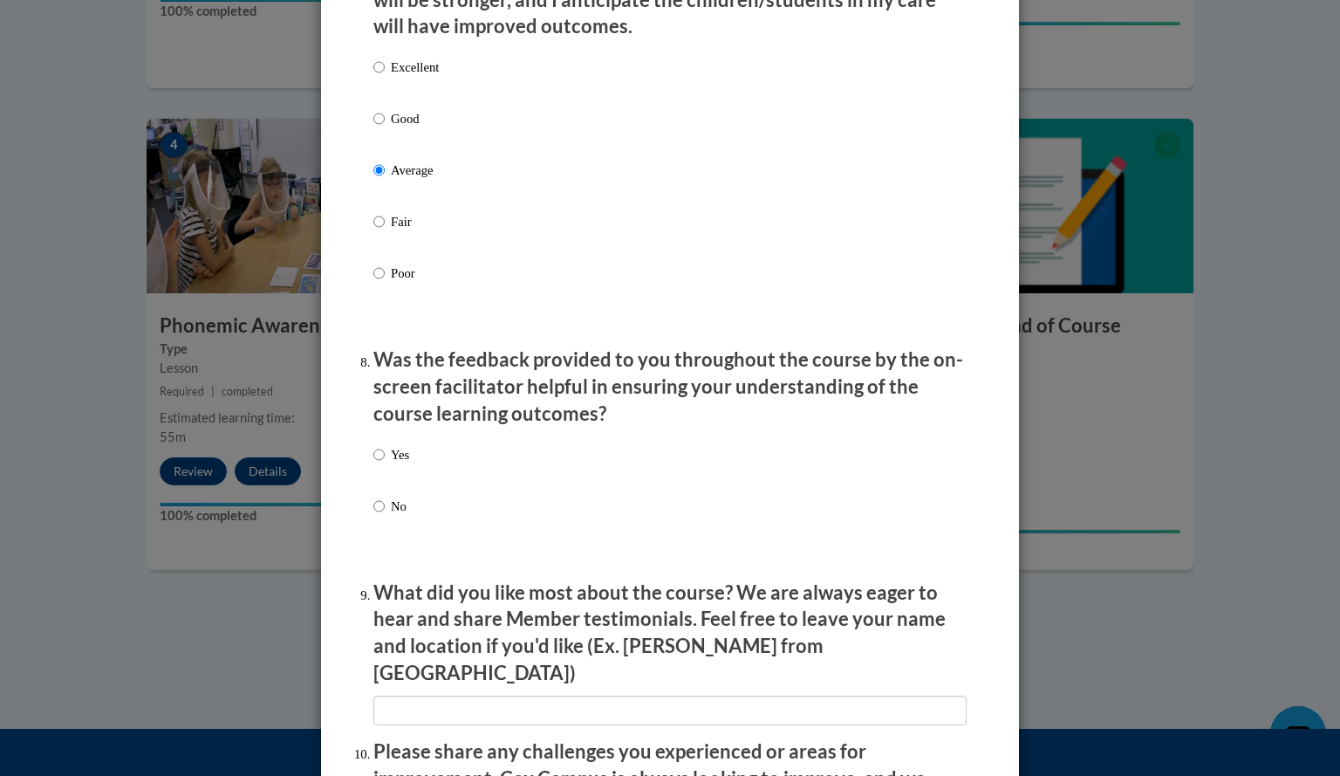
click at [391, 464] on p "Yes" at bounding box center [400, 454] width 18 height 19
click at [385, 464] on input "Yes" at bounding box center [378, 454] width 11 height 19
radio input "true"
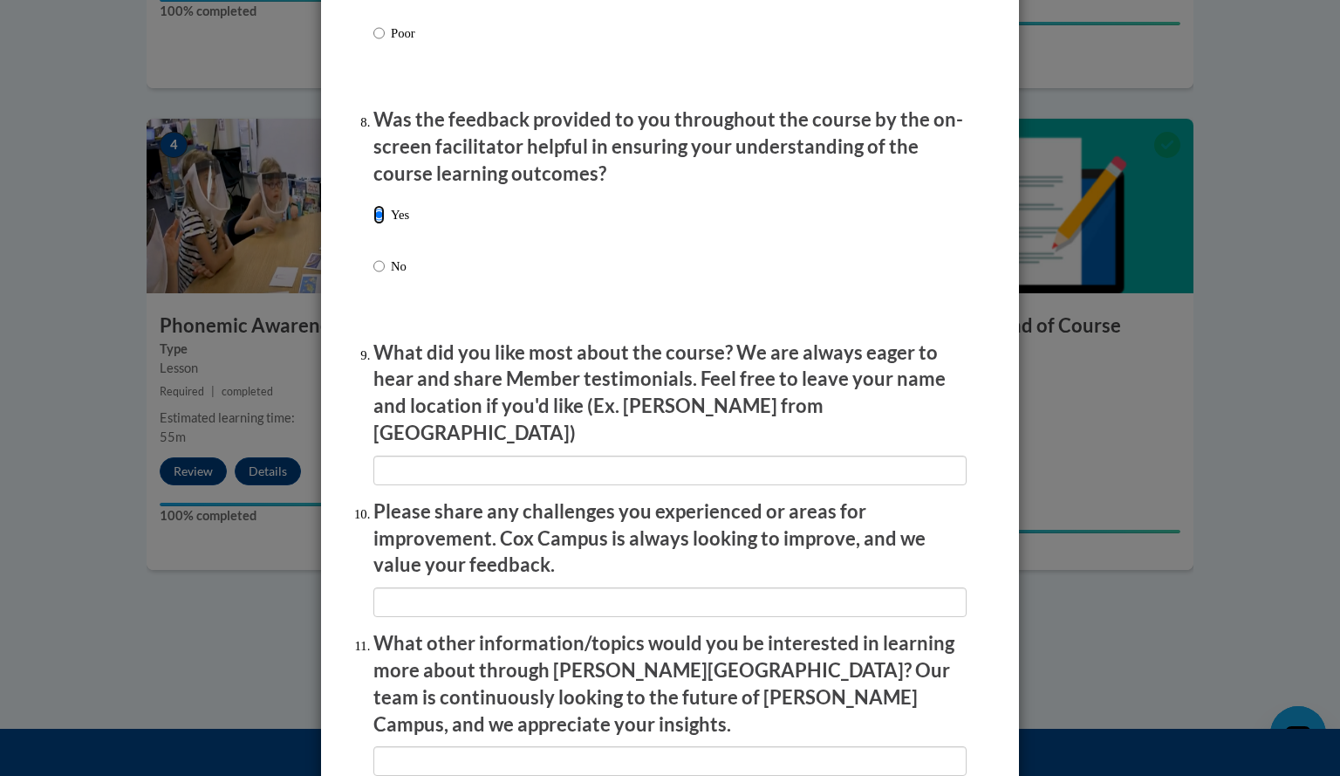
scroll to position [2631, 0]
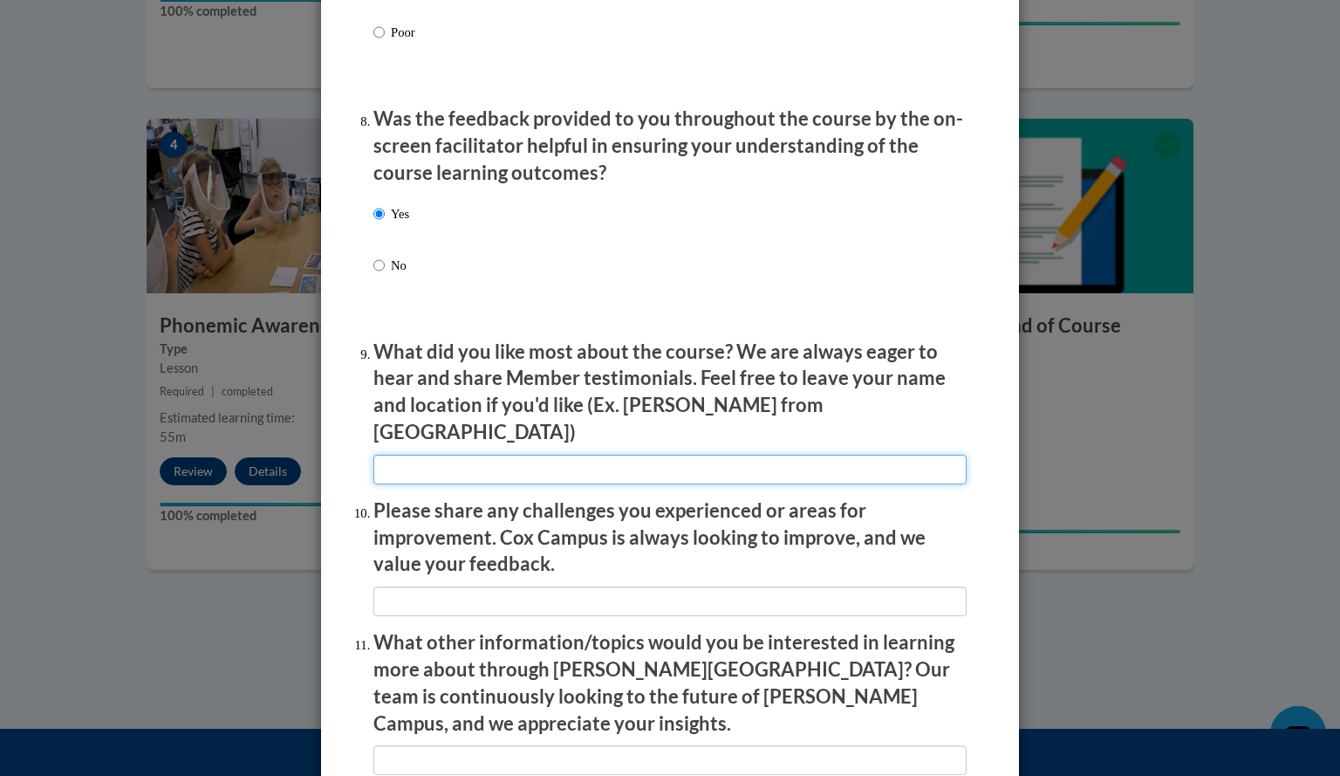
click at [428, 456] on input "textbox" at bounding box center [669, 470] width 593 height 30
type input "I liked that the course wasnt as long as others."
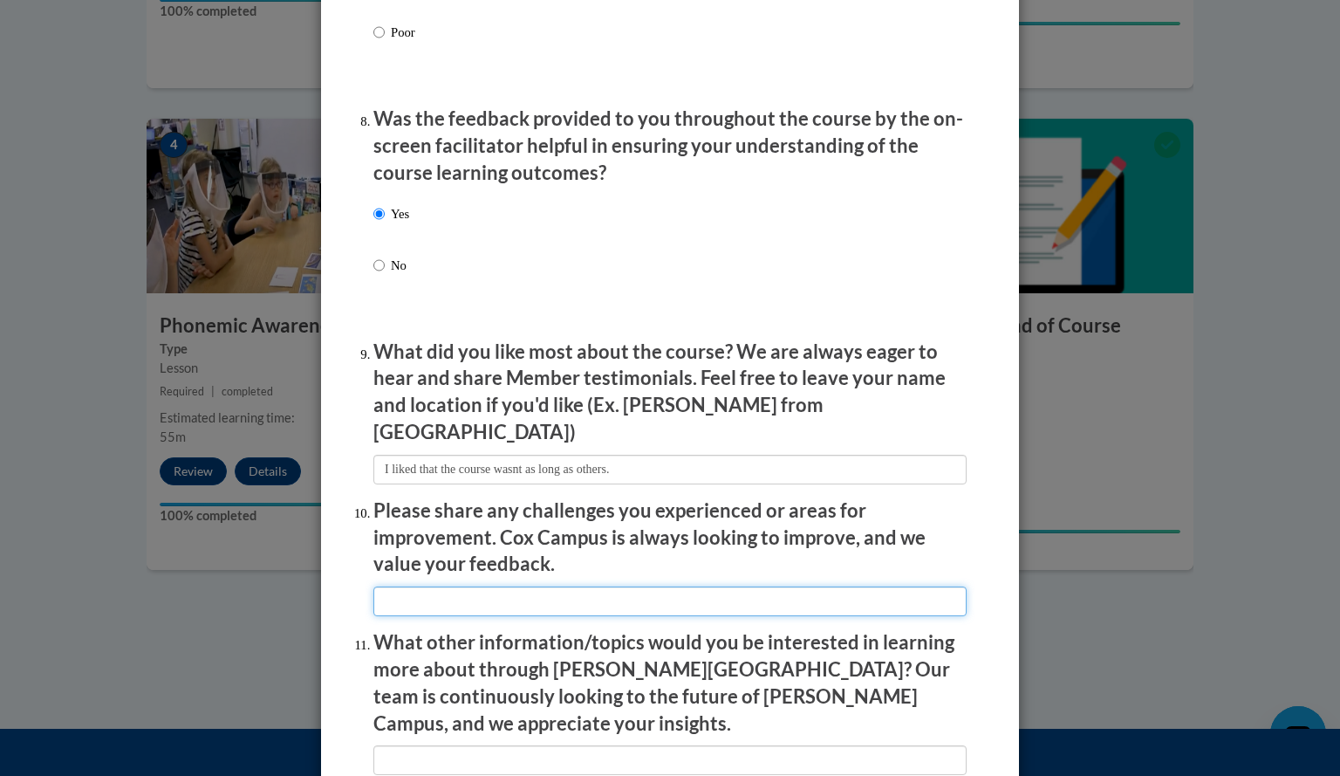
click at [471, 587] on input "textbox" at bounding box center [669, 601] width 593 height 30
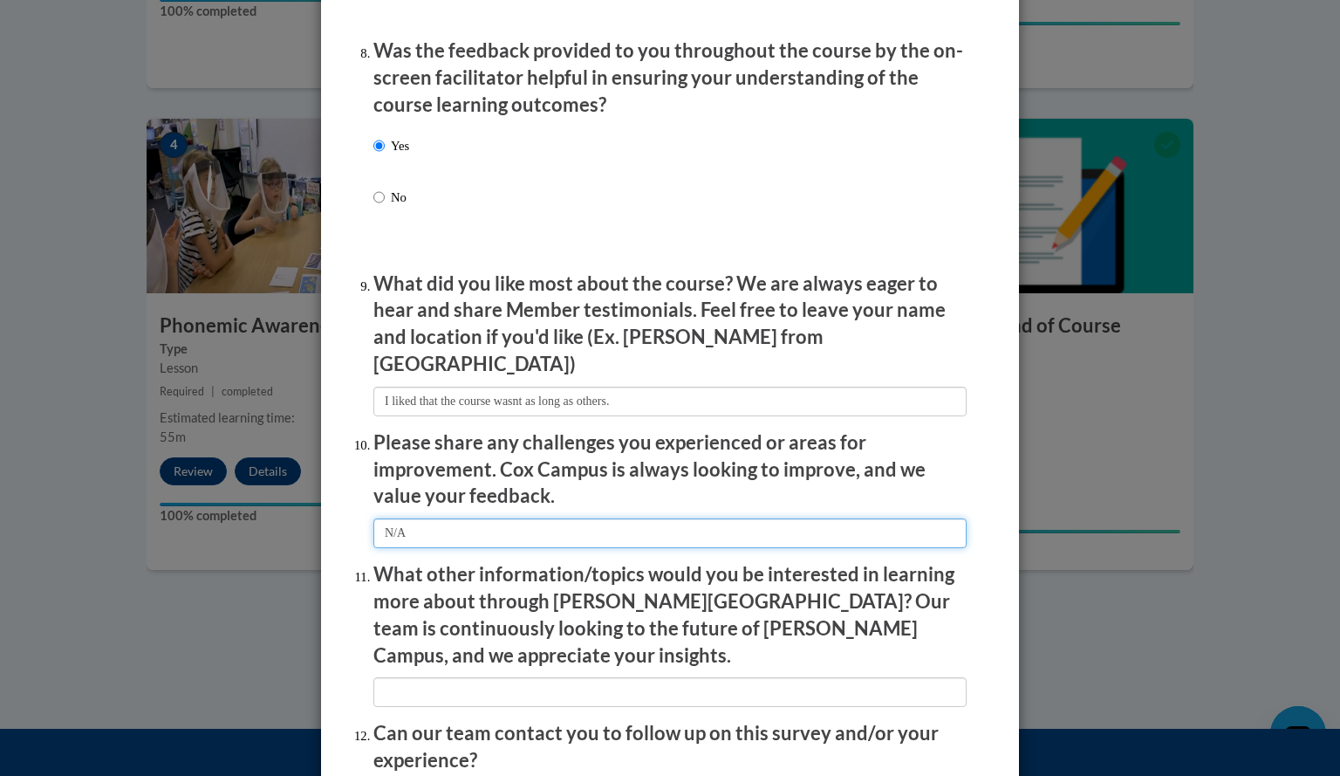
scroll to position [2706, 0]
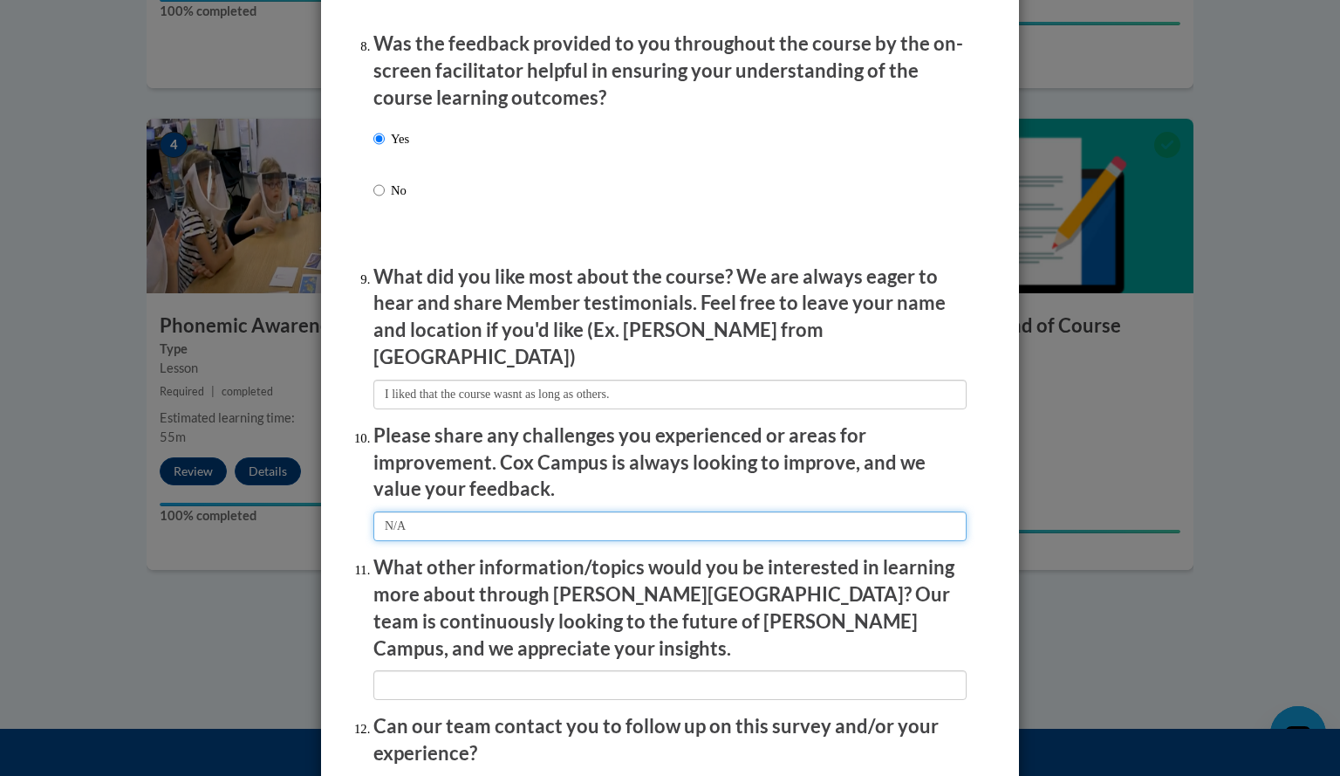
type input "N/A"
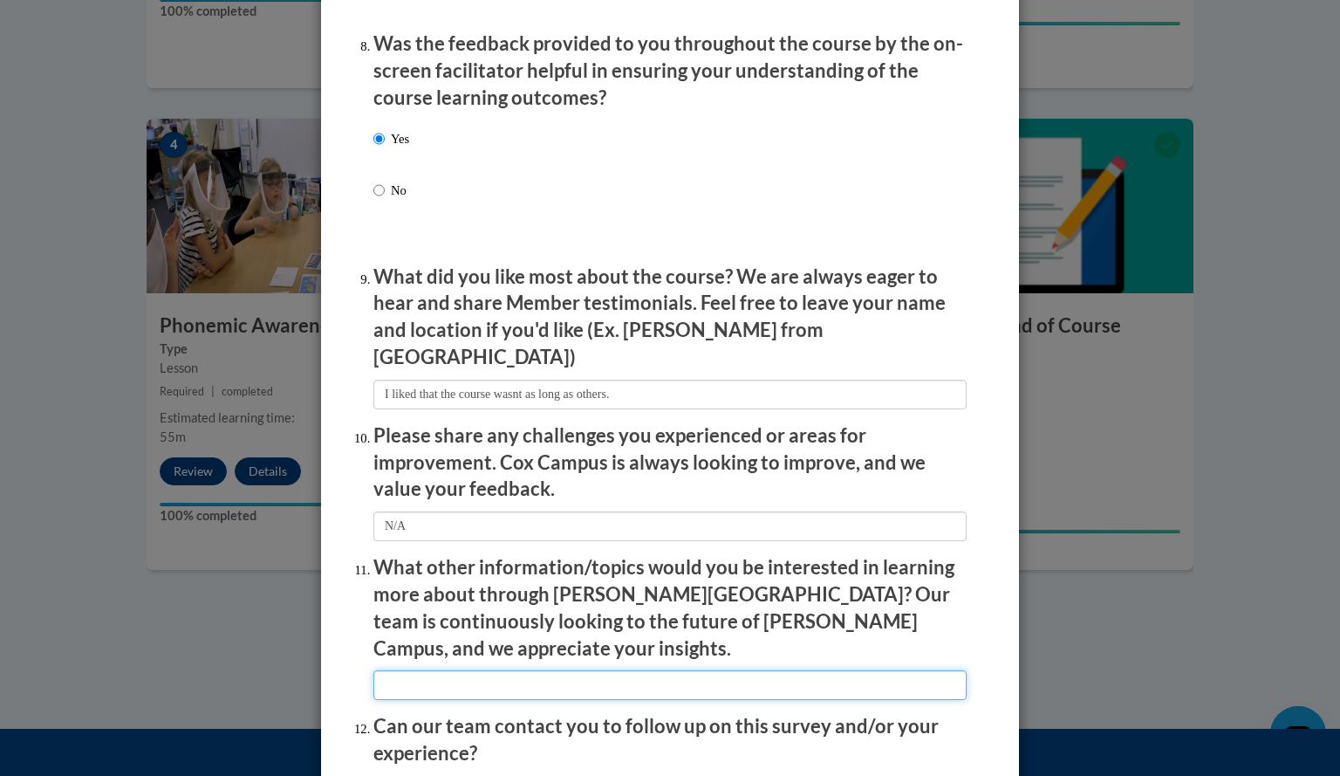
click at [412, 670] on input "textbox" at bounding box center [669, 685] width 593 height 30
type input "None"
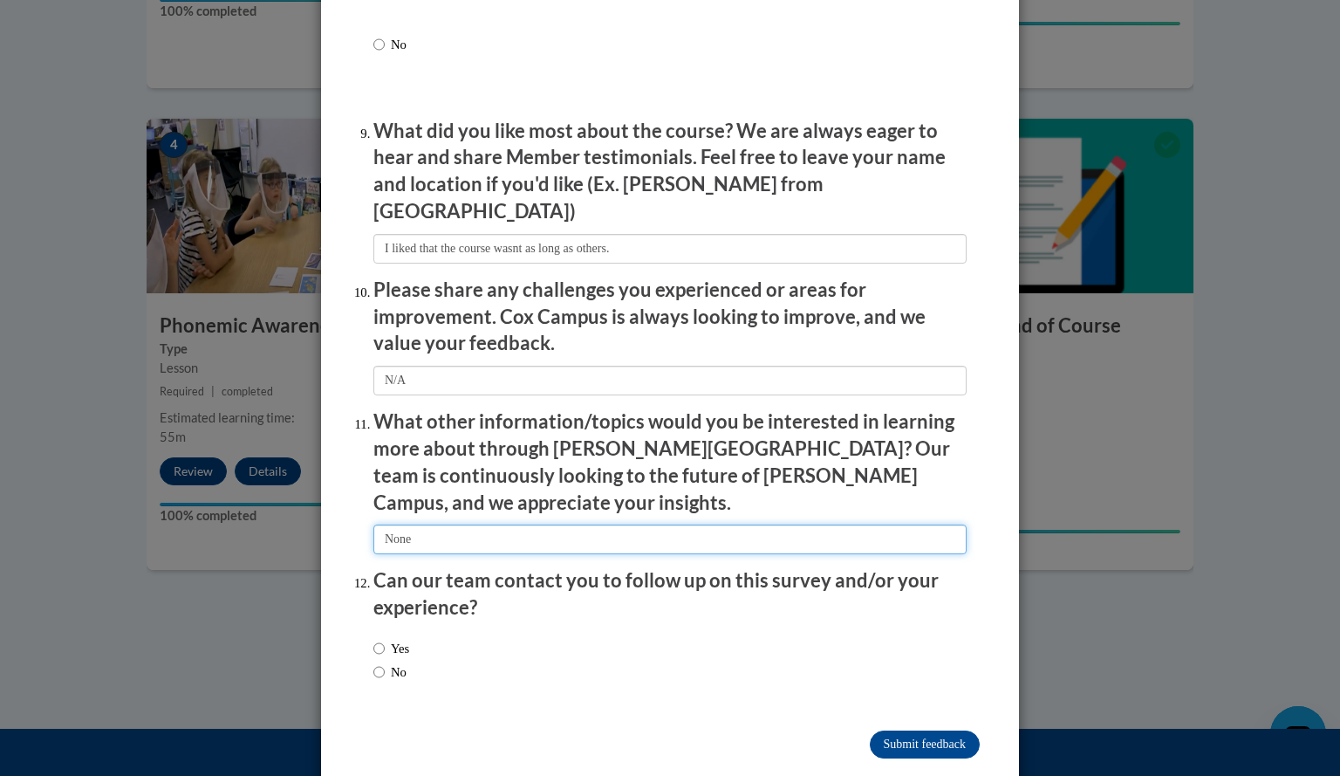
scroll to position [2853, 0]
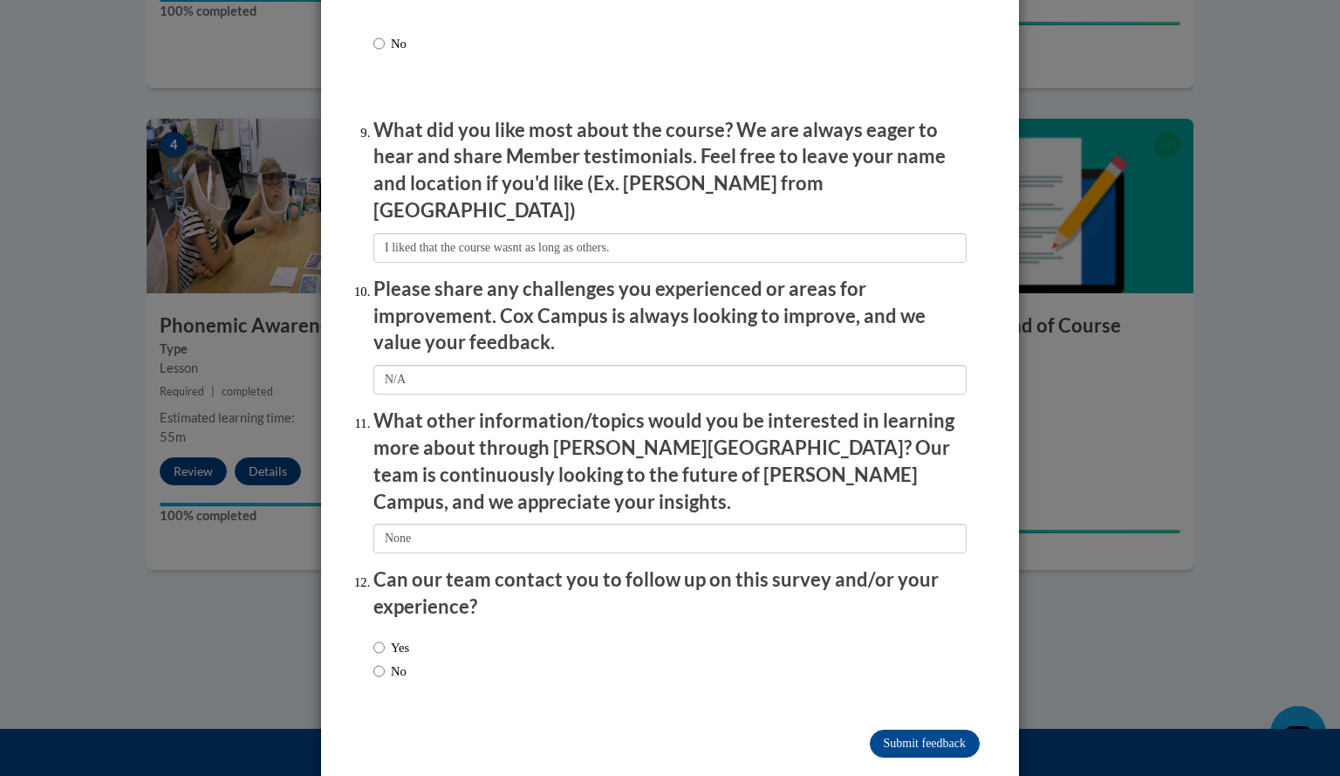
click at [409, 661] on span "No" at bounding box center [391, 670] width 36 height 19
click at [396, 661] on label "No" at bounding box center [389, 670] width 33 height 19
click at [385, 661] on input "No" at bounding box center [378, 670] width 11 height 19
radio input "true"
click at [929, 730] on input "Submit feedback" at bounding box center [925, 744] width 110 height 28
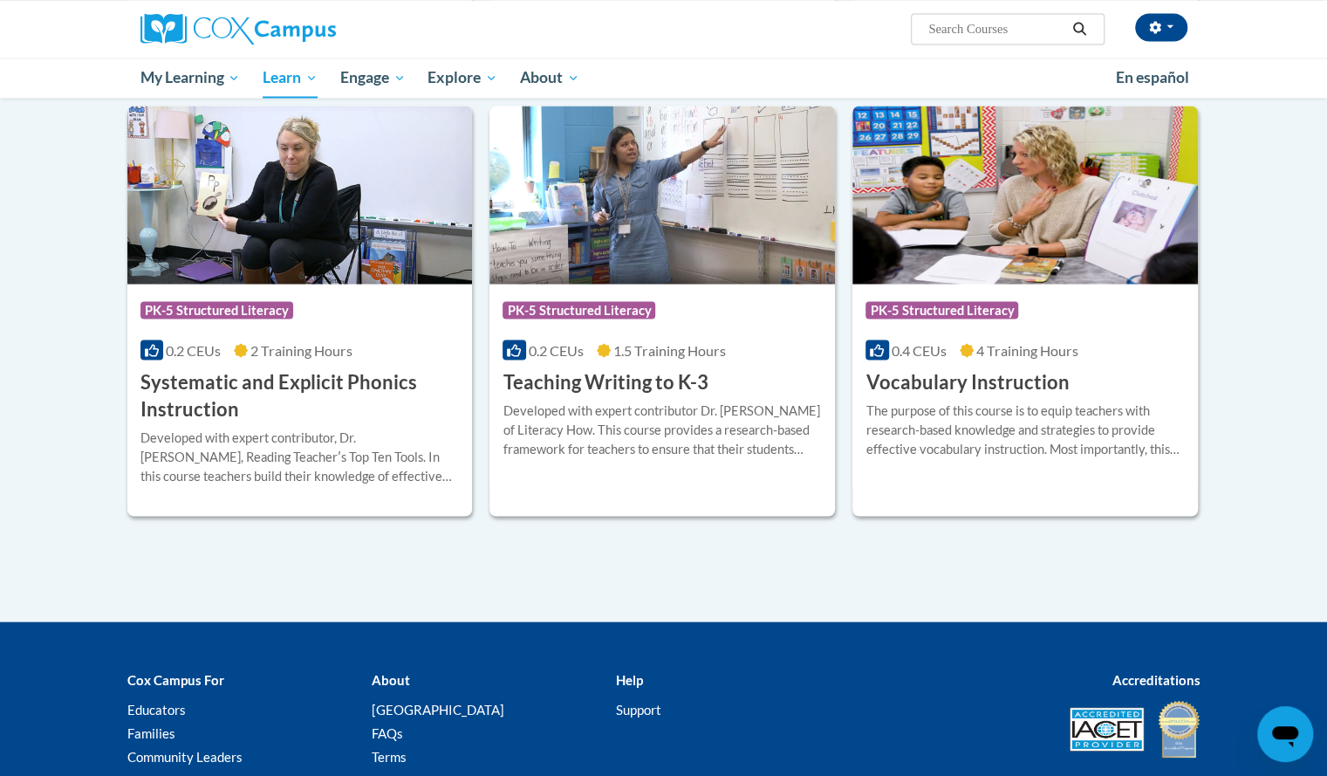
scroll to position [1882, 0]
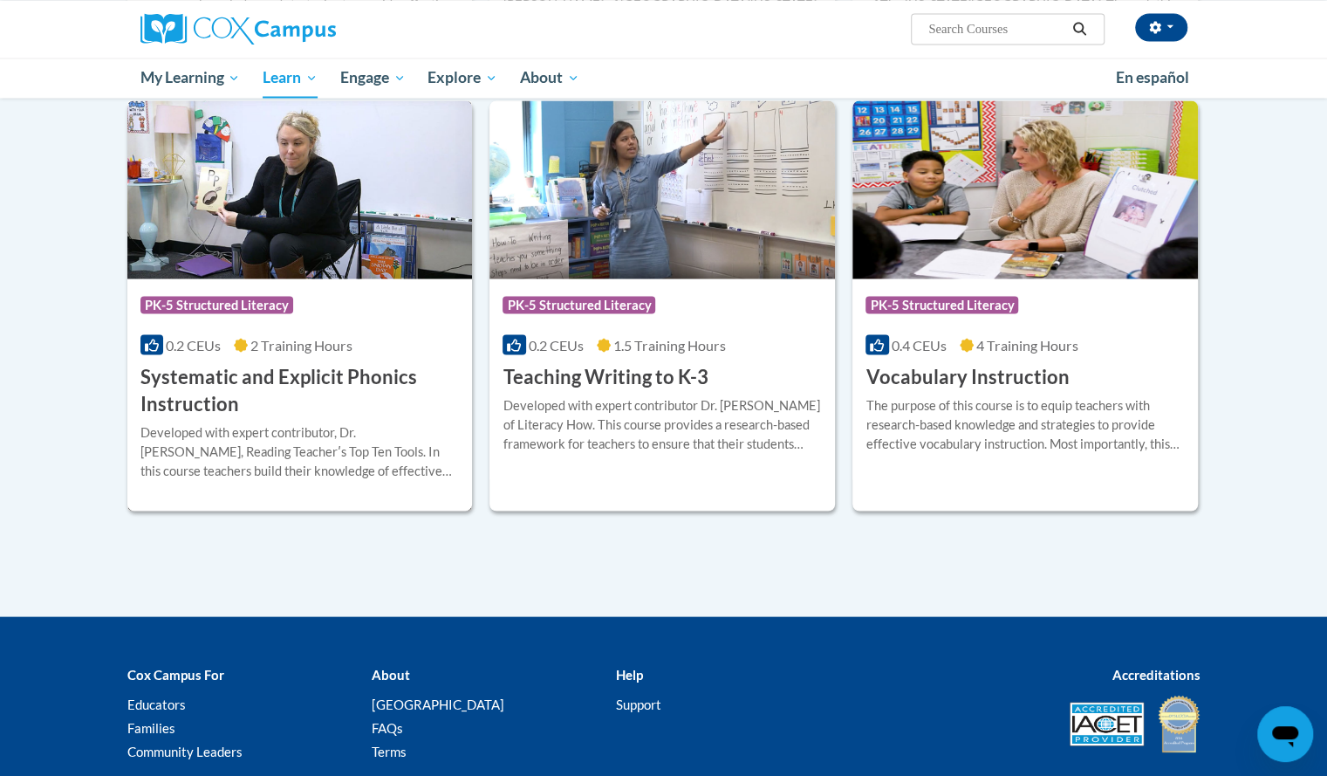
click at [393, 367] on h3 "Systematic and Explicit Phonics Instruction" at bounding box center [299, 390] width 319 height 54
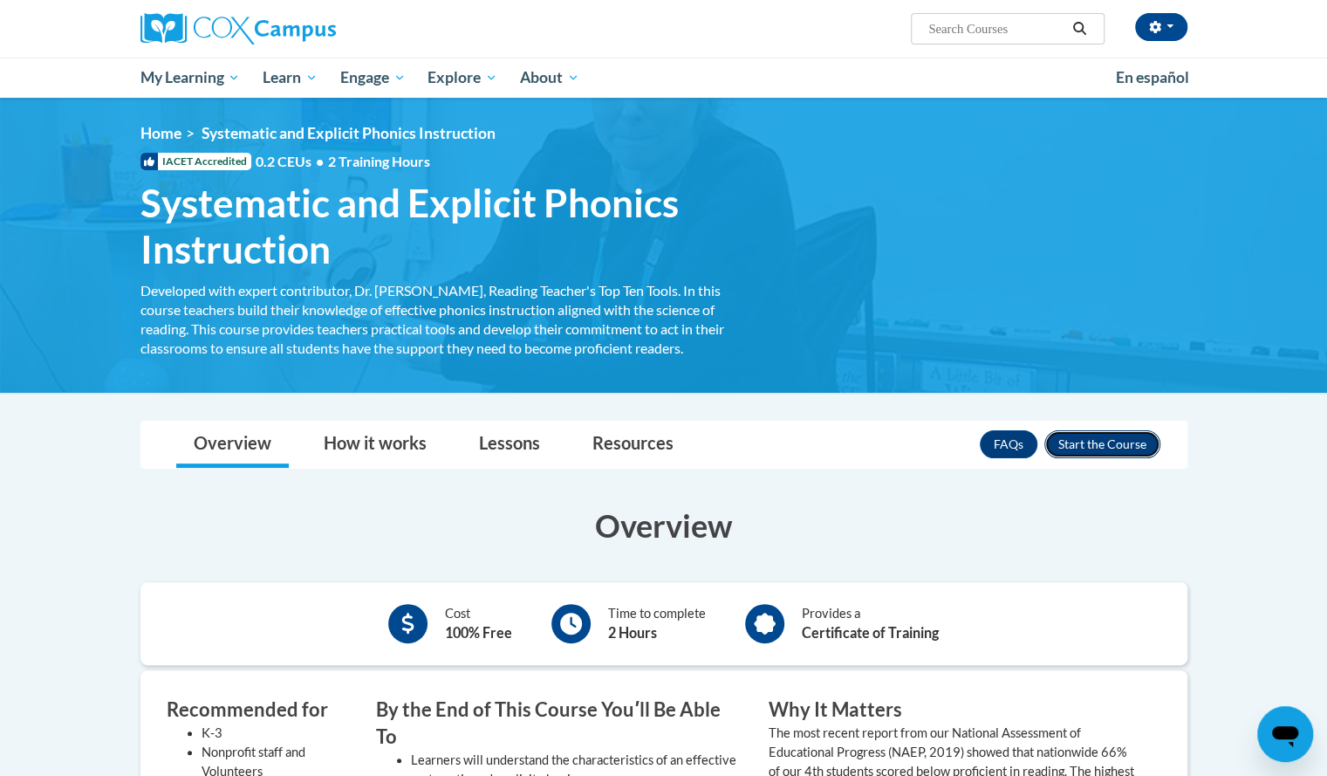
click at [1080, 447] on button "Enroll" at bounding box center [1103, 444] width 116 height 28
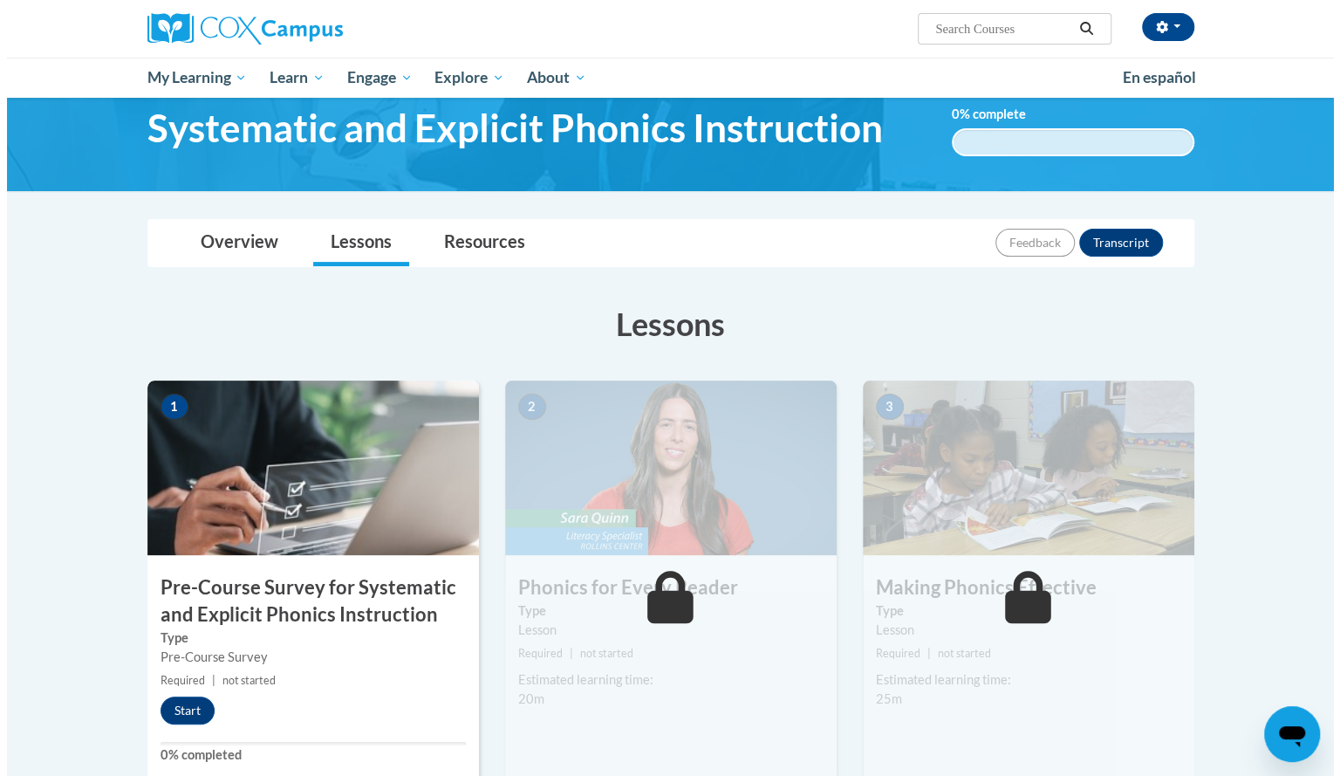
scroll to position [77, 0]
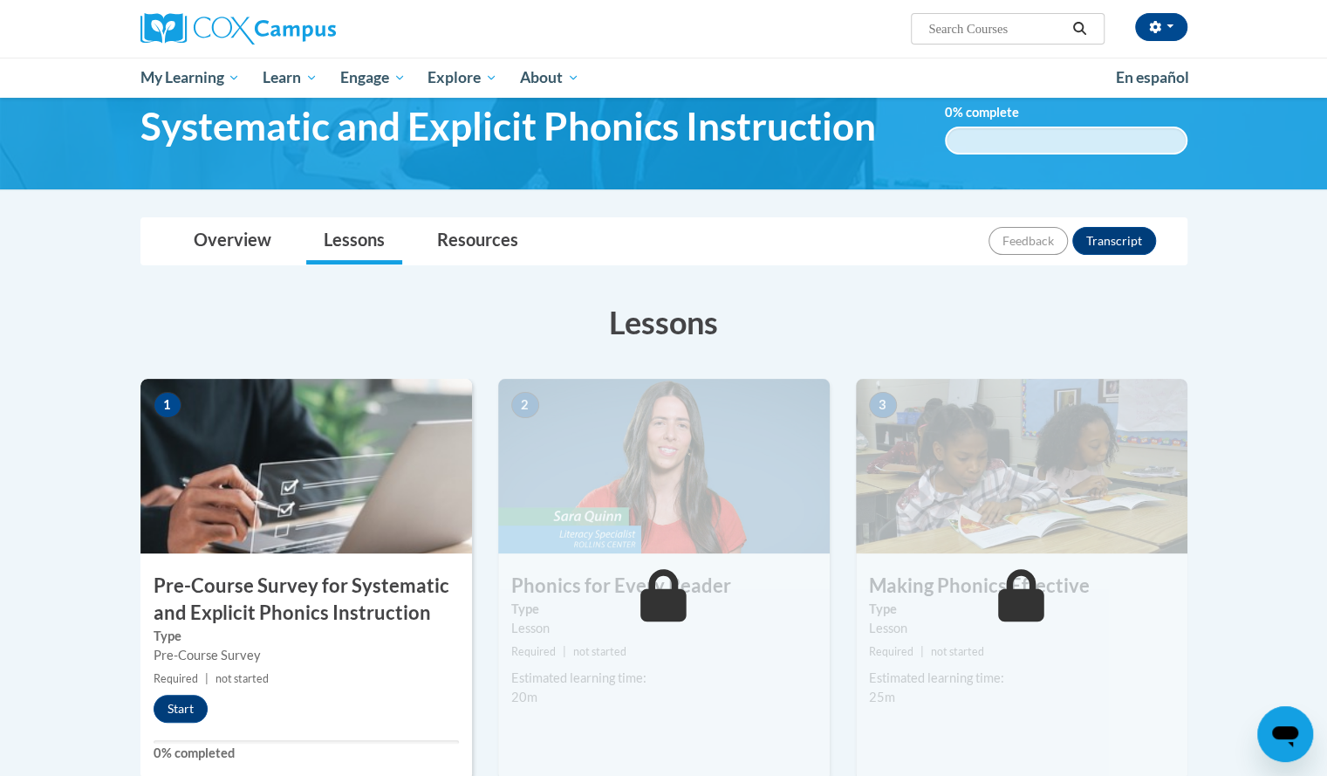
click at [195, 690] on div "1 Pre-Course Survey for Systematic and Explicit Phonics Instruction Type Pre-Co…" at bounding box center [306, 579] width 332 height 401
click at [189, 696] on button "Start" at bounding box center [181, 709] width 54 height 28
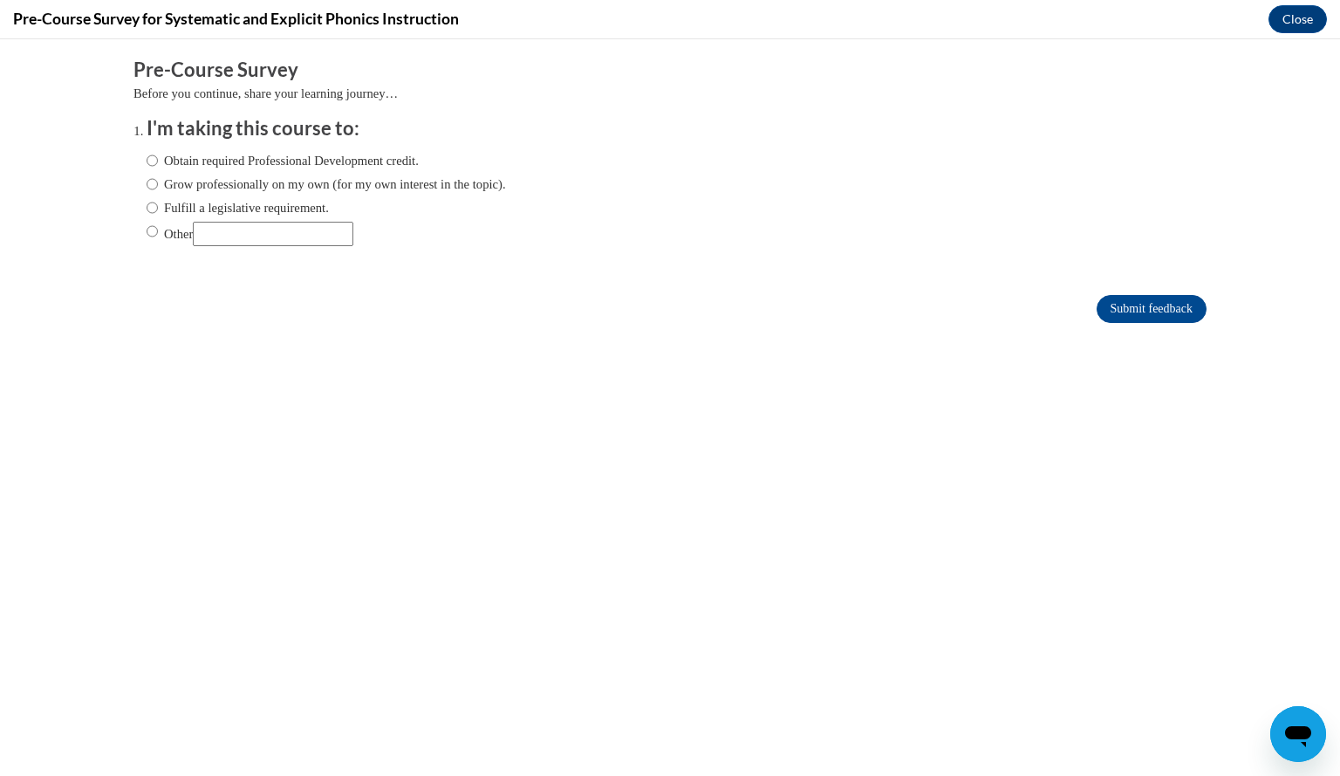
scroll to position [0, 0]
click at [257, 160] on label "Obtain required Professional Development credit." at bounding box center [283, 160] width 272 height 19
click at [158, 160] on input "Obtain required Professional Development credit." at bounding box center [152, 160] width 11 height 19
radio input "true"
click at [1097, 300] on input "Submit feedback" at bounding box center [1152, 309] width 110 height 28
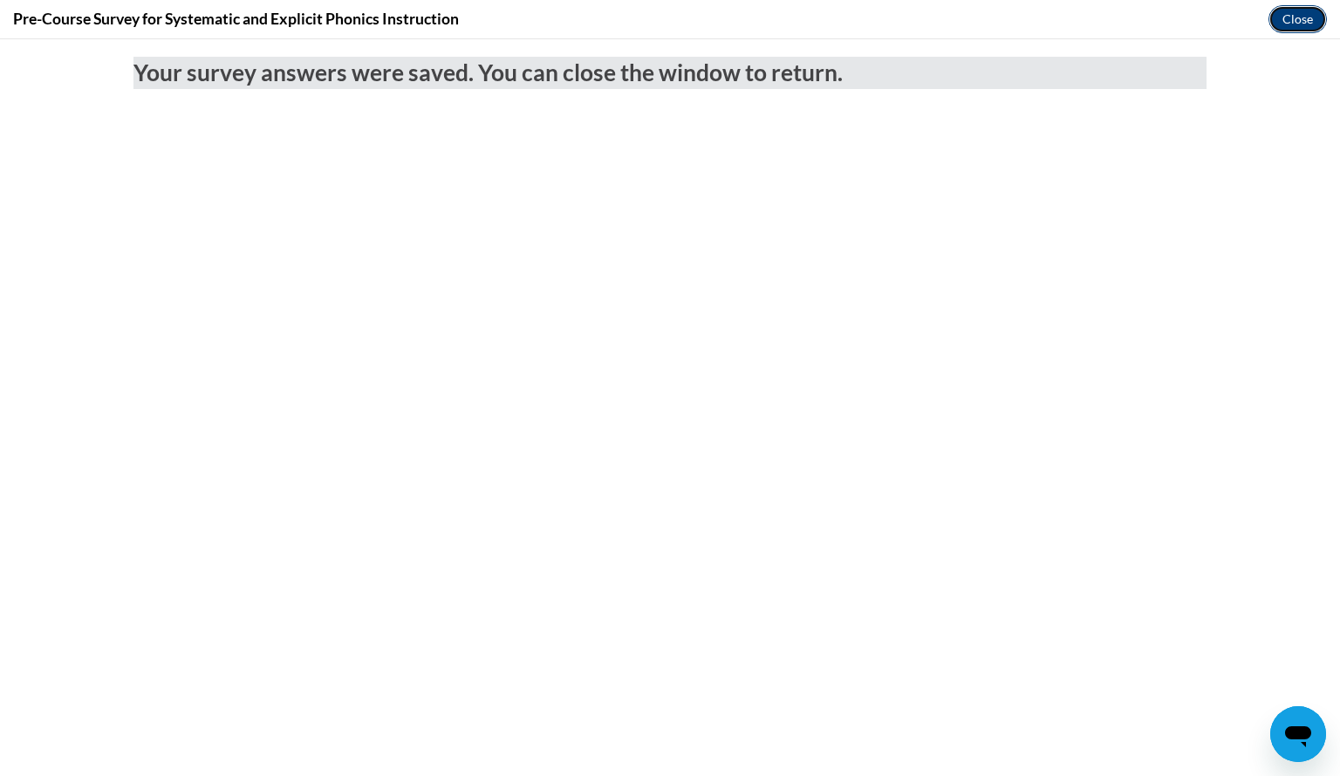
click at [1299, 16] on button "Close" at bounding box center [1298, 19] width 58 height 28
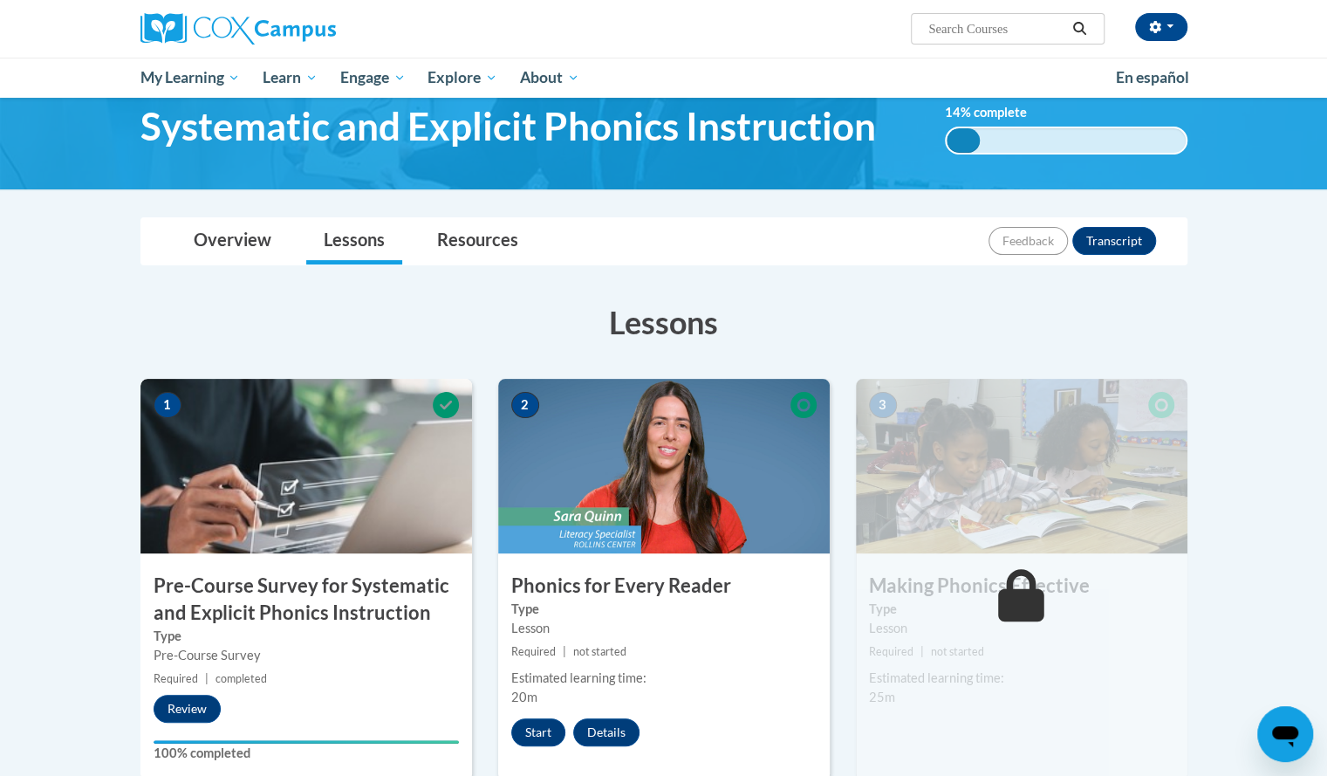
click at [248, 320] on h3 "Lessons" at bounding box center [663, 322] width 1047 height 44
click at [527, 734] on button "Start" at bounding box center [538, 732] width 54 height 28
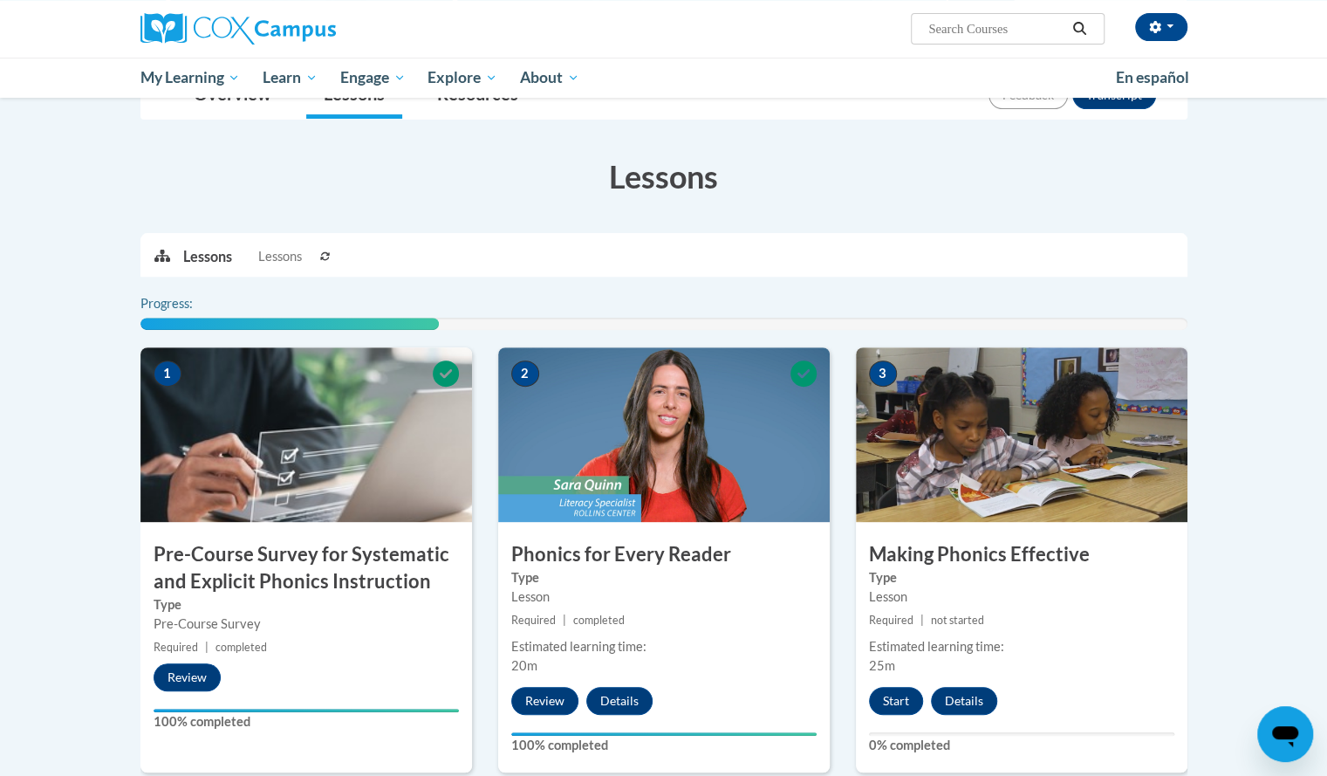
scroll to position [229, 0]
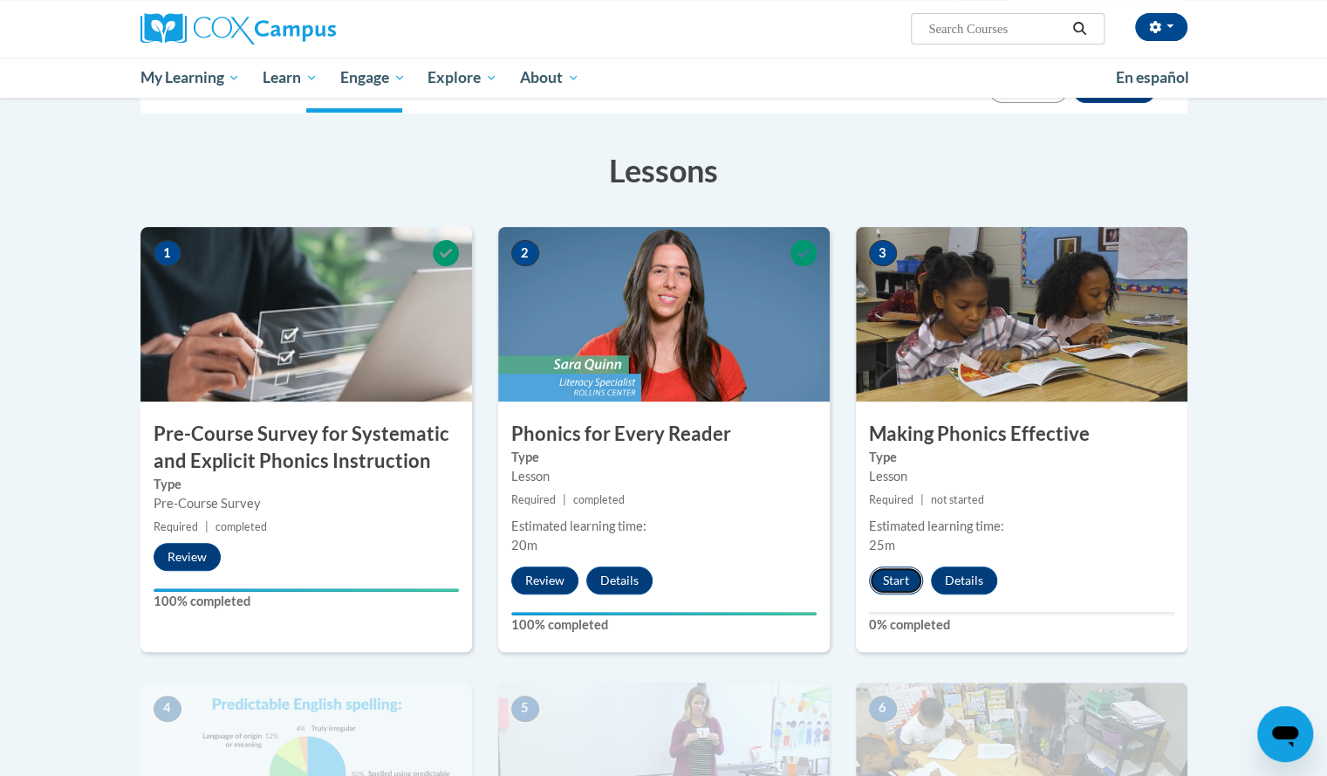
click at [899, 586] on button "Start" at bounding box center [896, 580] width 54 height 28
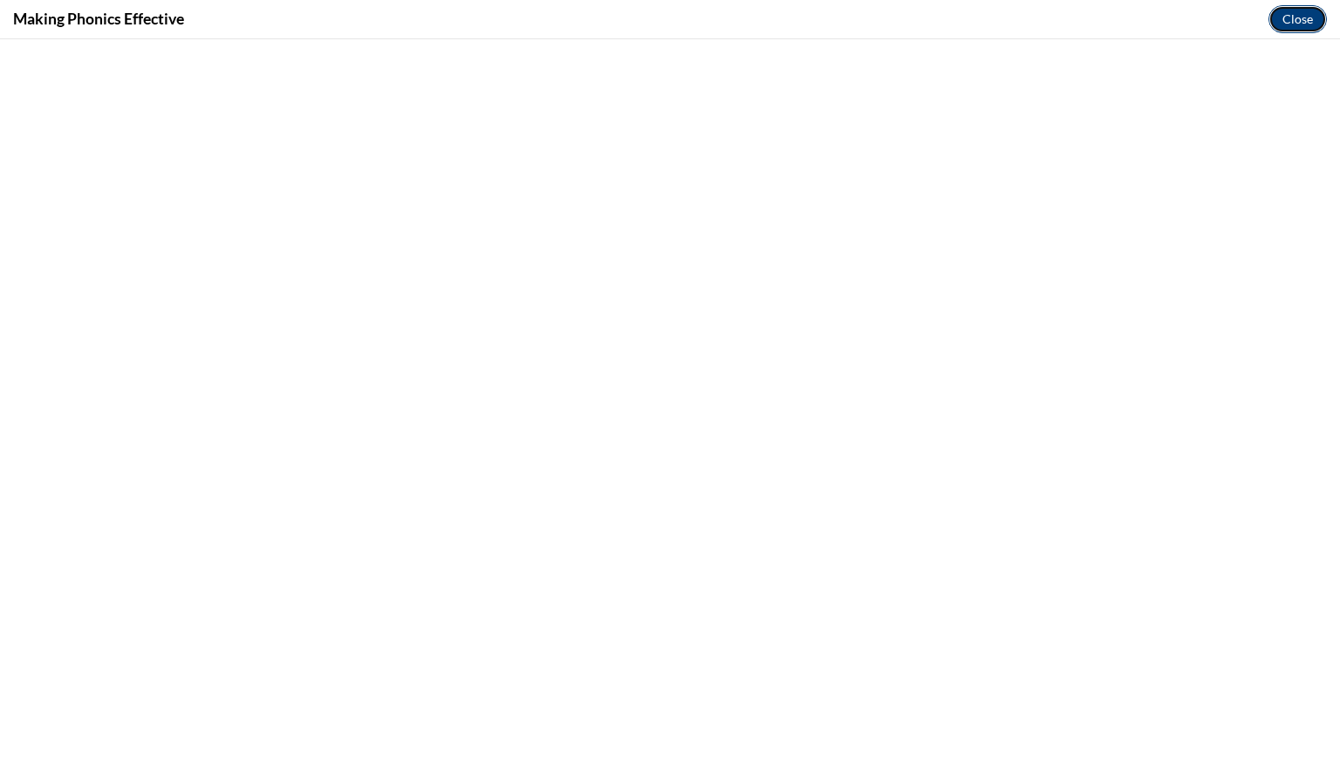
click at [1299, 15] on button "Close" at bounding box center [1298, 19] width 58 height 28
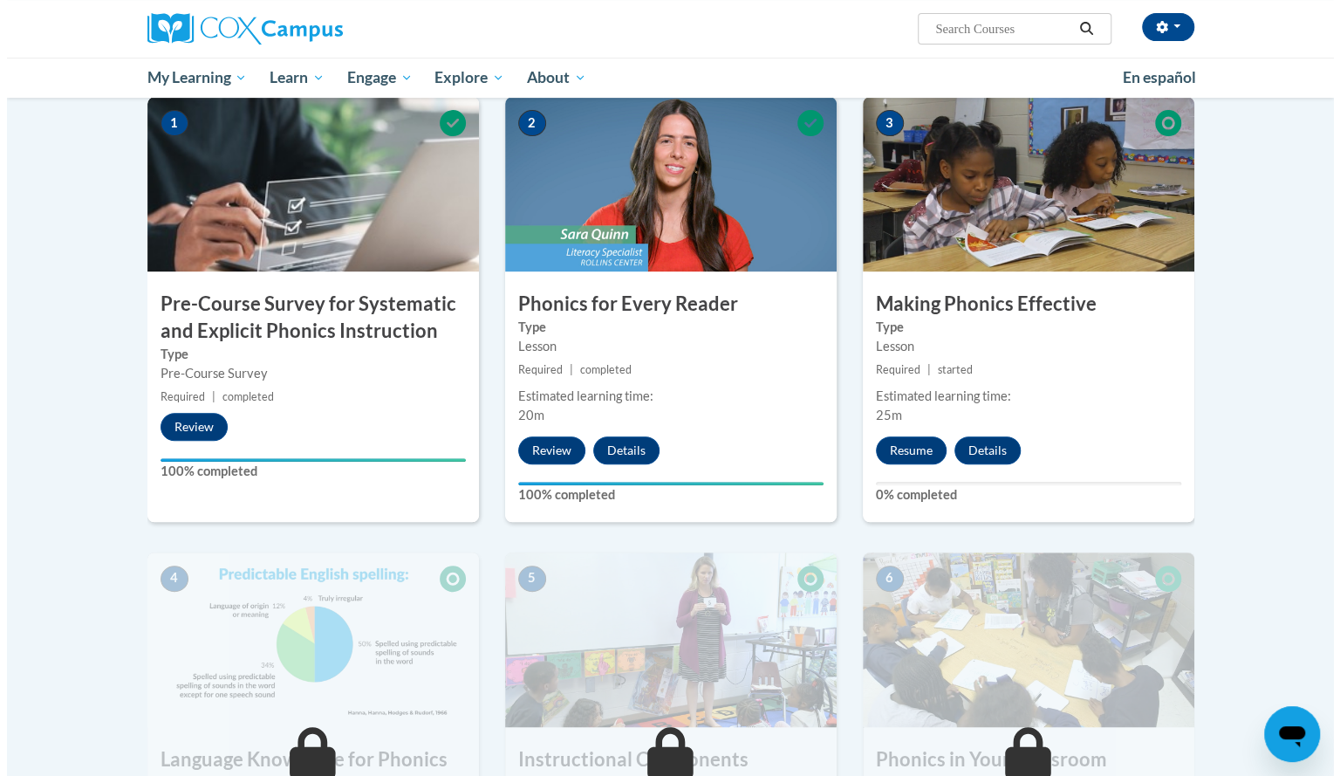
scroll to position [362, 0]
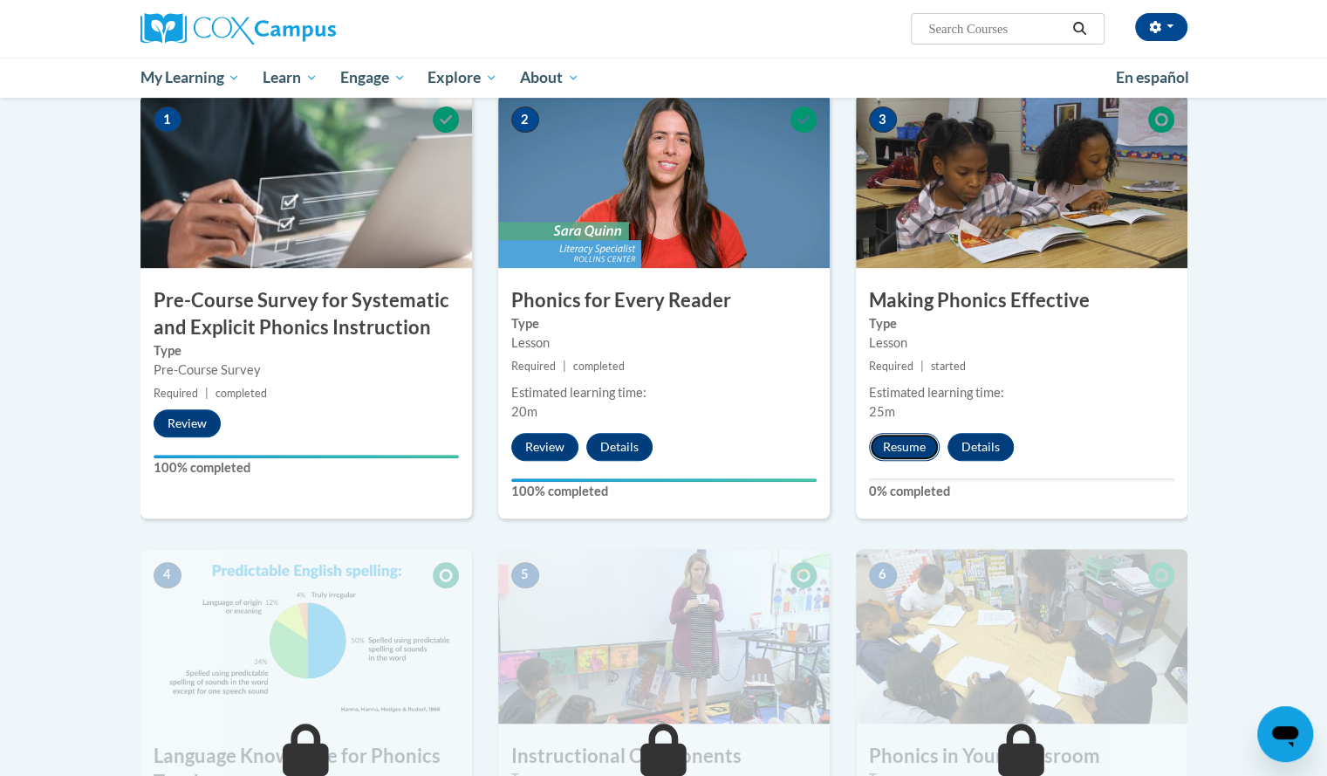
click at [905, 445] on button "Resume" at bounding box center [904, 447] width 71 height 28
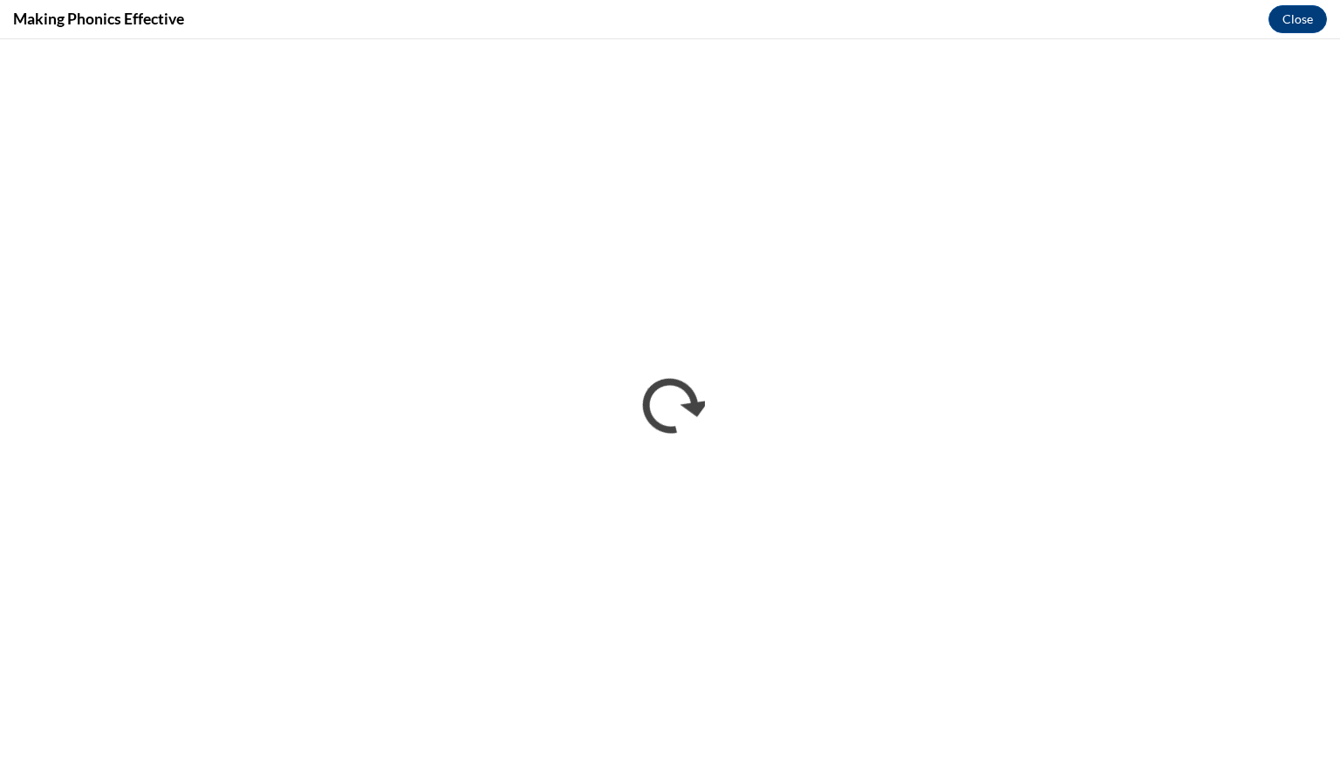
scroll to position [0, 0]
click at [428, 11] on div "Making Phonics Effective Close" at bounding box center [670, 19] width 1340 height 39
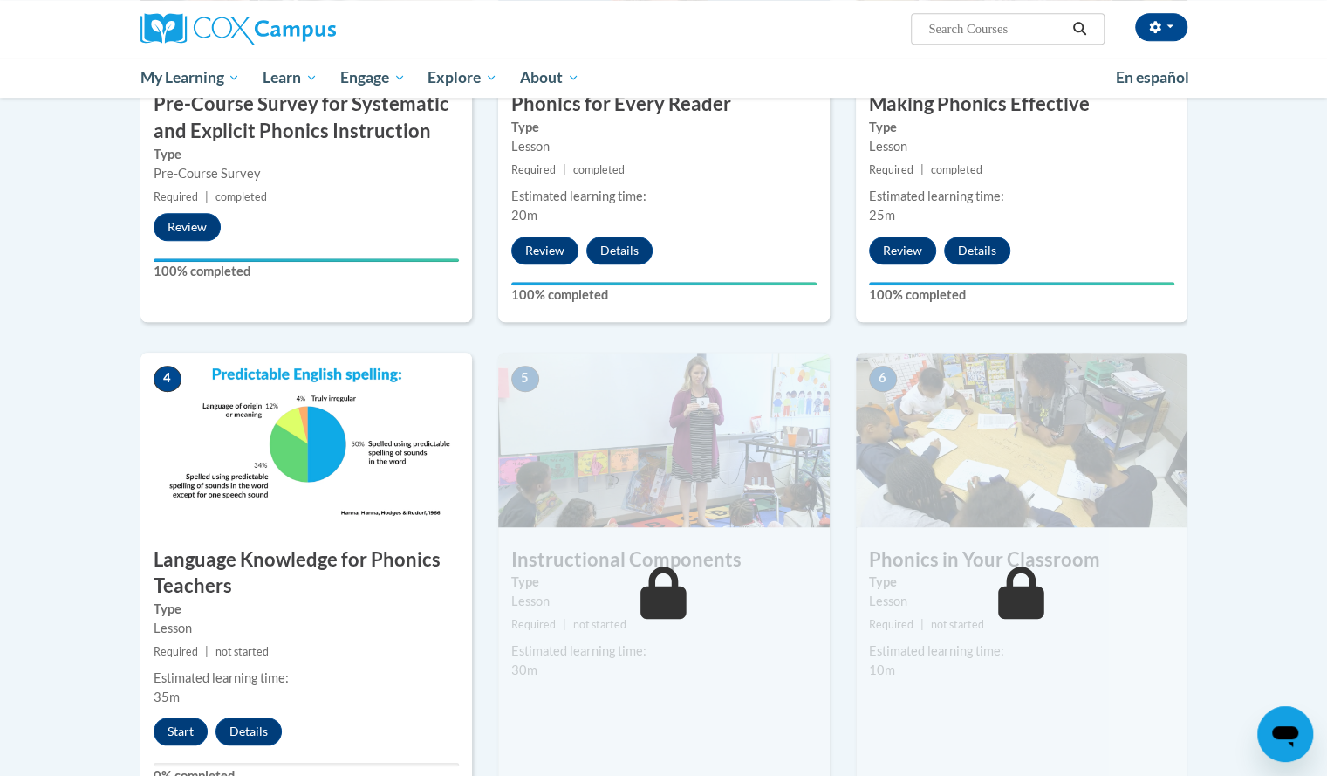
scroll to position [559, 0]
click at [216, 468] on img at bounding box center [306, 439] width 332 height 175
click at [384, 613] on label "Type" at bounding box center [306, 608] width 305 height 19
click at [271, 373] on img at bounding box center [306, 439] width 332 height 175
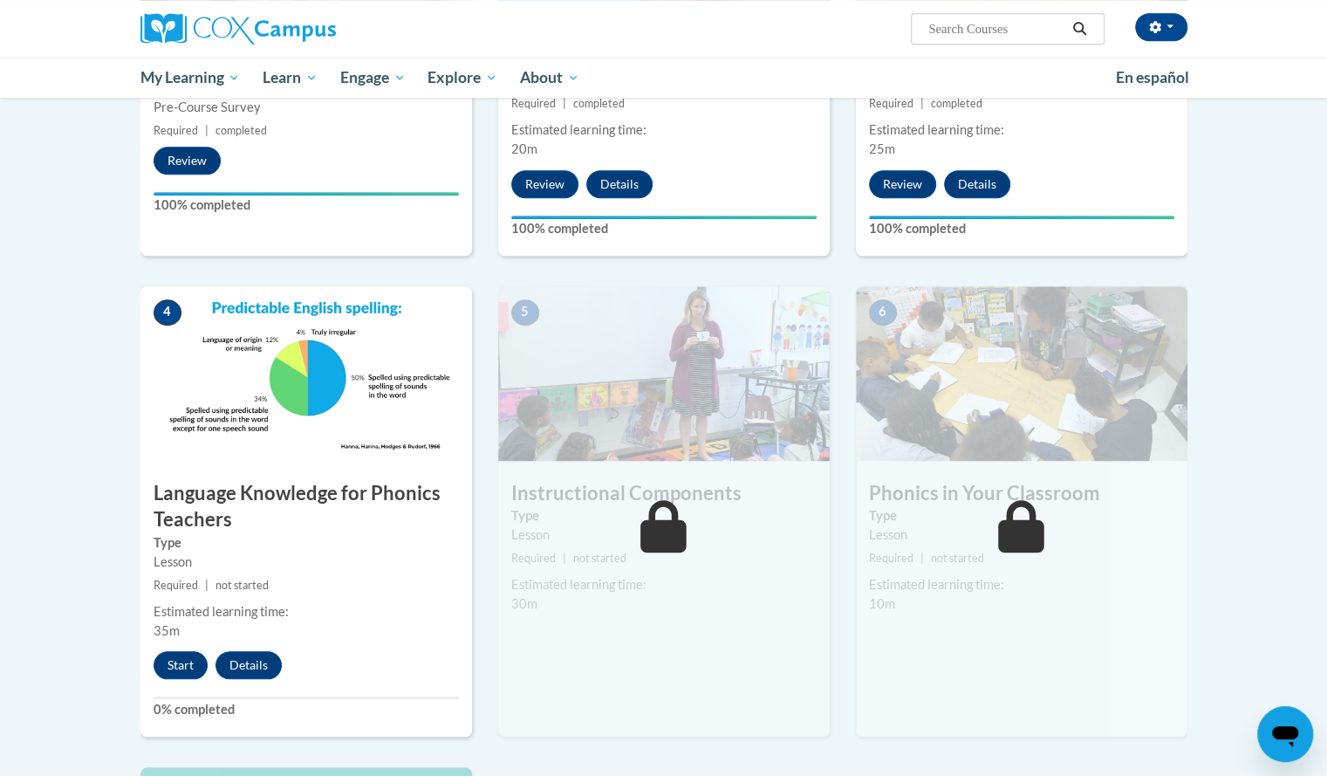
scroll to position [625, 0]
